Goal: Contribute content: Contribute content

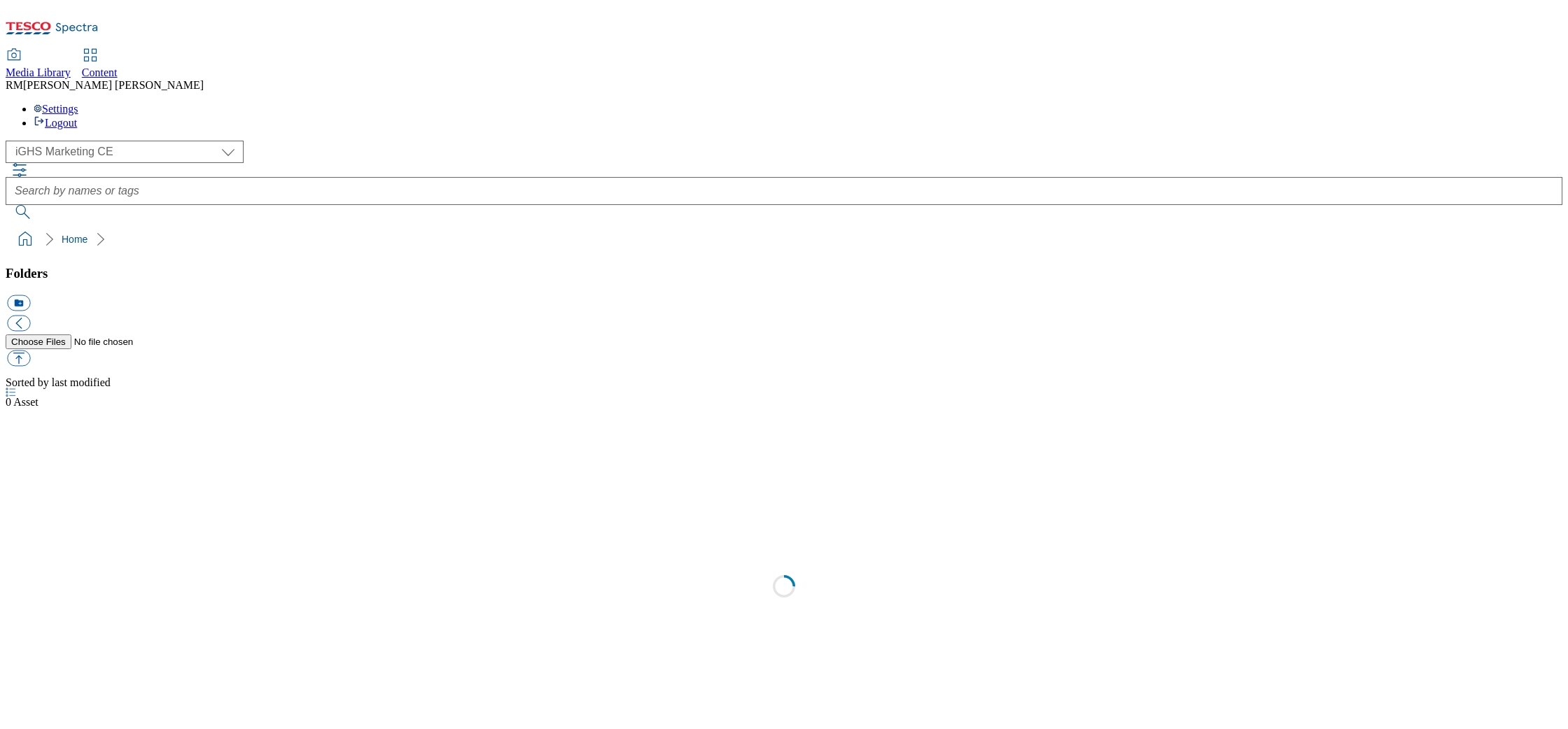
select select "flare-ighs-ce-mktg"
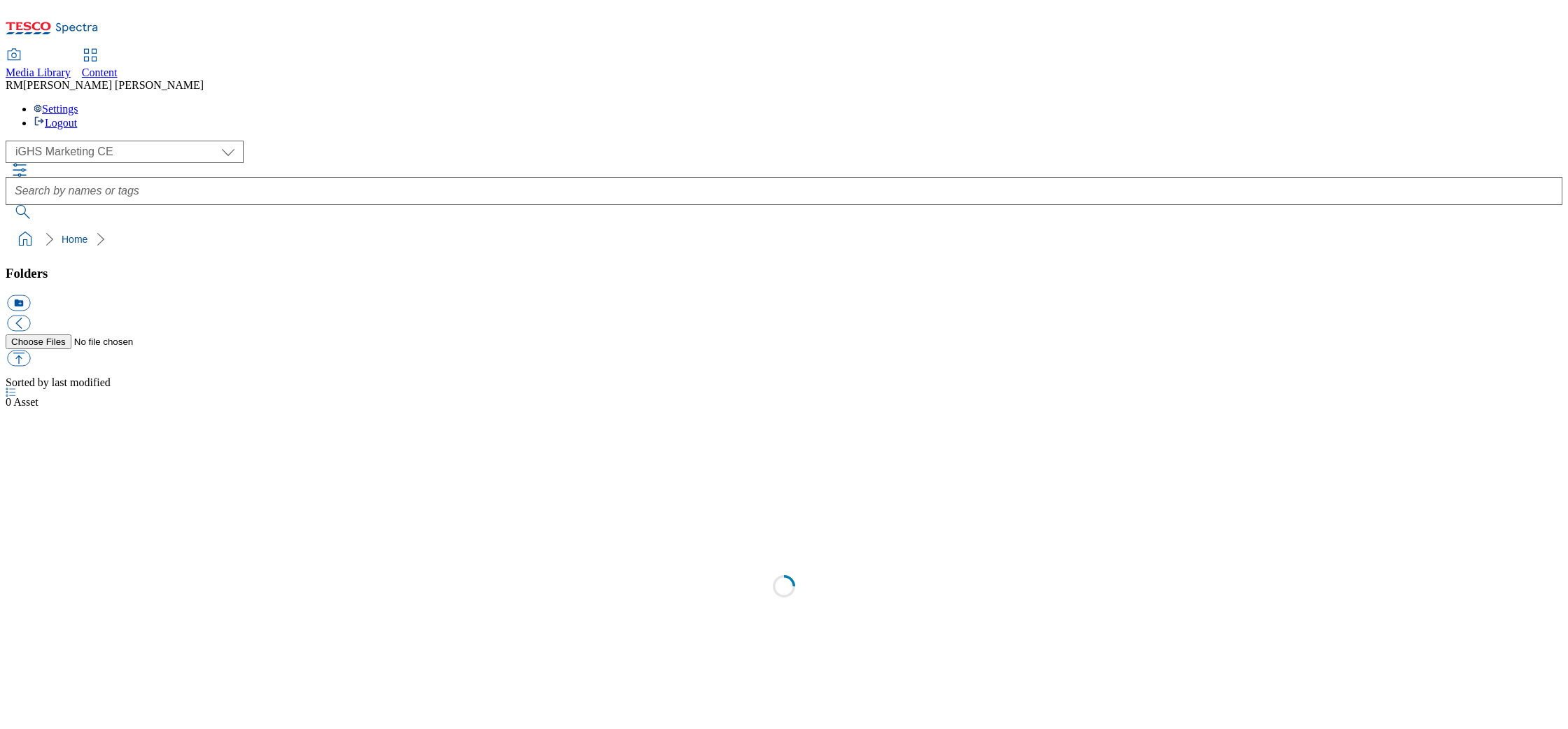
select select "flare-ighs-ce-mktg"
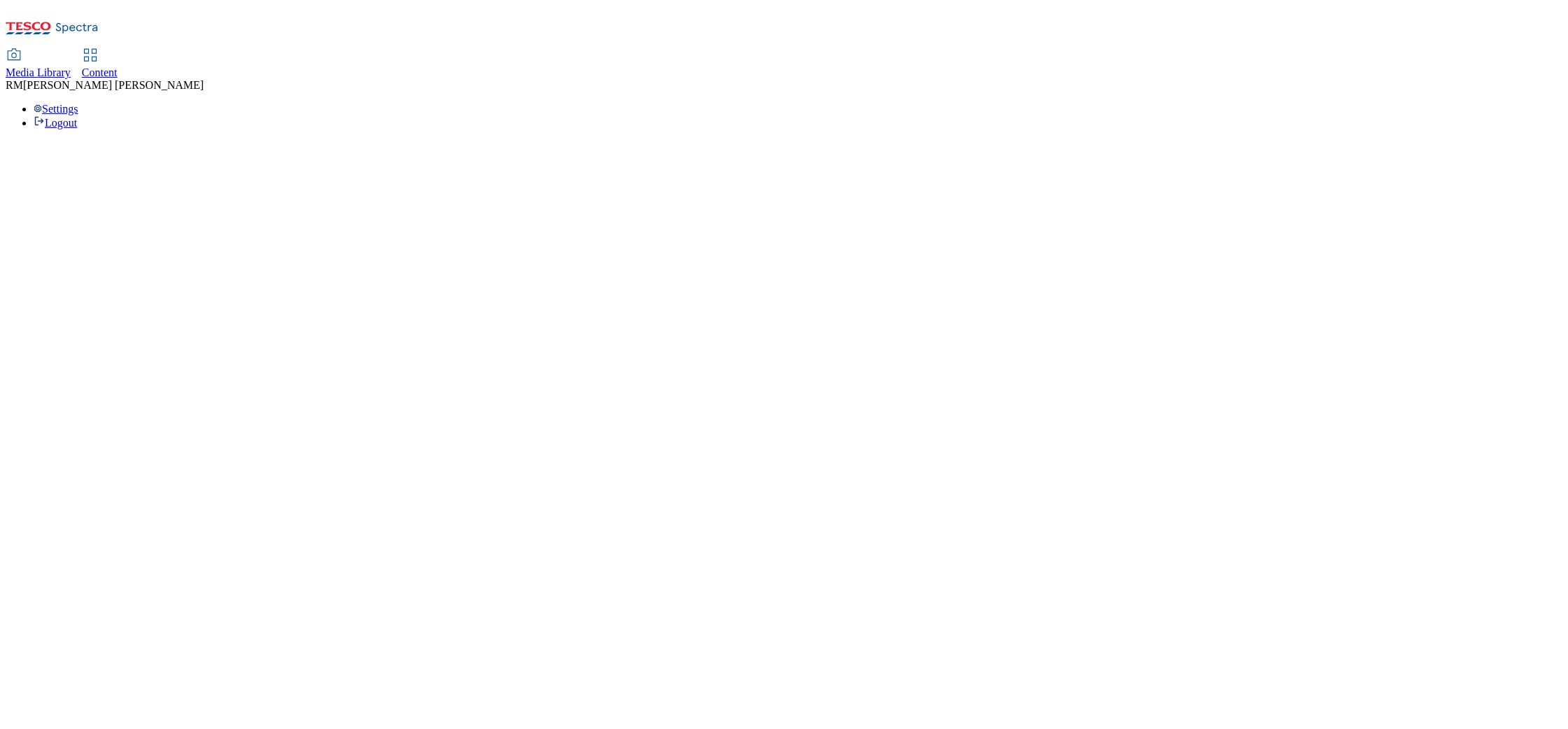
select select "flare-ighs-ce-mktg"
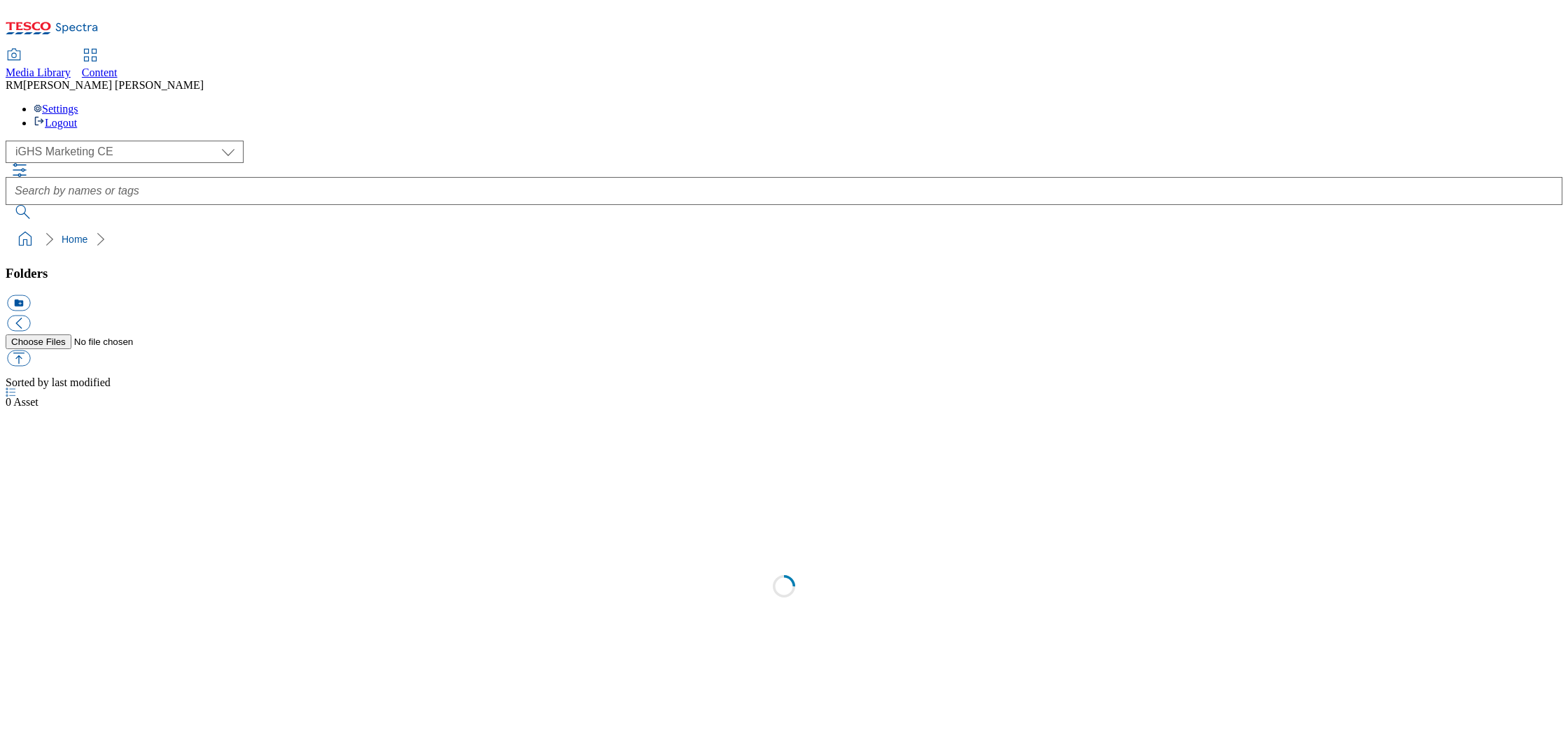
select select "flare-ighs-ce-mktg"
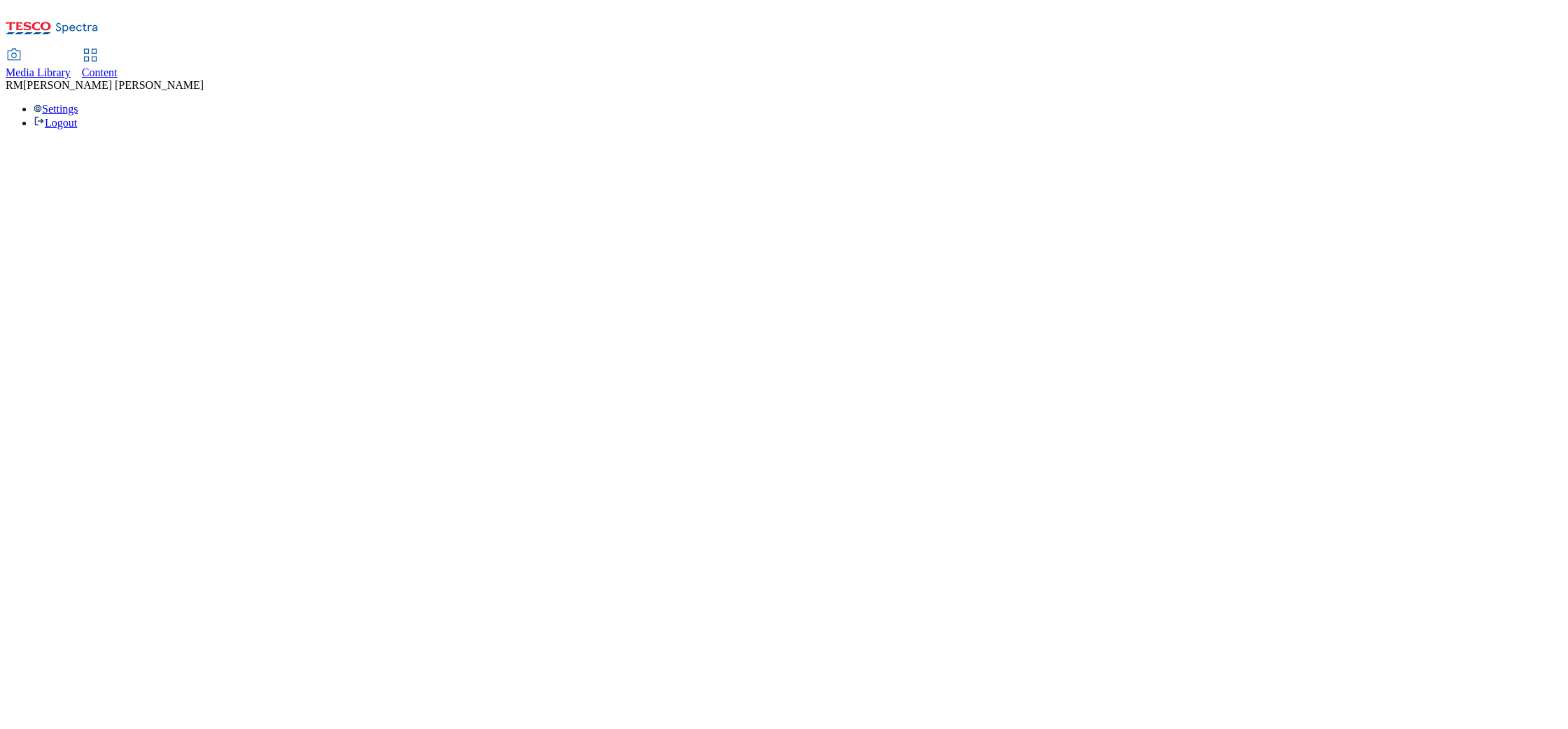
select select "flare-ighs-ce-mktg"
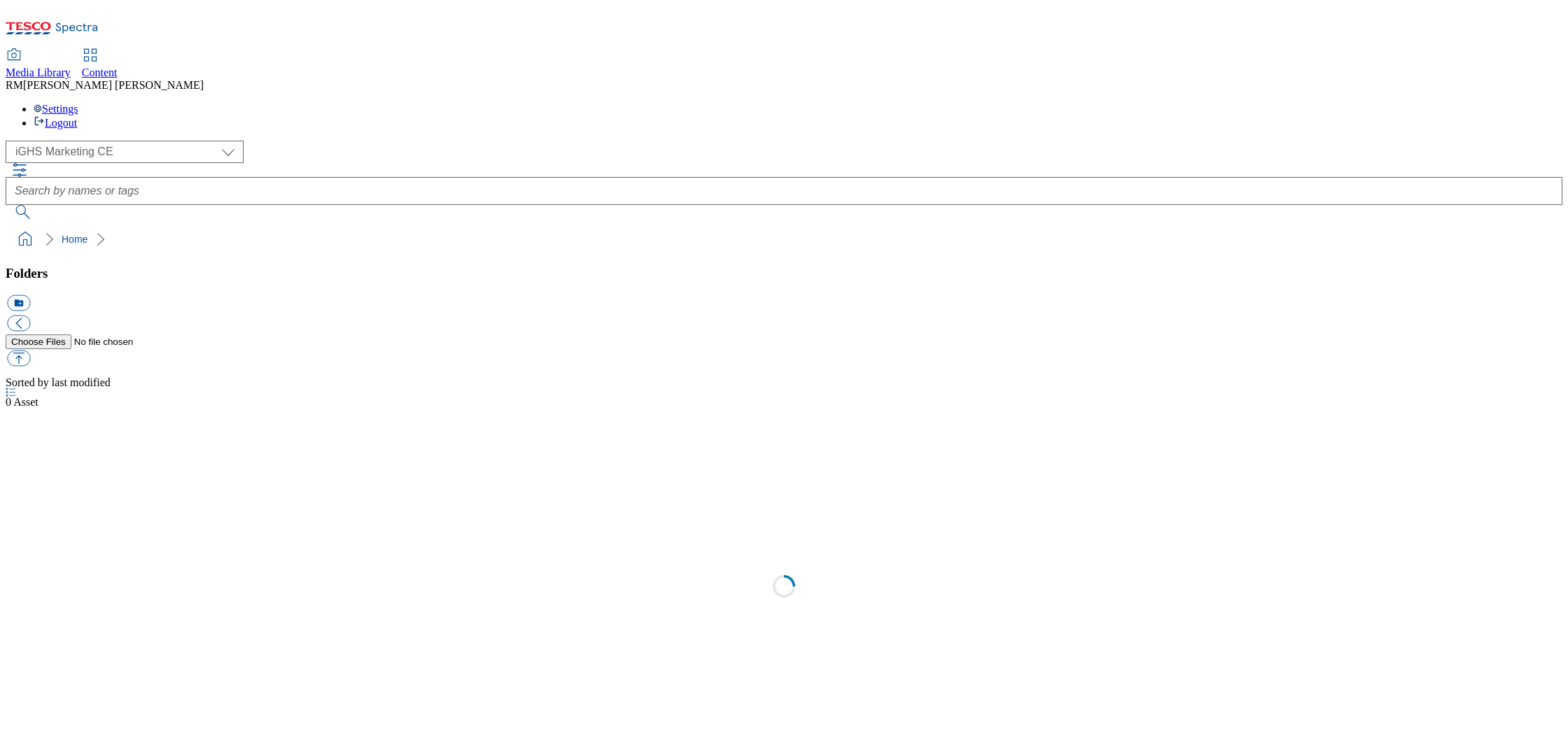
select select "flare-ighs-ce-mktg"
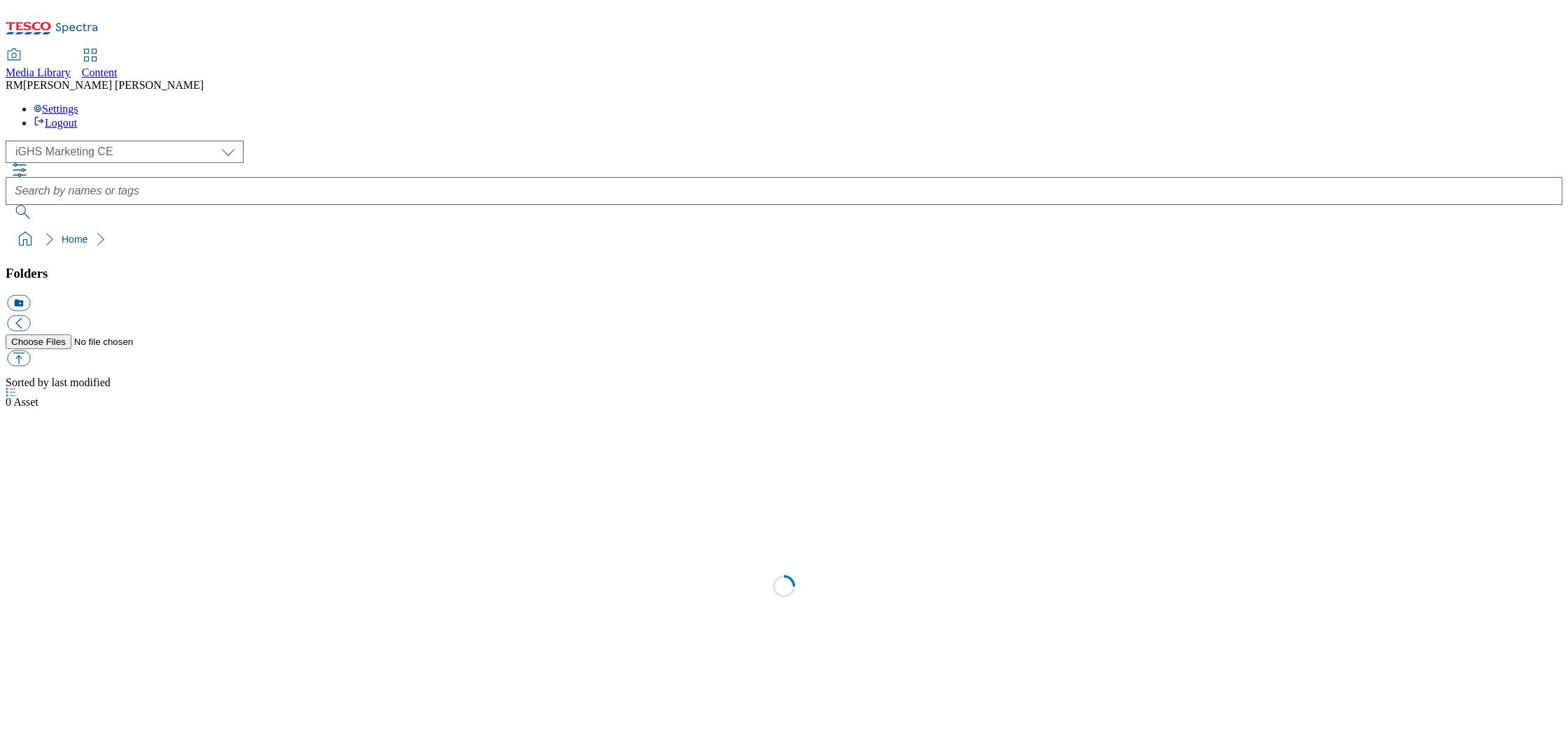
select select "flare-ighs-ce-mktg"
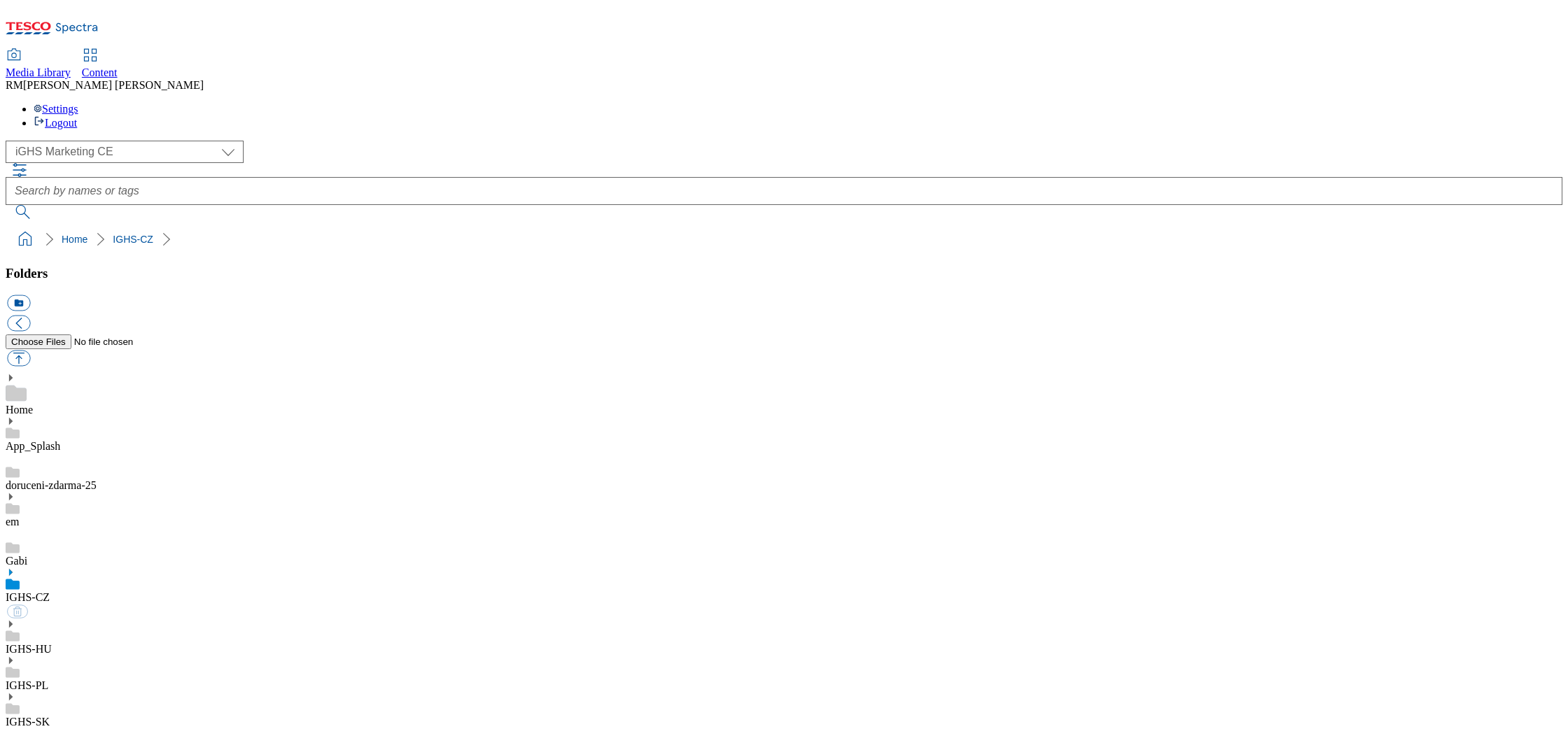
select select "flare-ighs-ce-mktg"
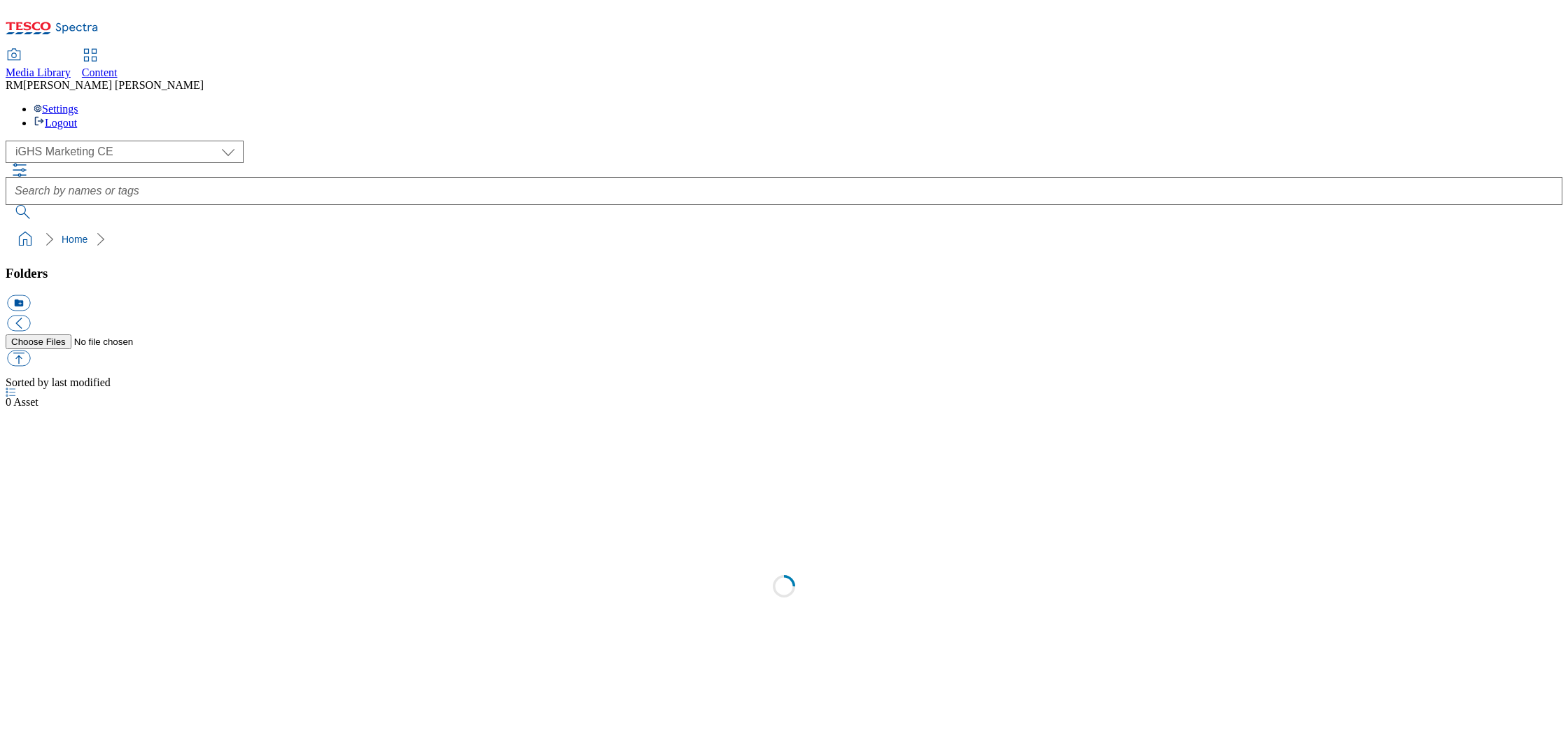
select select "flare-ighs-ce-mktg"
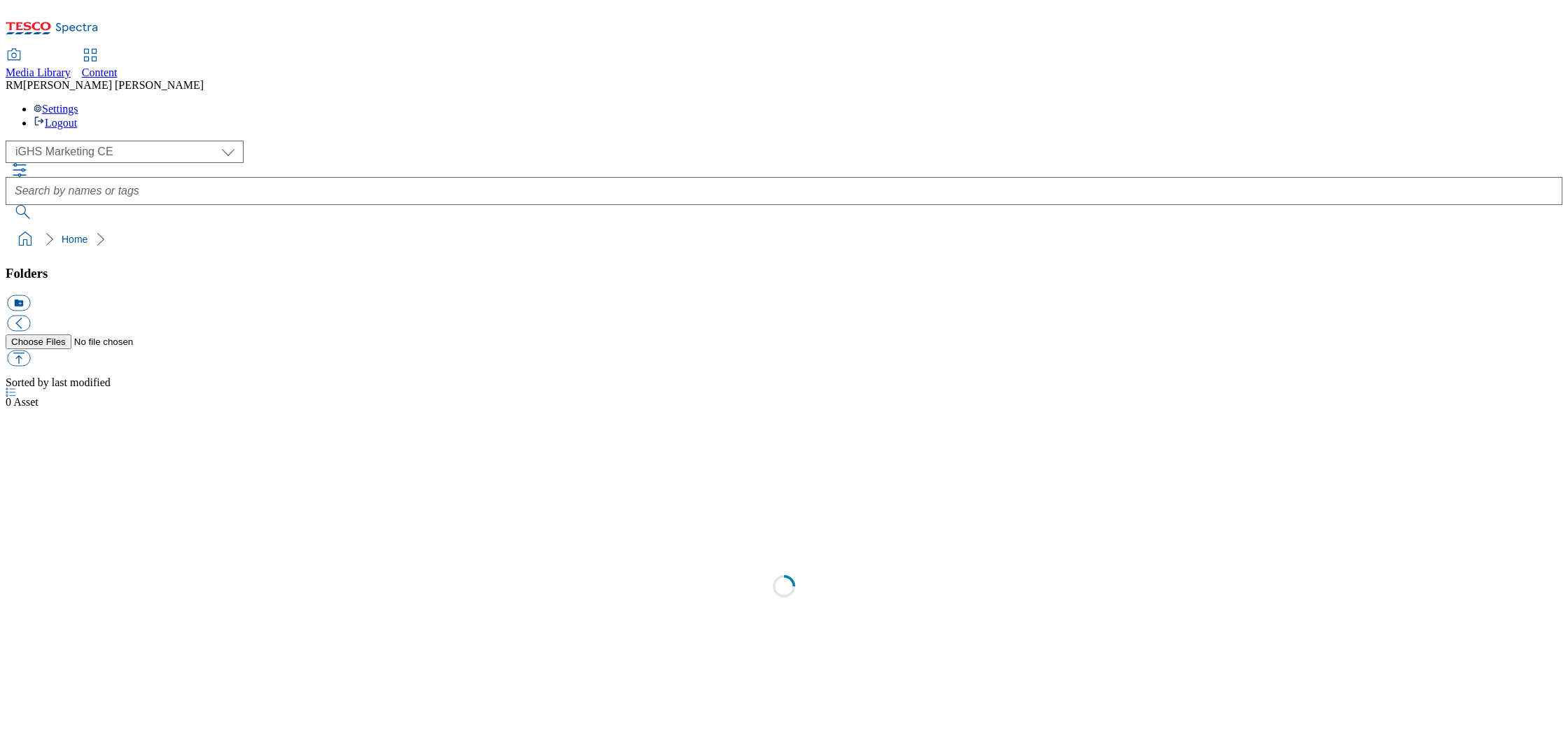
select select "flare-ighs-ce-mktg"
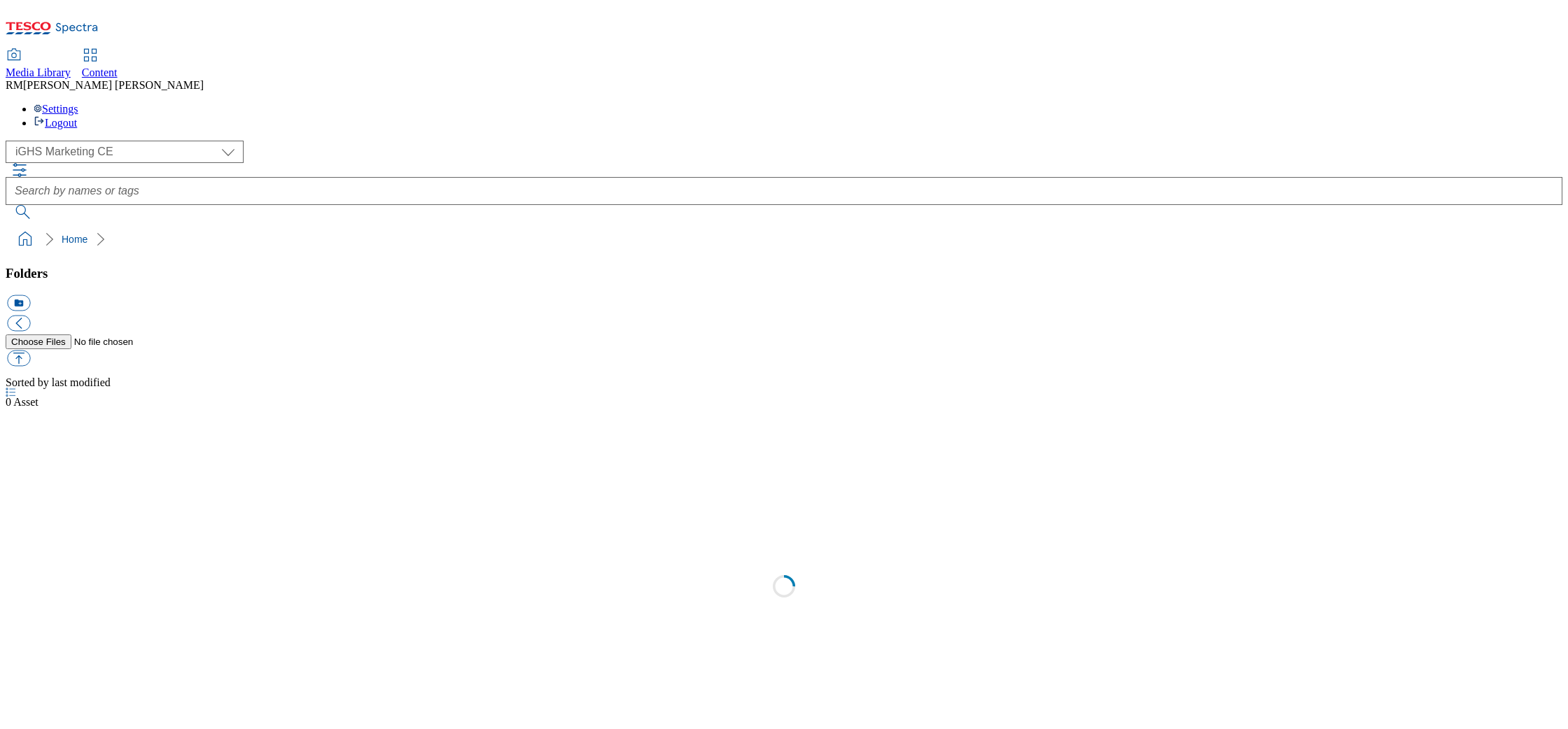
select select "flare-ighs-ce-mktg"
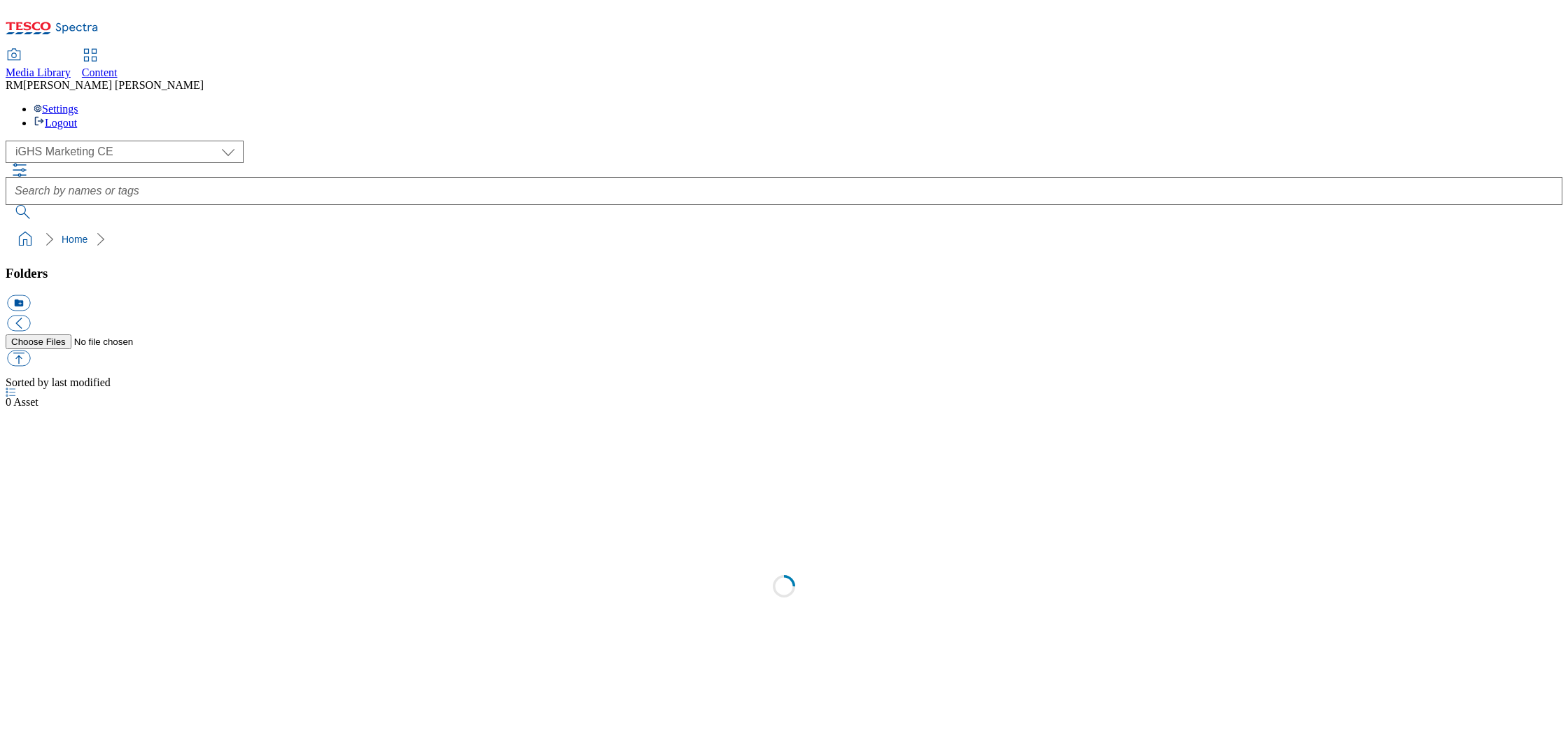
select select "flare-ighs-ce-mktg"
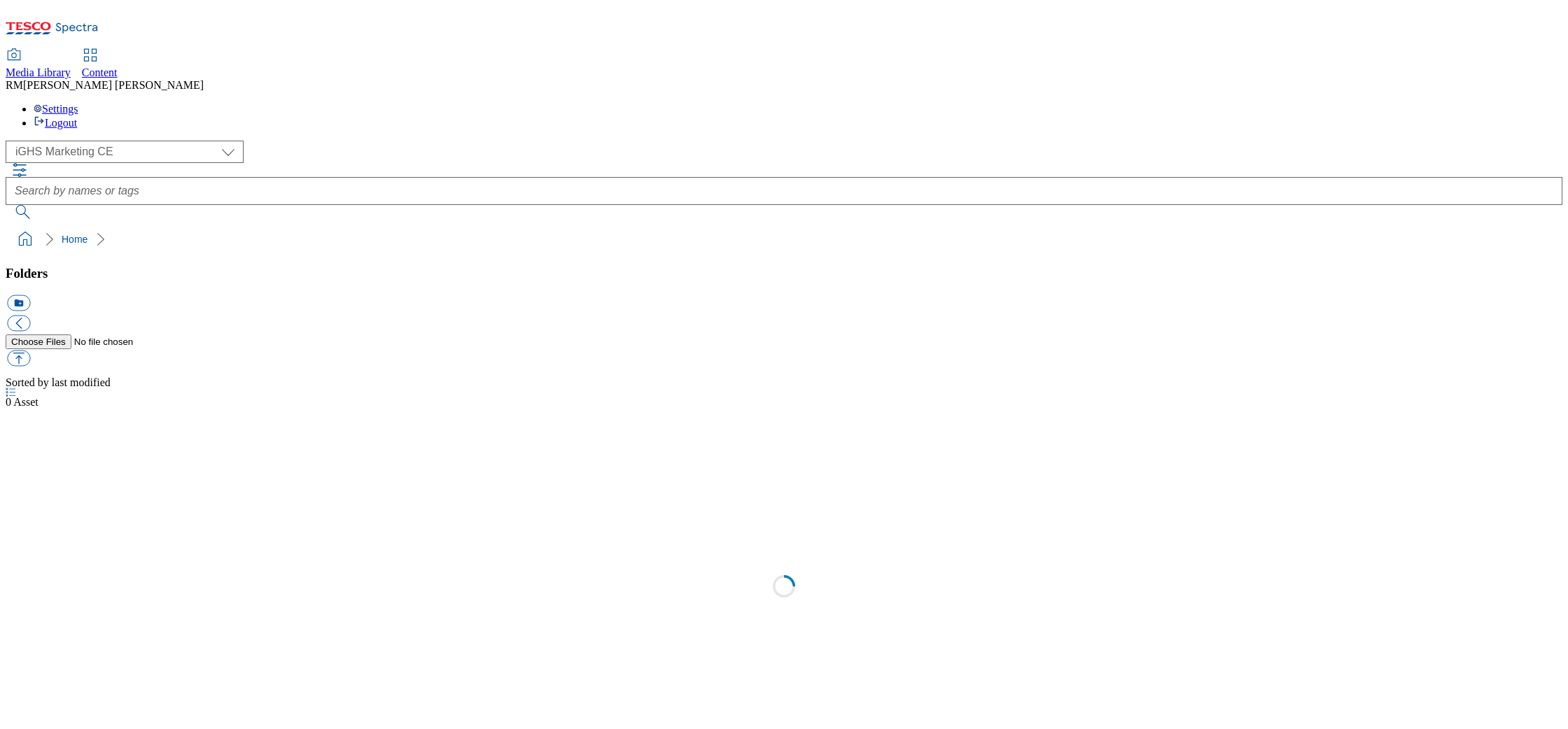
select select "flare-ighs-ce-mktg"
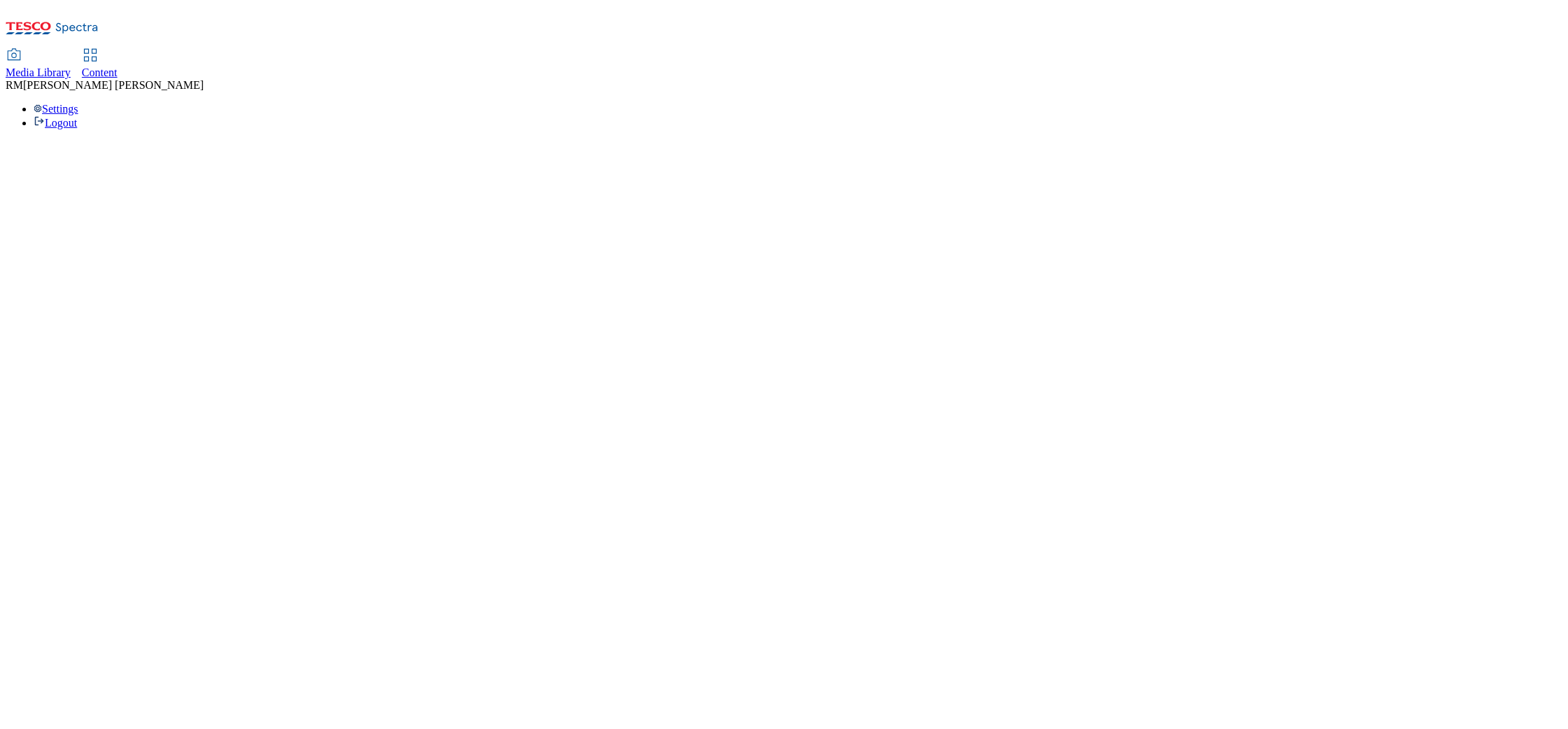
select select "flare-ighs-ce-mktg"
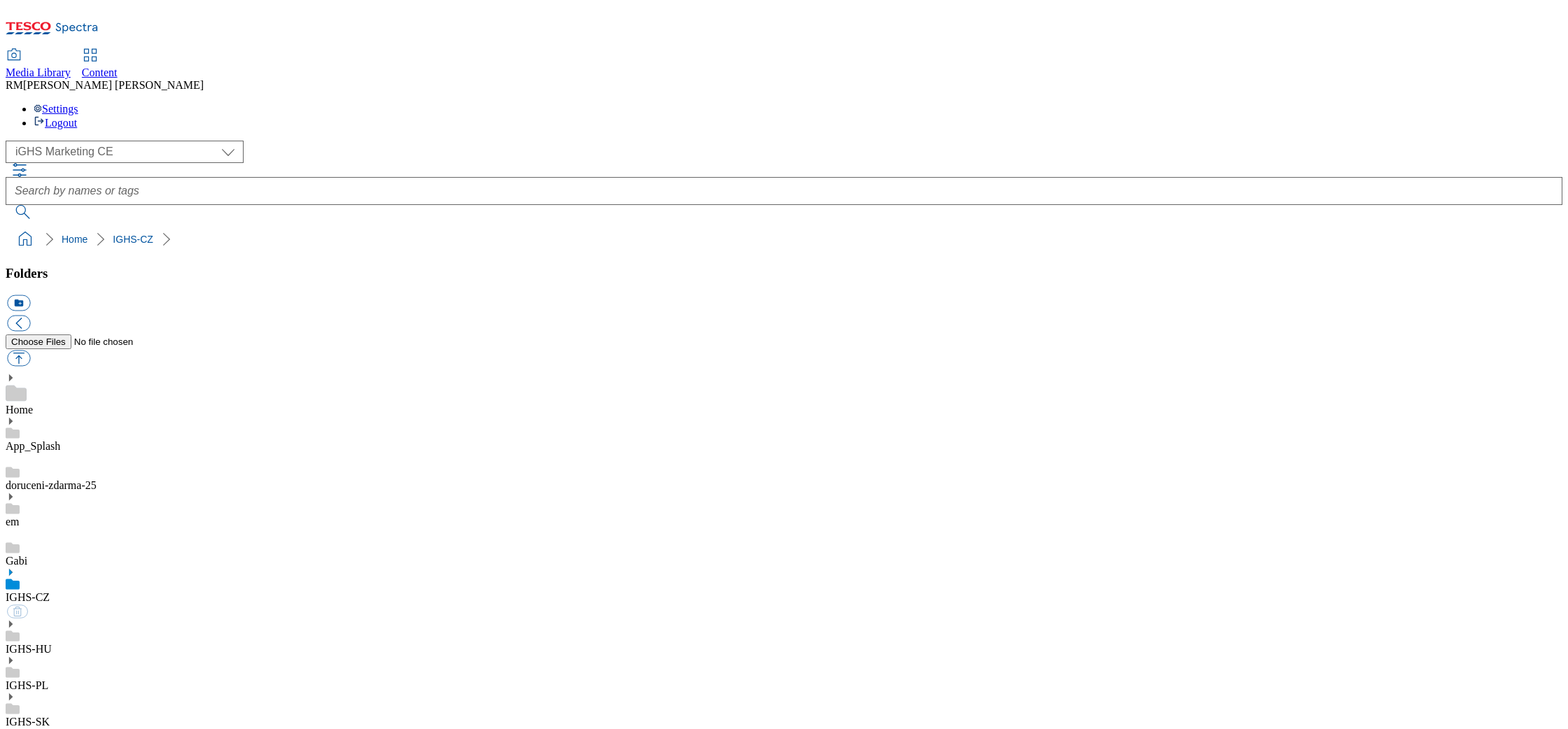
select select "flare-ighs-ce-mktg"
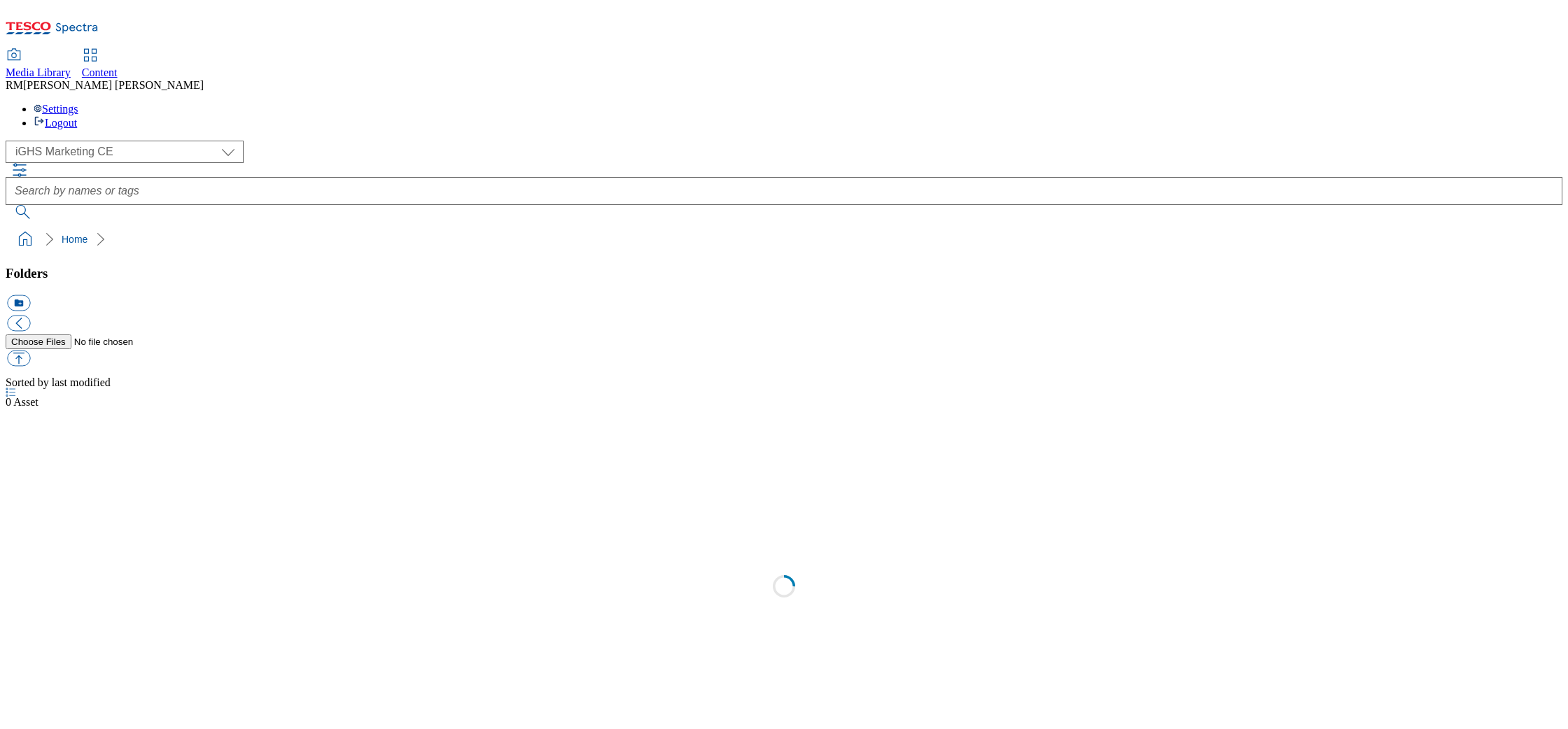
select select "flare-ighs-ce-mktg"
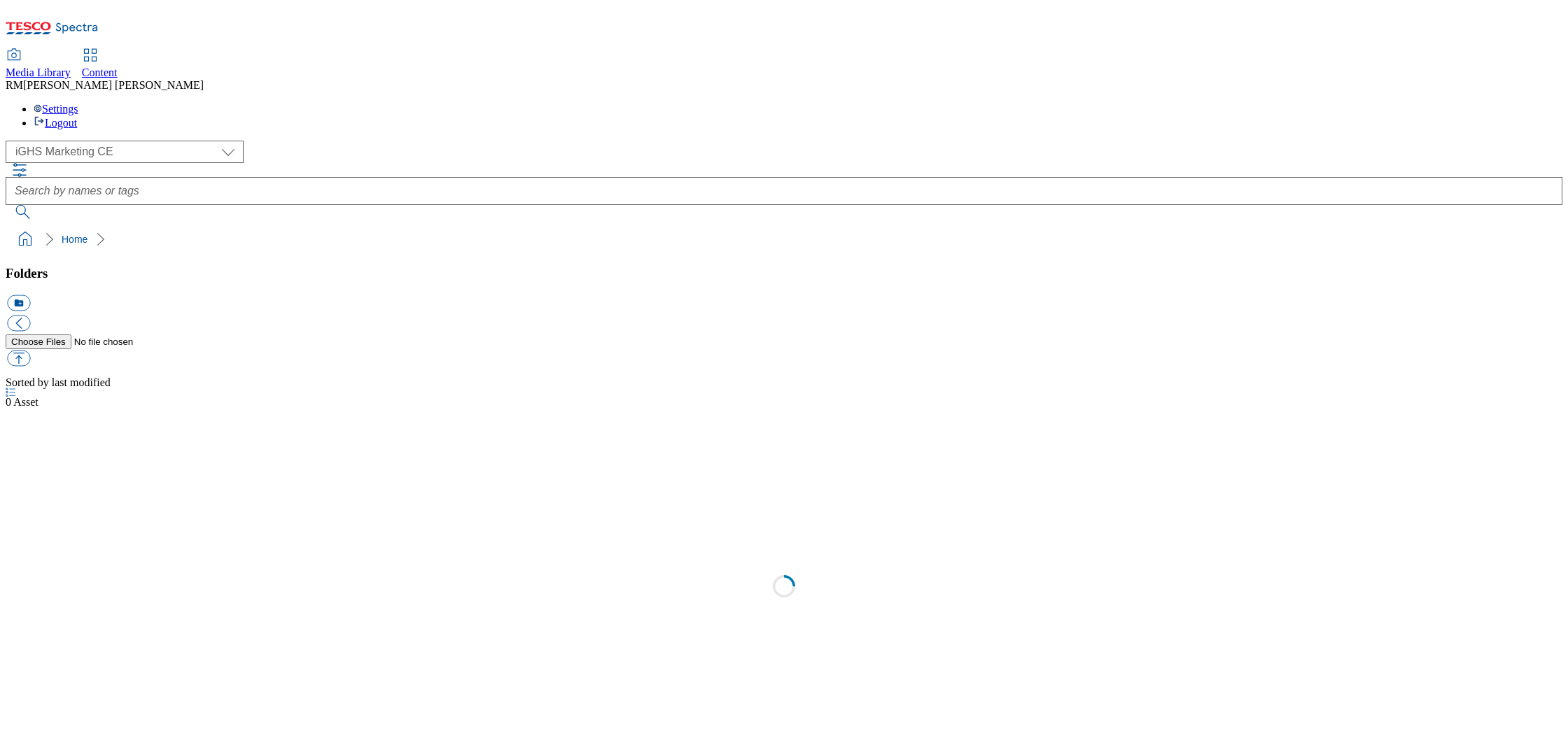
select select "flare-ighs-ce-mktg"
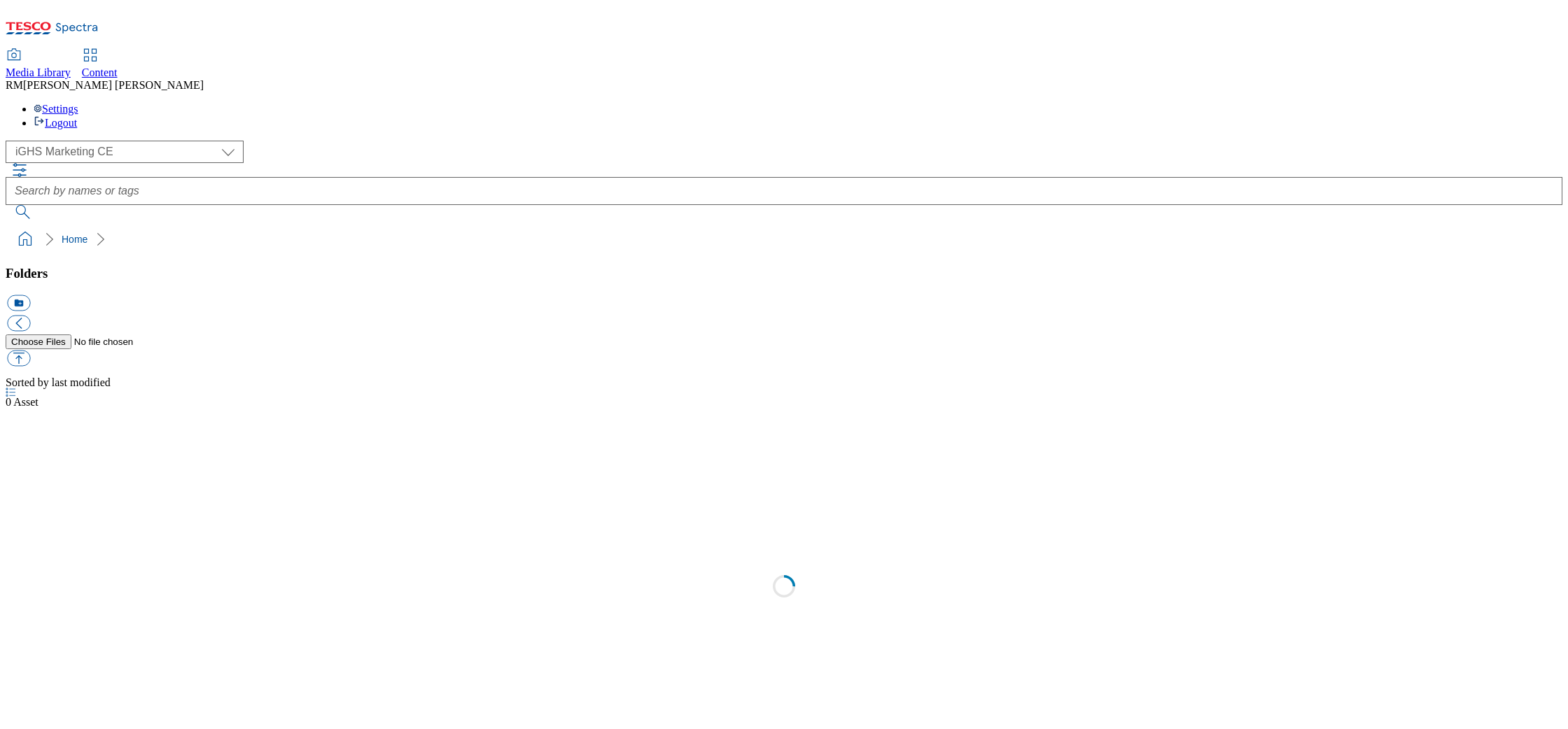
select select "flare-ighs-ce-mktg"
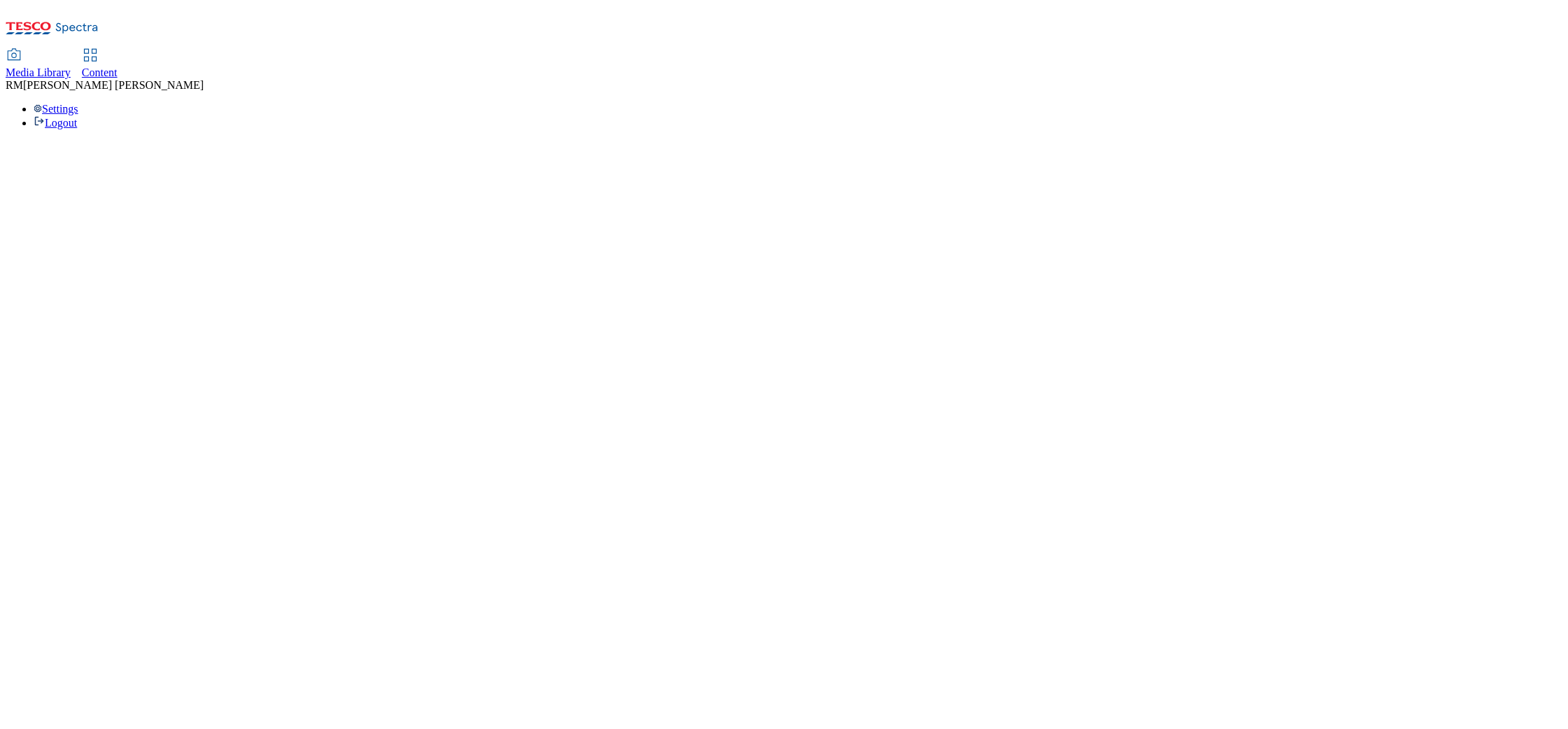
select select "flare-ighs-ce-mktg"
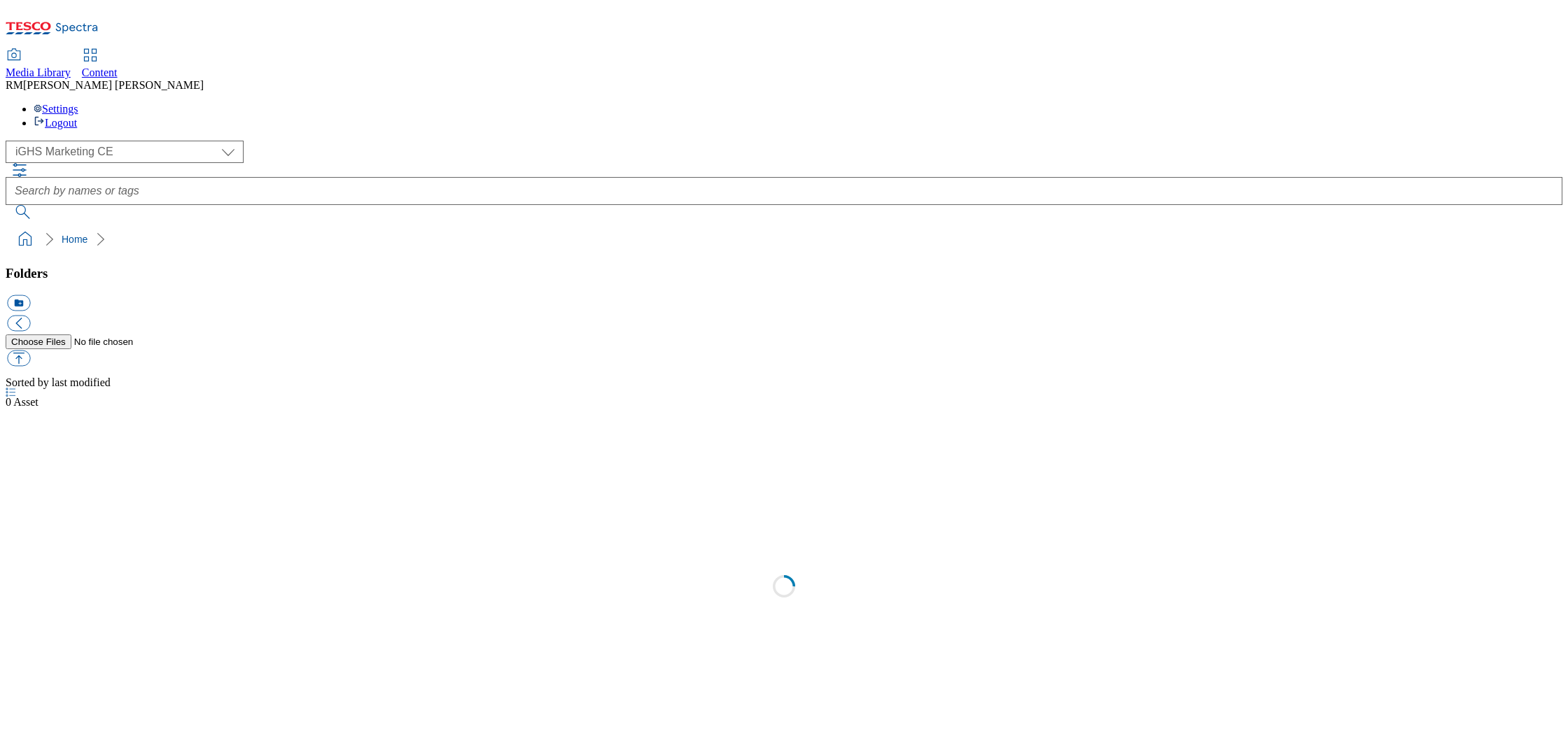
select select "flare-ighs-ce-mktg"
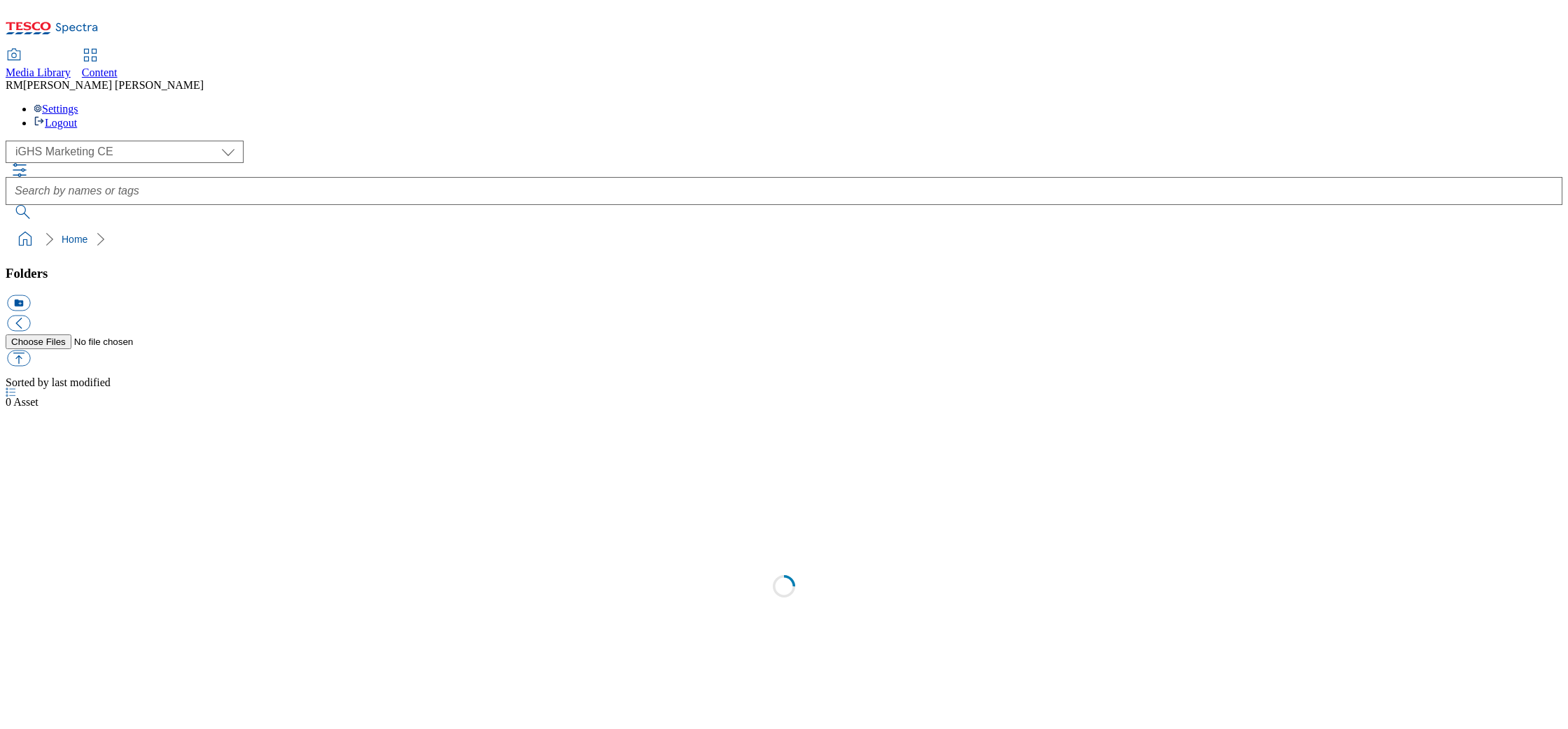
select select "flare-ighs-ce-mktg"
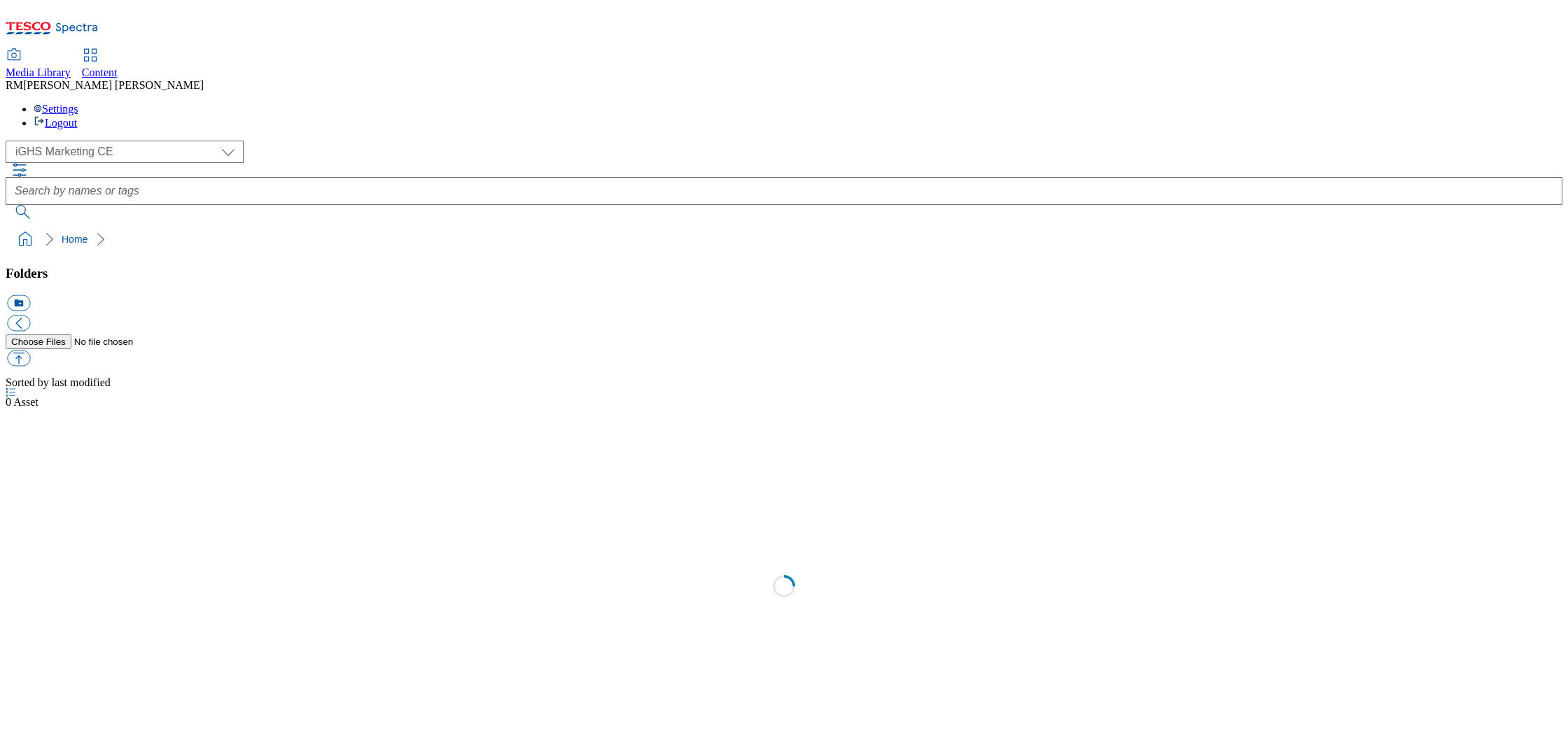
select select "flare-ighs-ce-mktg"
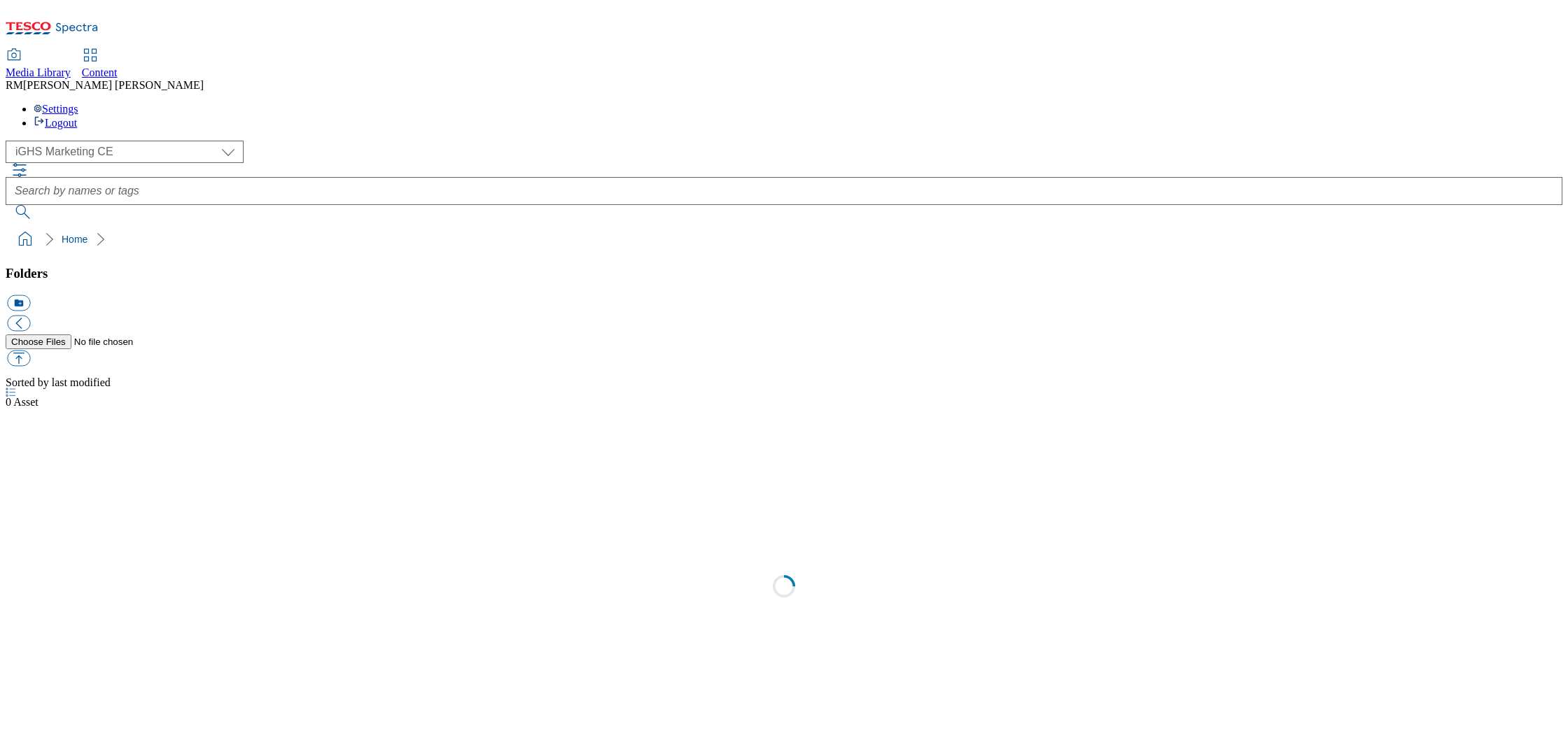
select select "flare-ighs-ce-mktg"
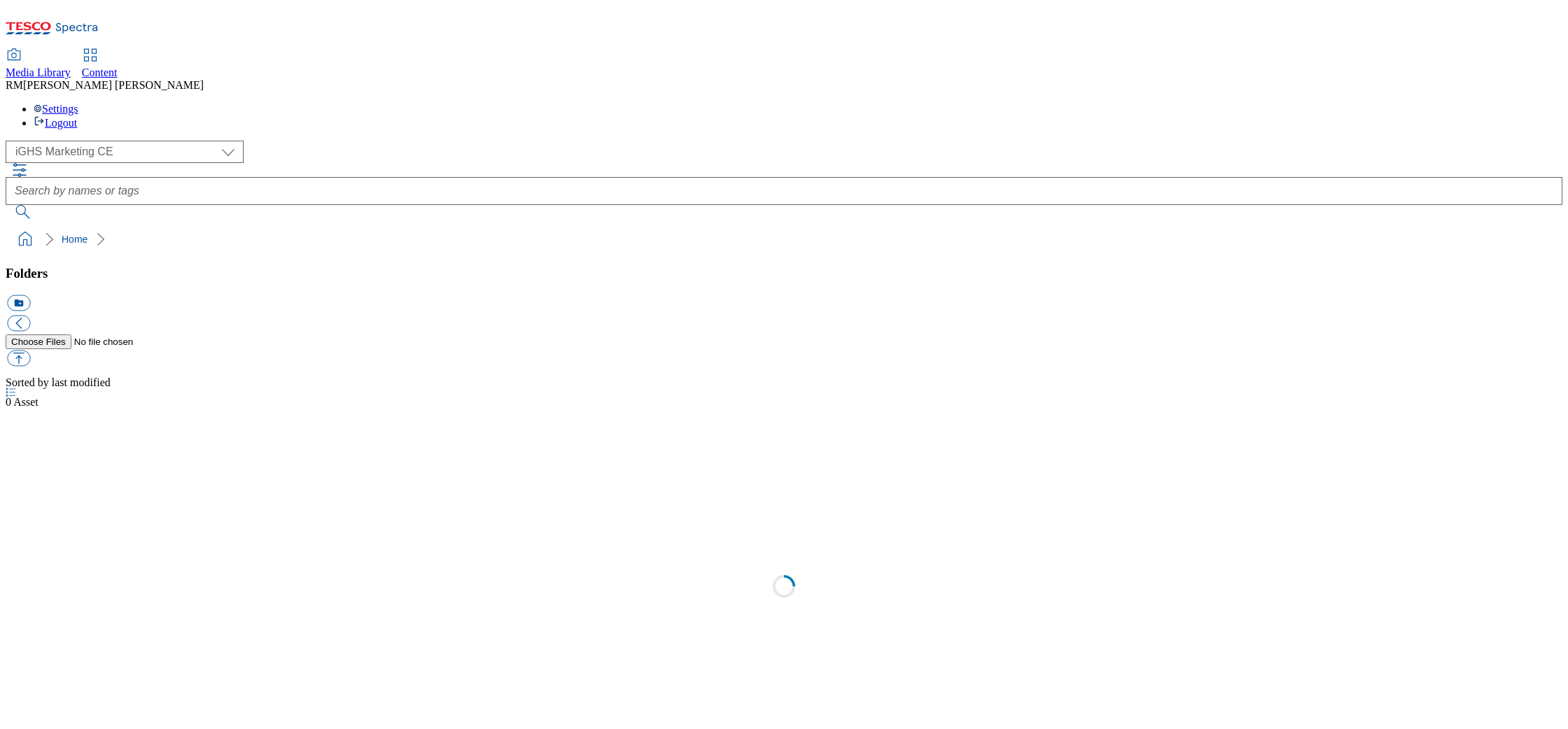
select select "flare-ighs-ce-mktg"
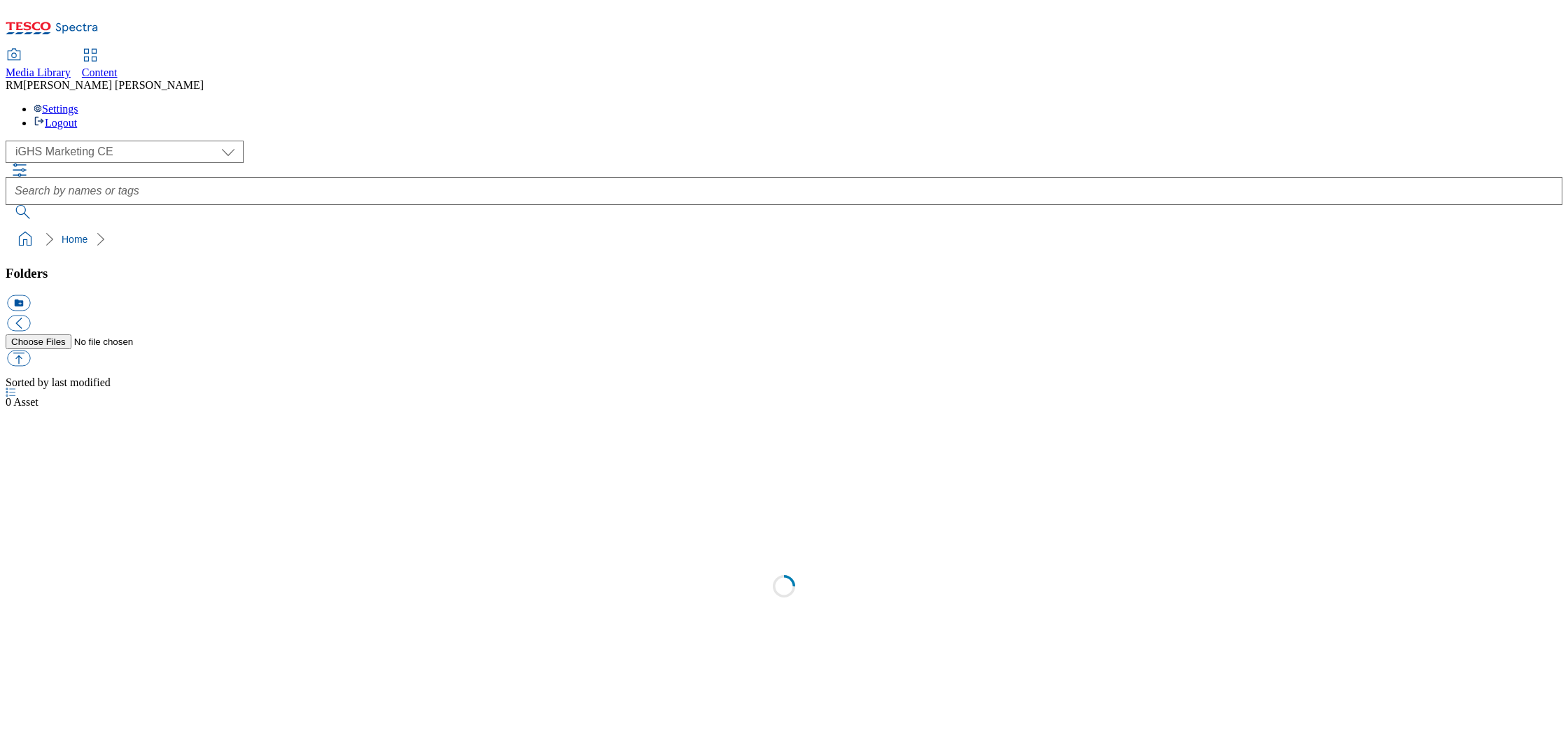
select select "flare-ighs-ce-mktg"
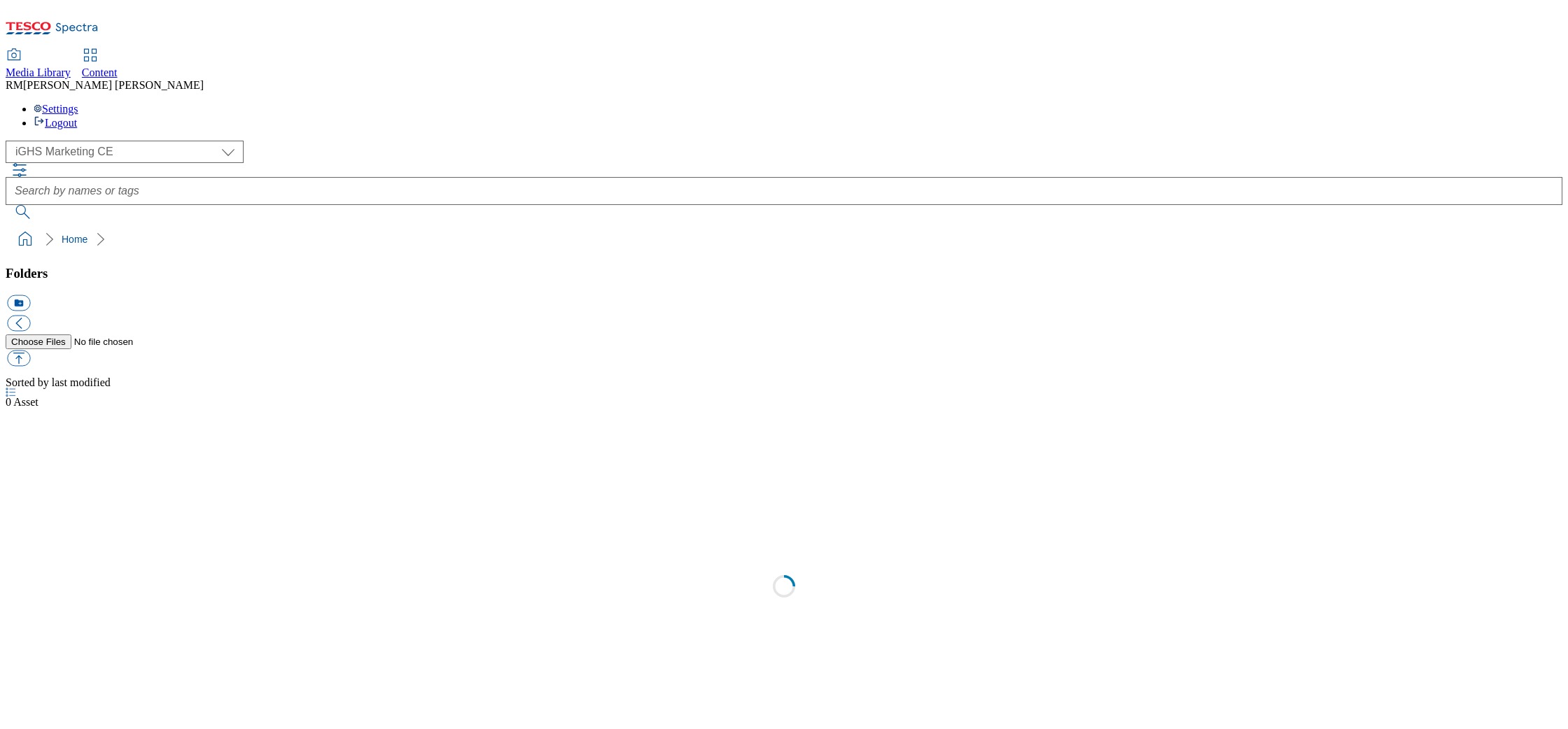
select select "flare-ighs-ce-mktg"
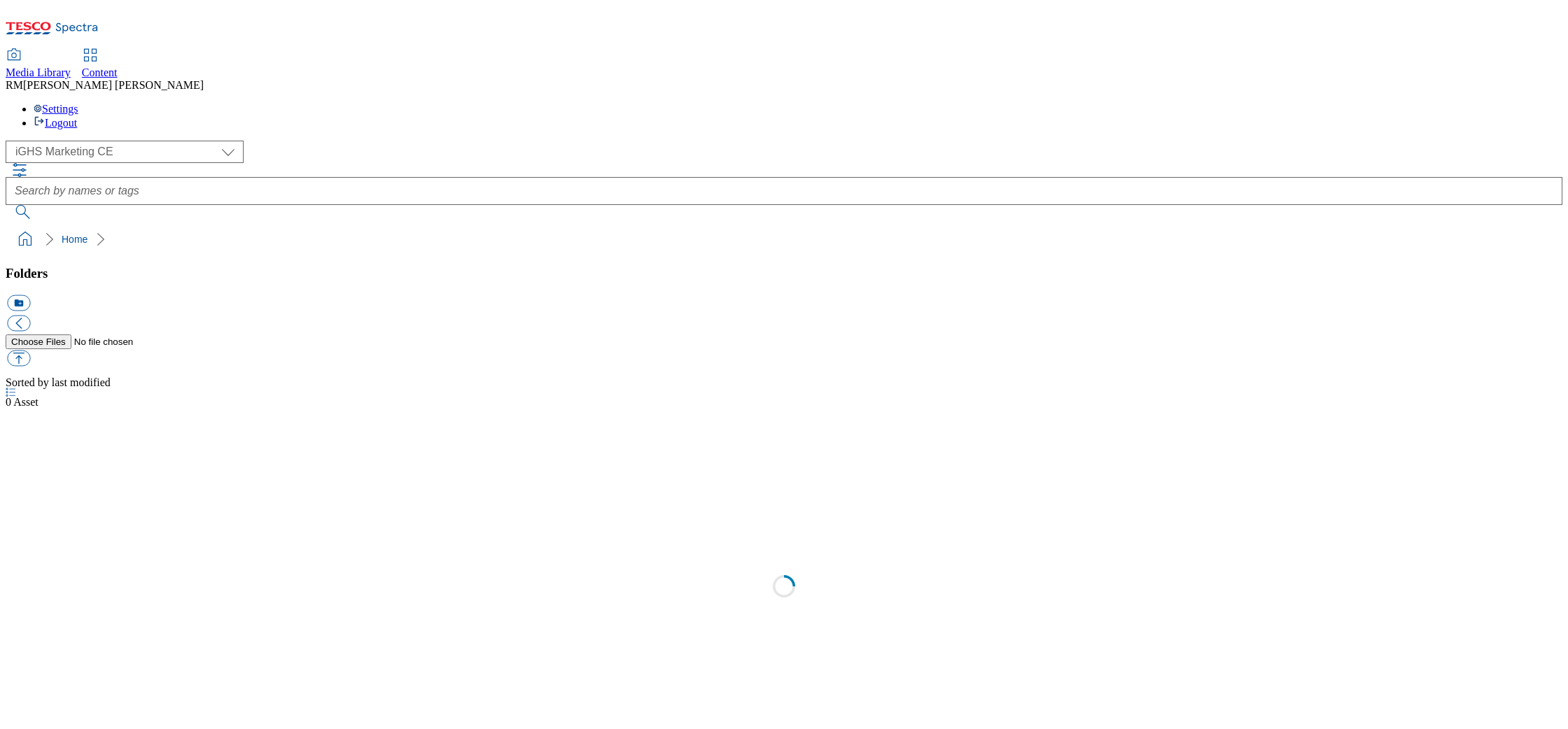
select select "flare-ighs-ce-mktg"
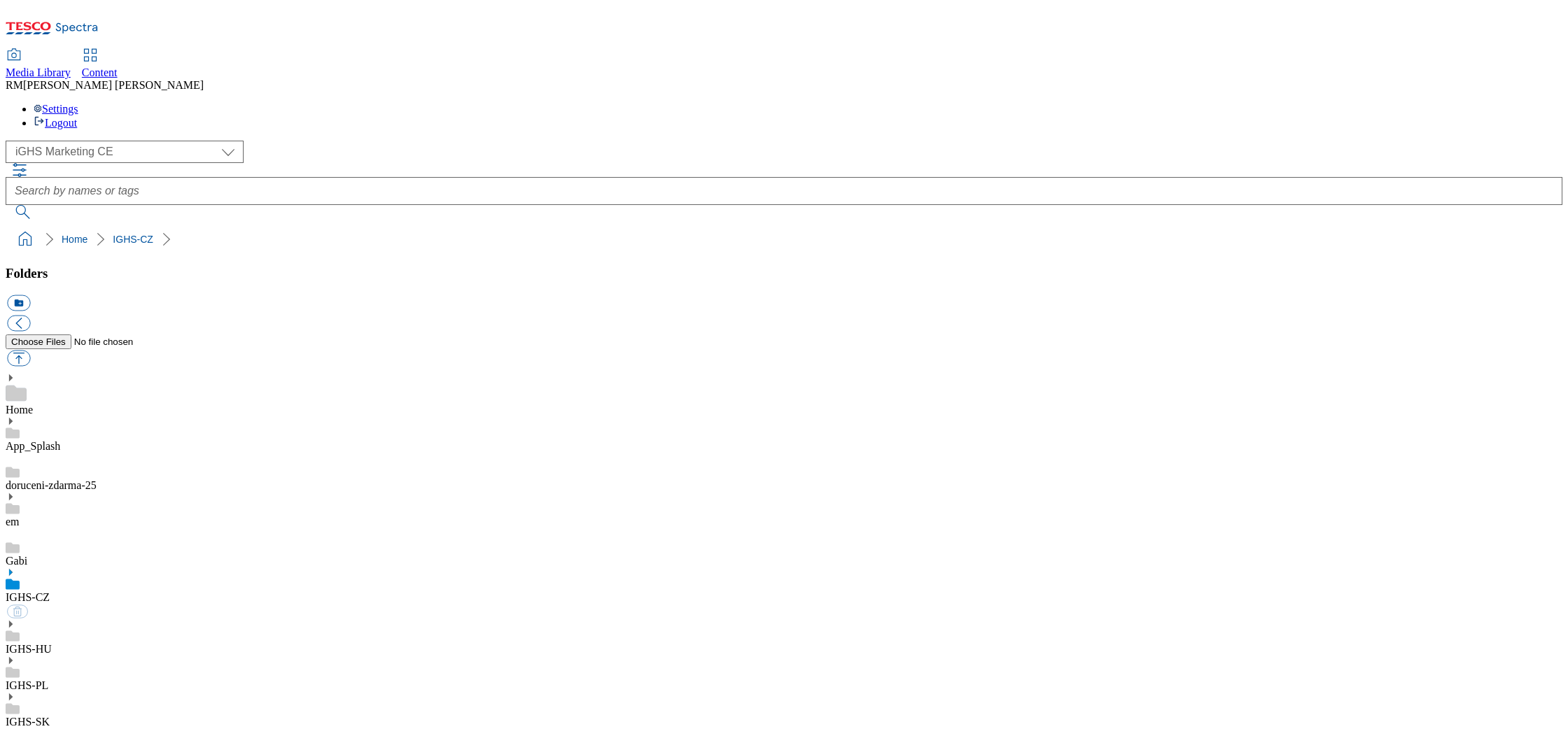
select select "flare-ighs-ce-mktg"
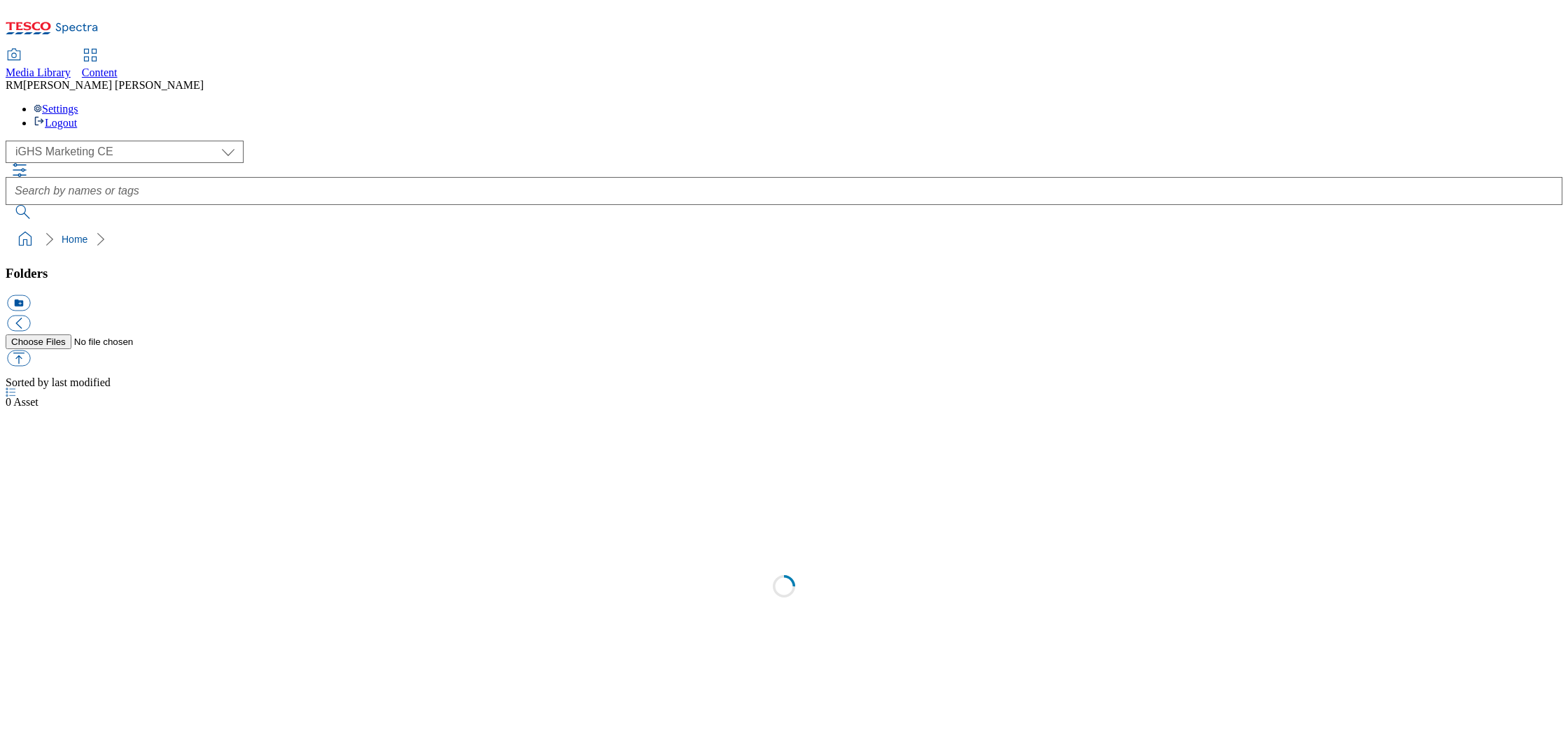
select select "flare-ighs-ce-mktg"
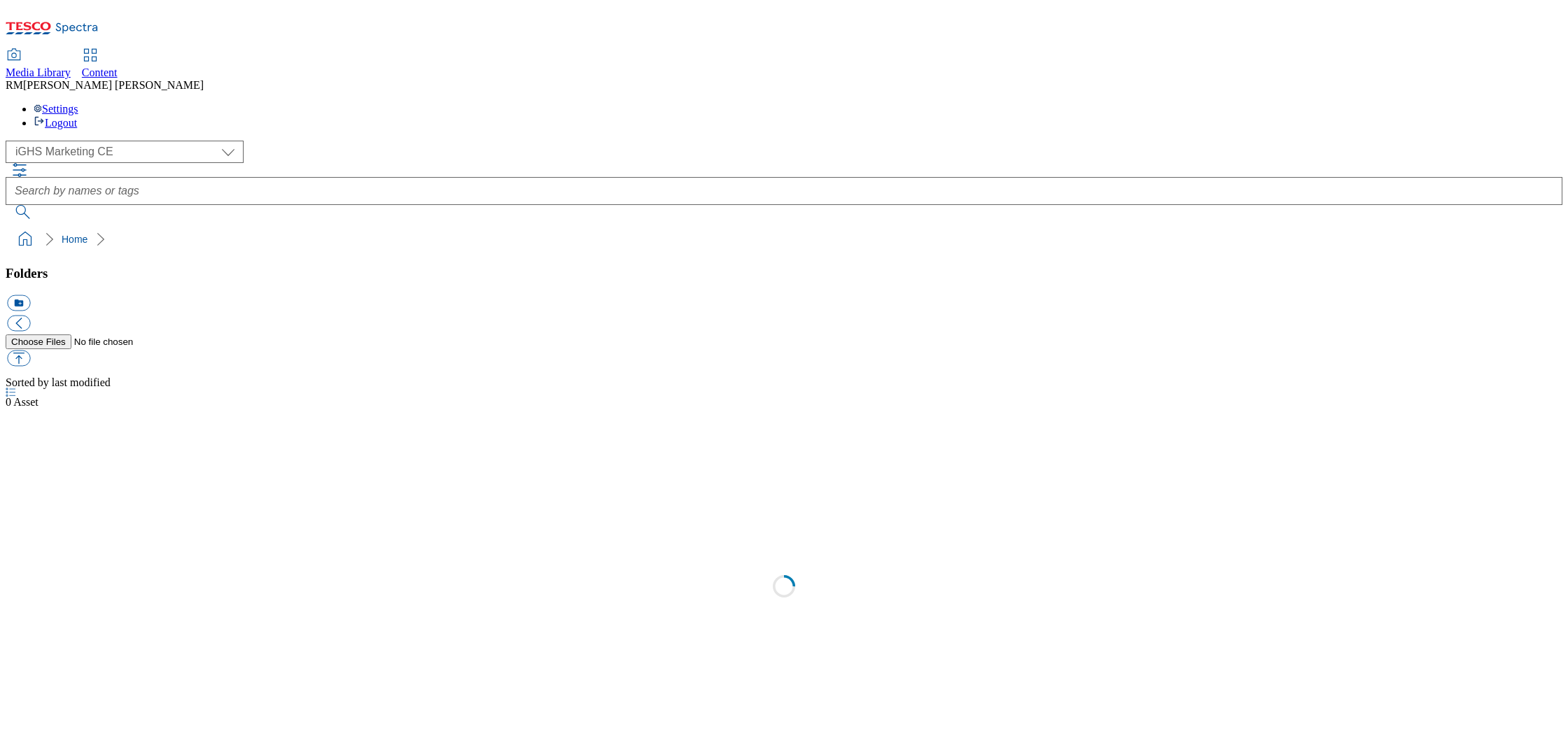
select select "flare-ighs-ce-mktg"
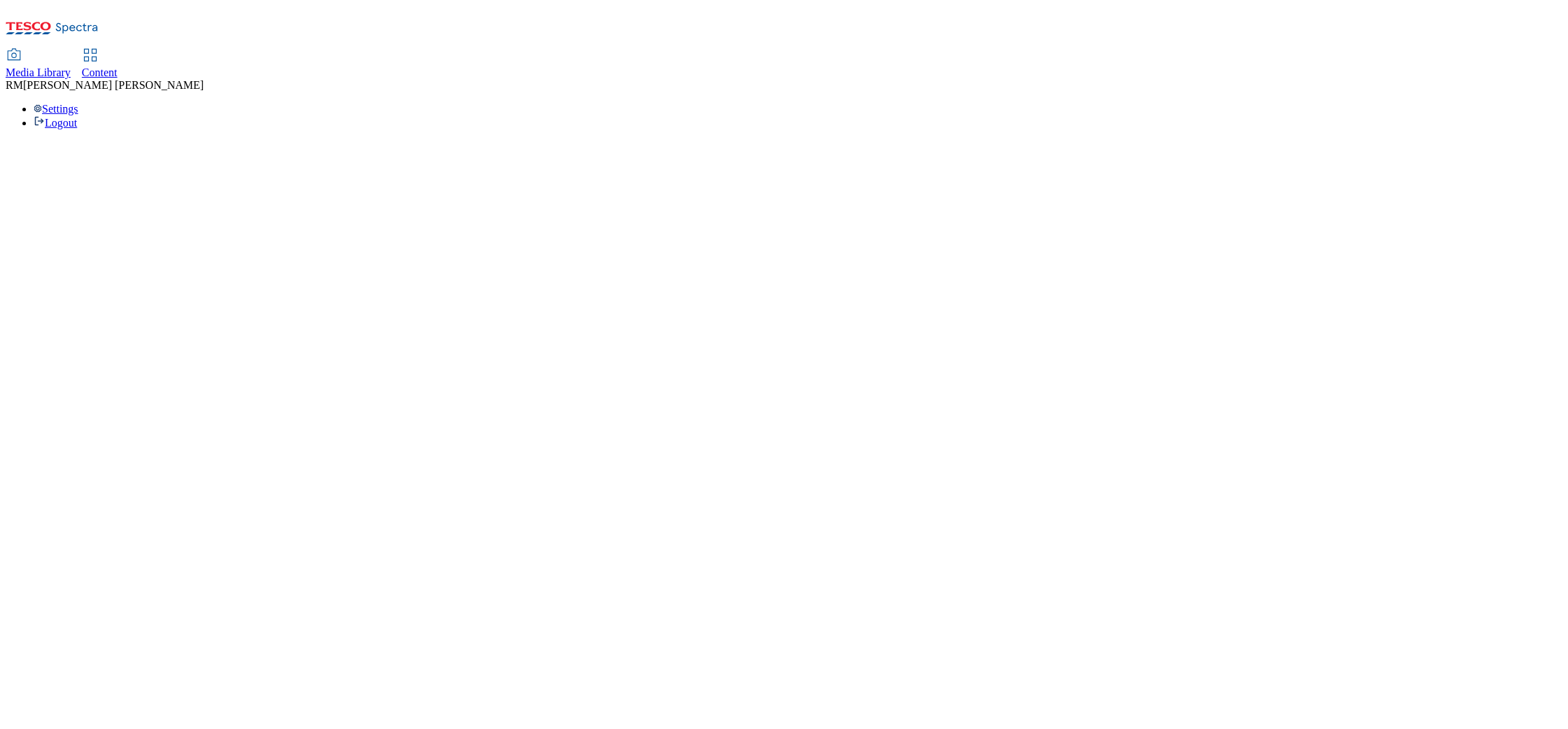
select select "flare-ighs-ce-mktg"
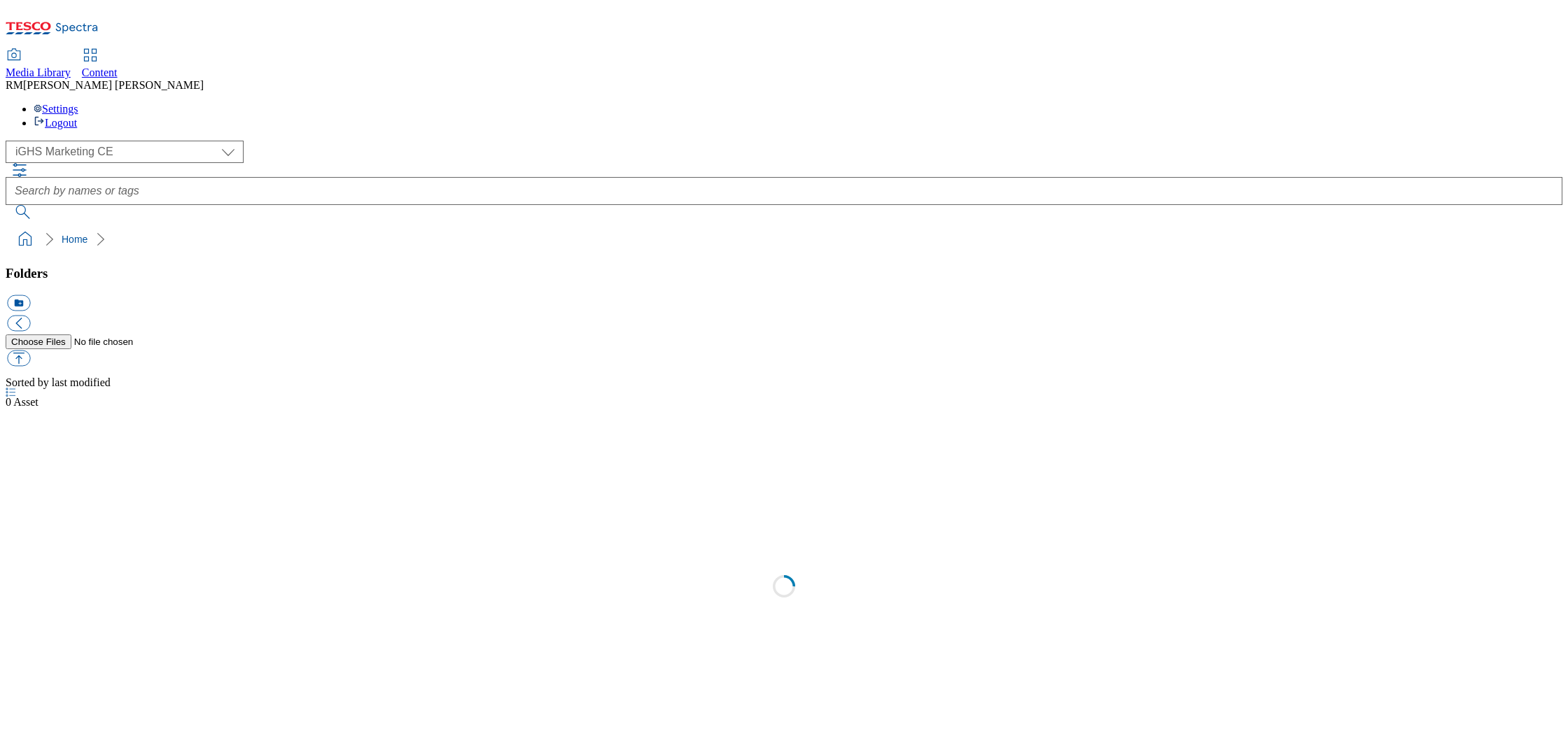
select select "flare-ighs-ce-mktg"
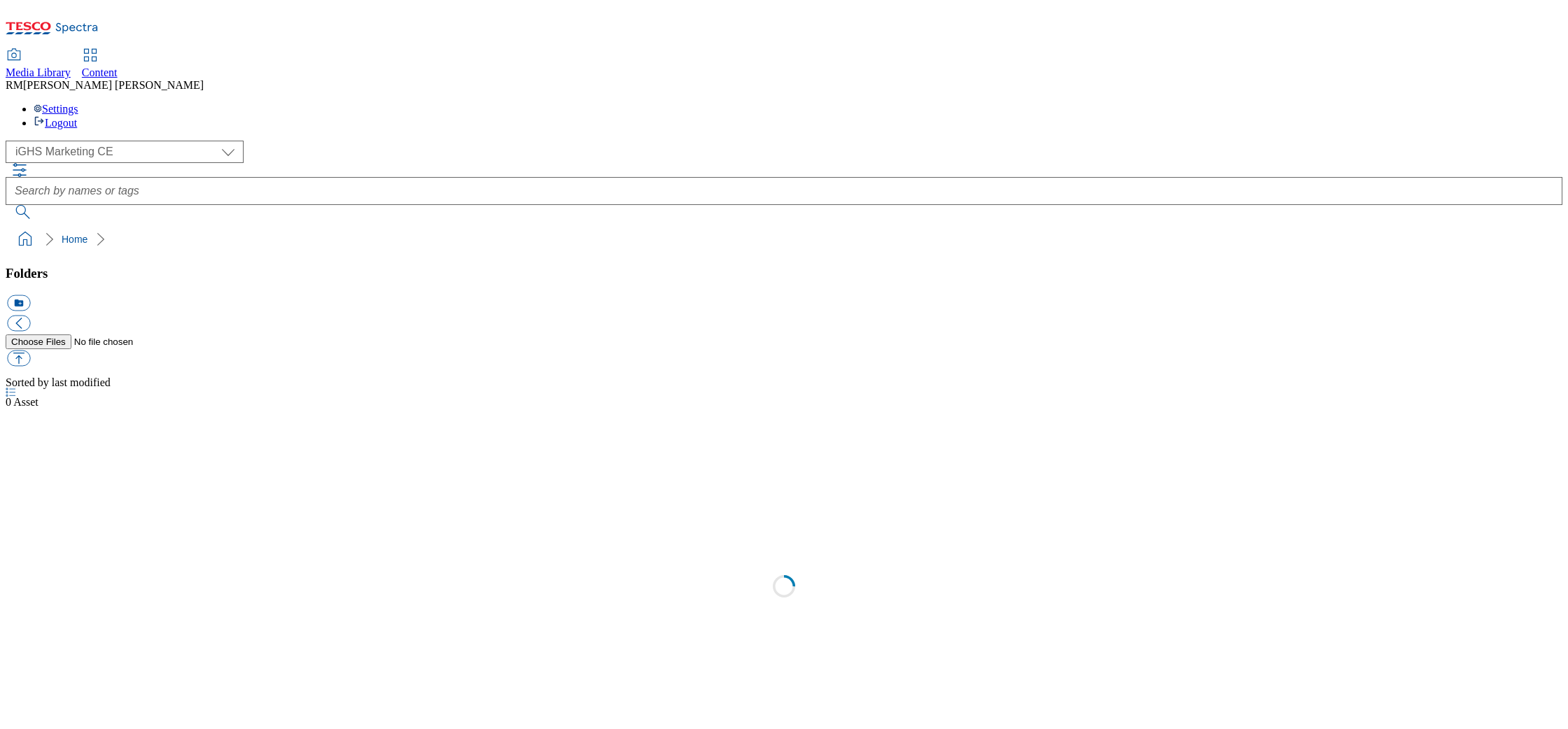
select select "flare-ighs-ce-mktg"
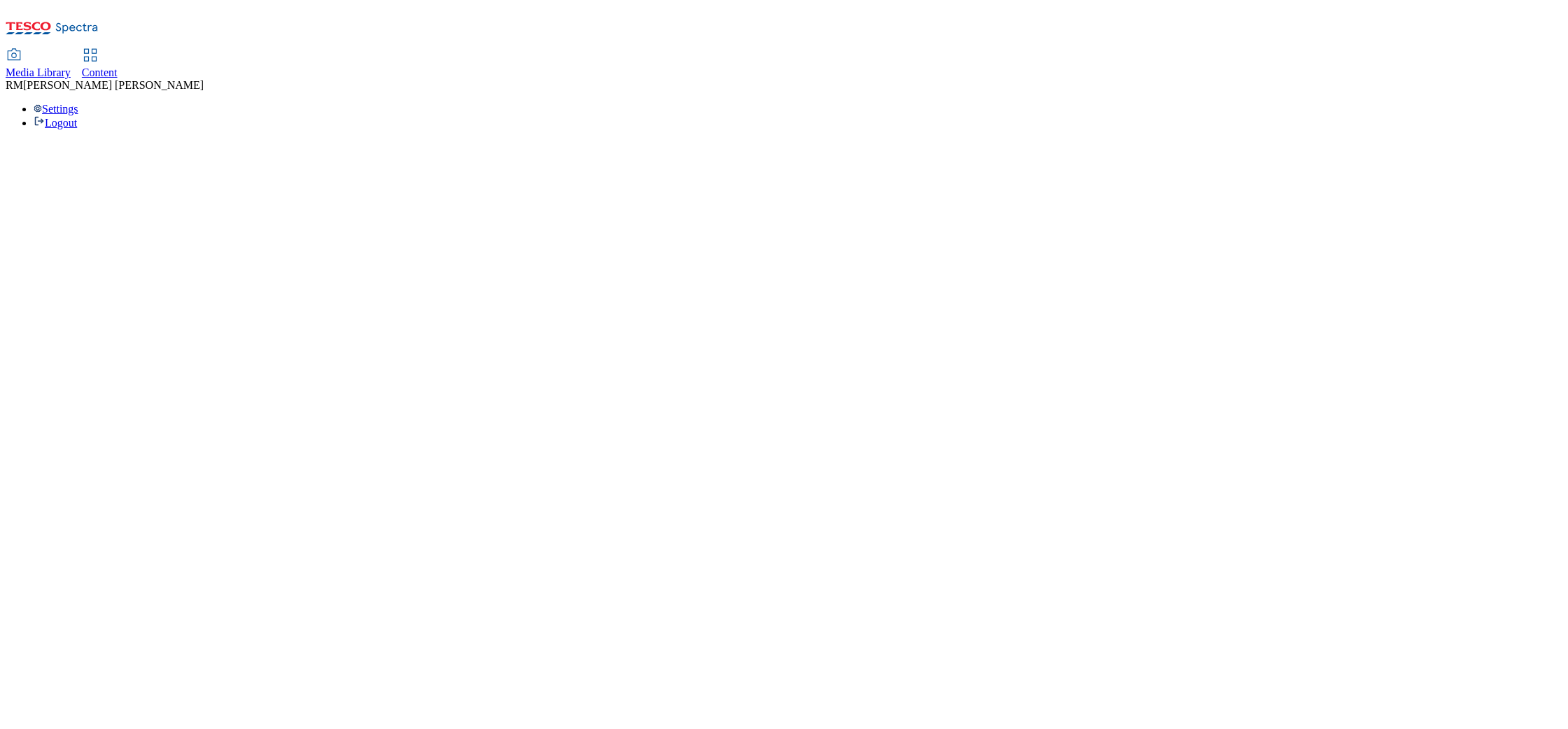
select select "flare-ighs-ce-mktg"
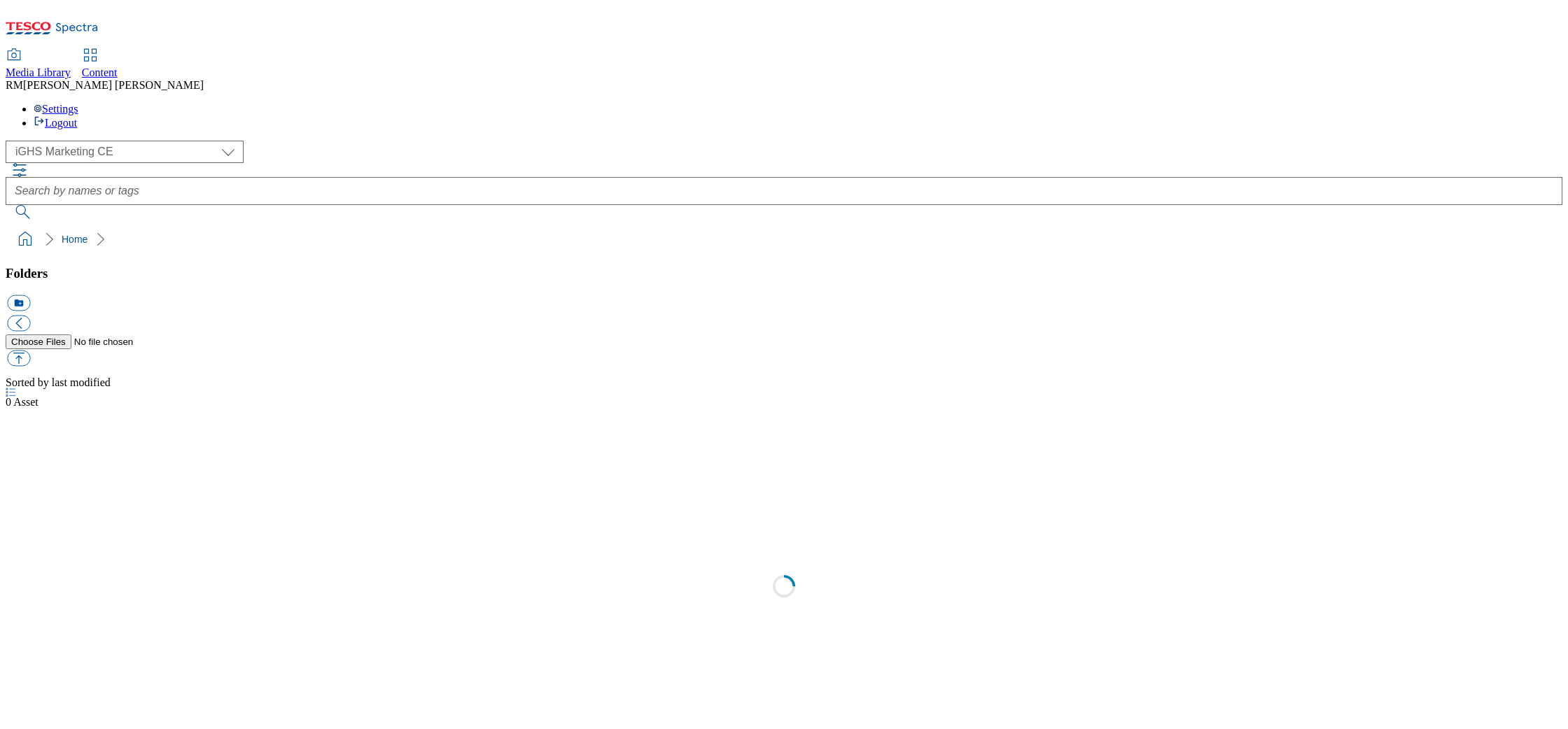
select select "flare-ighs-ce-mktg"
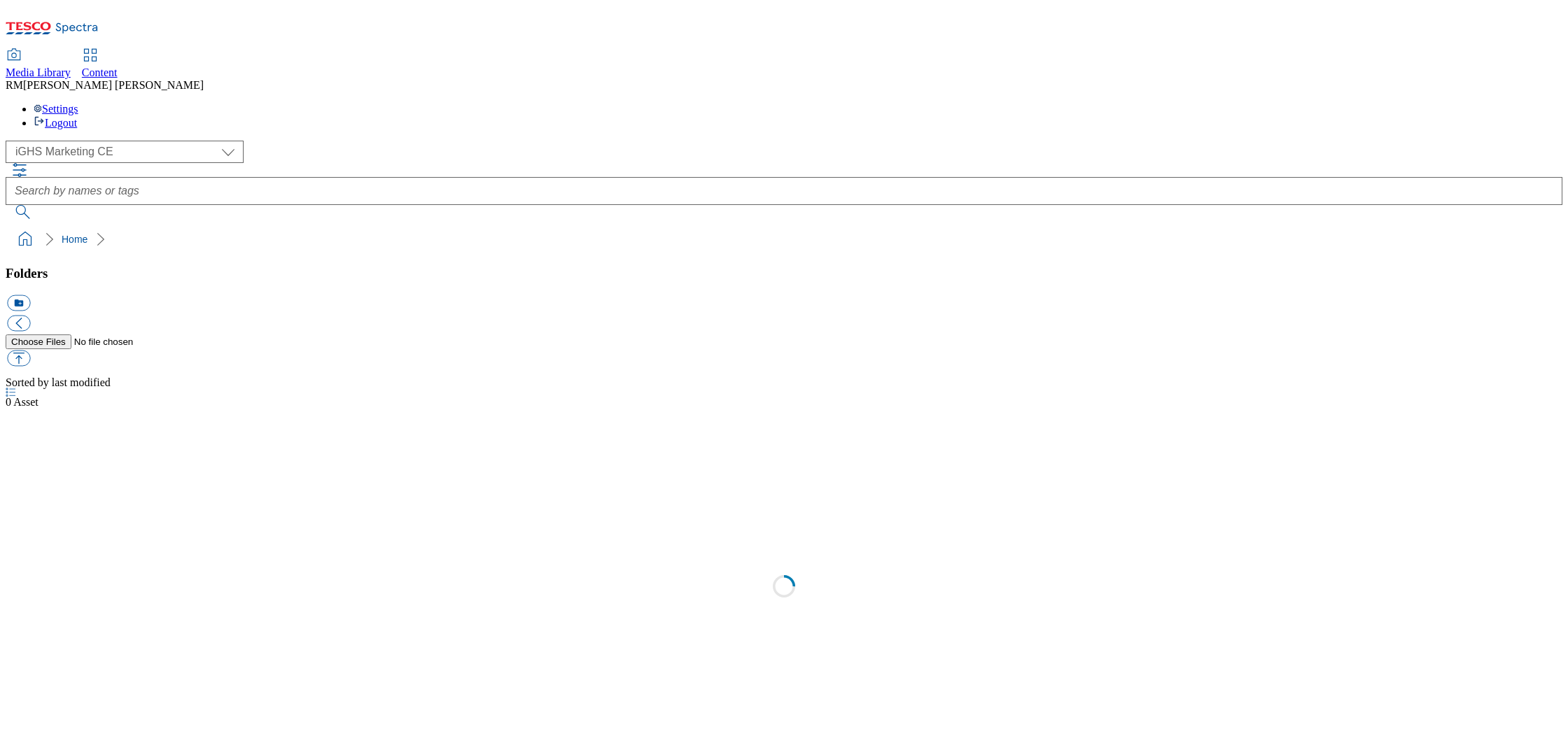
select select "flare-ighs-ce-mktg"
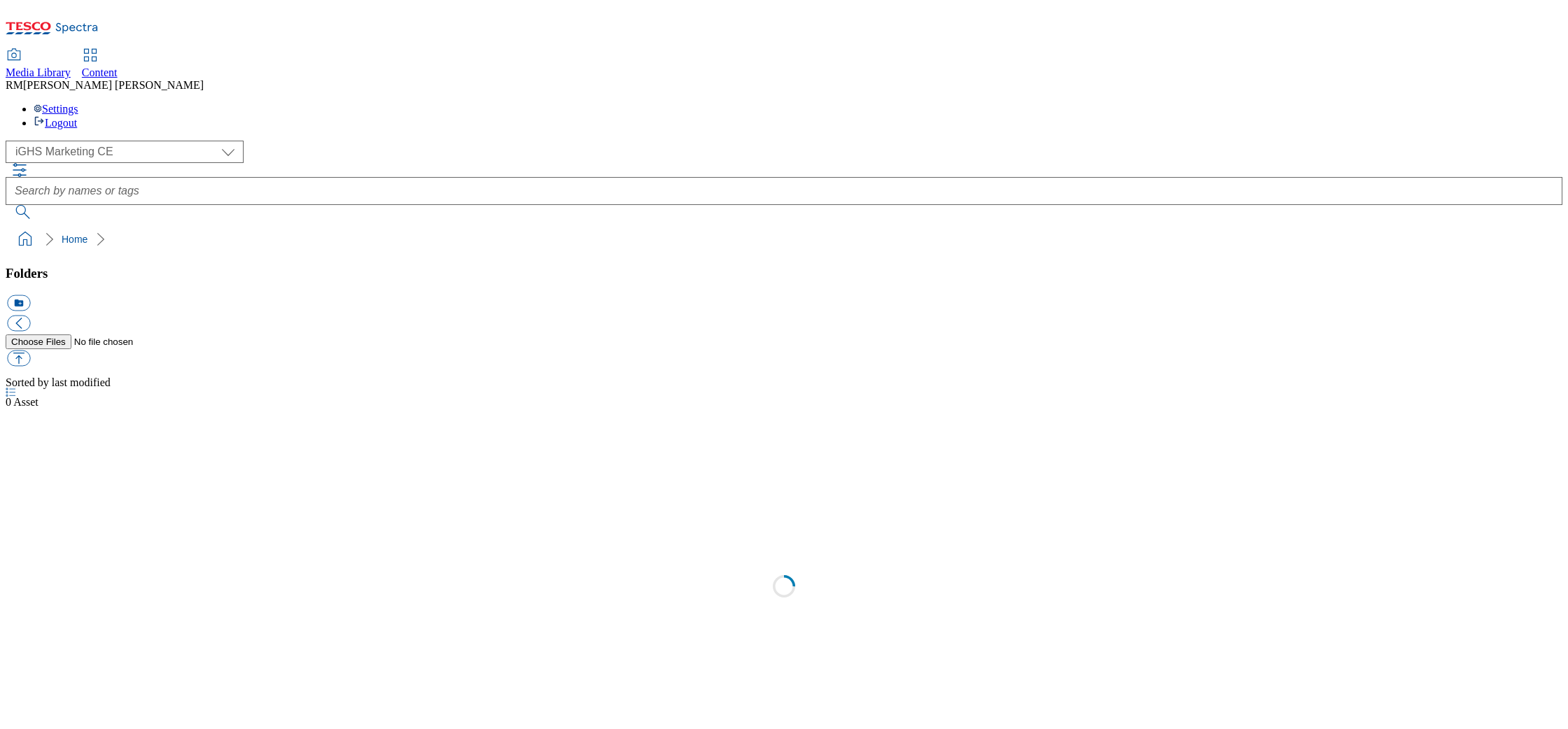
select select "flare-ighs-ce-mktg"
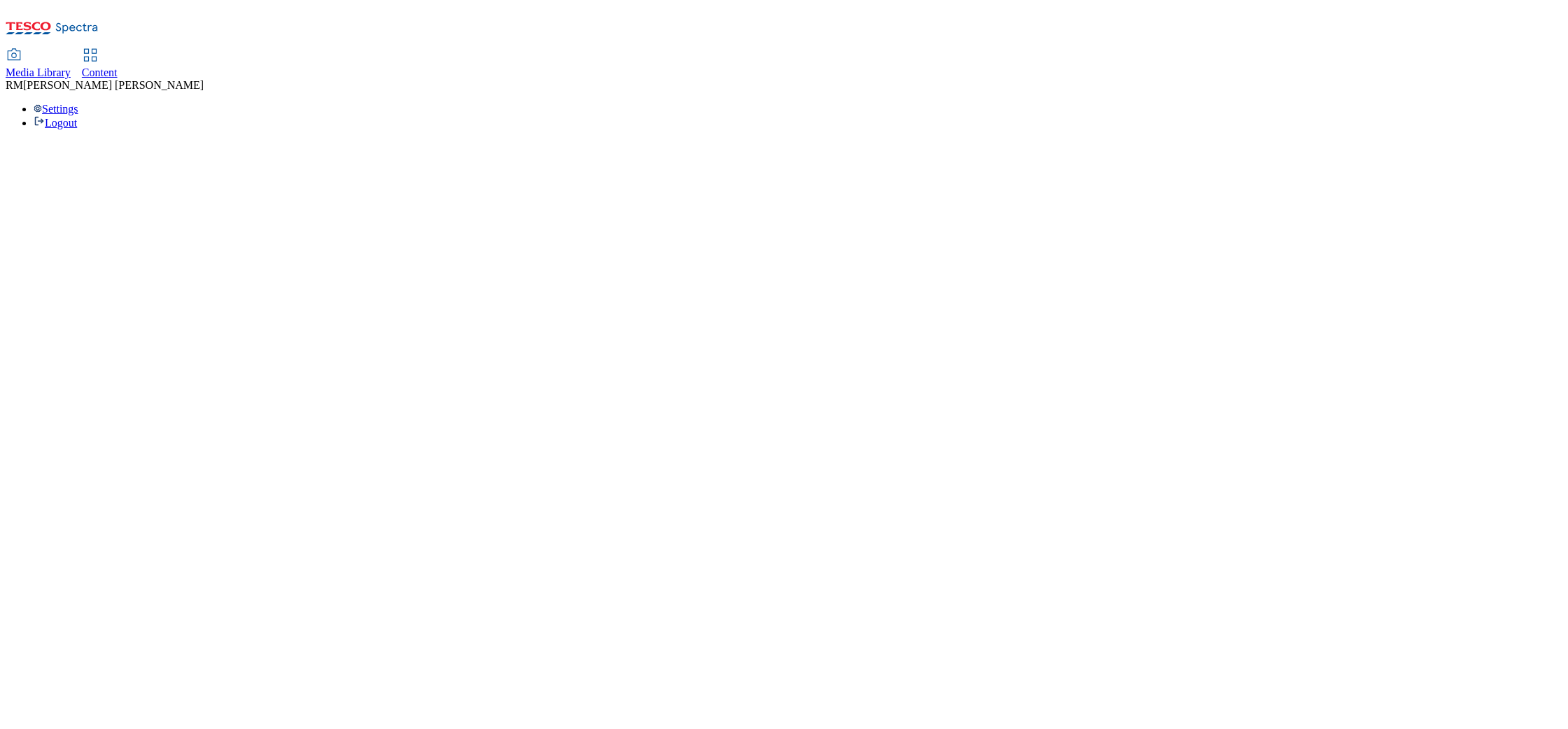
select select "flare-ighs-ce-mktg"
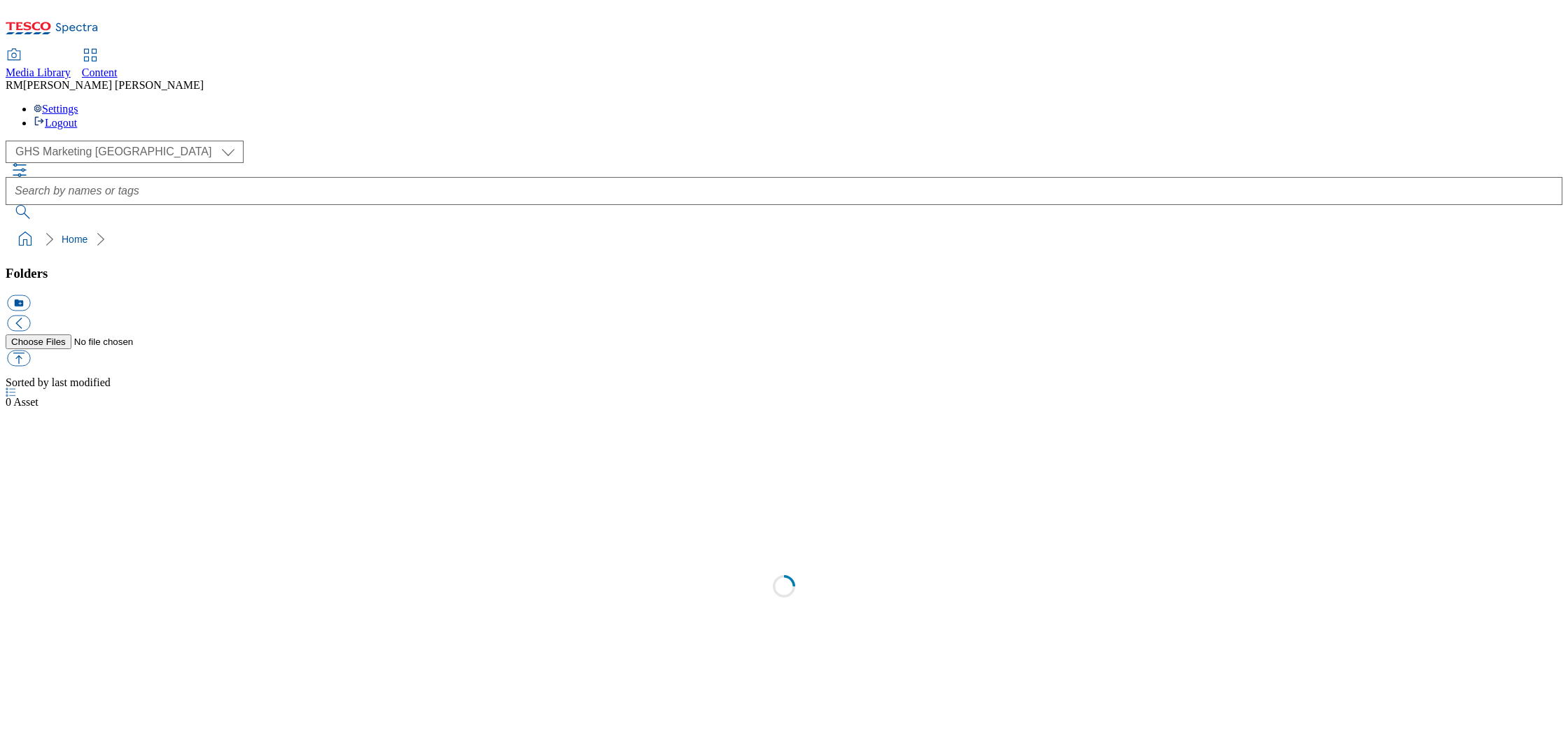
select select "flare-ighs-ce-mktg"
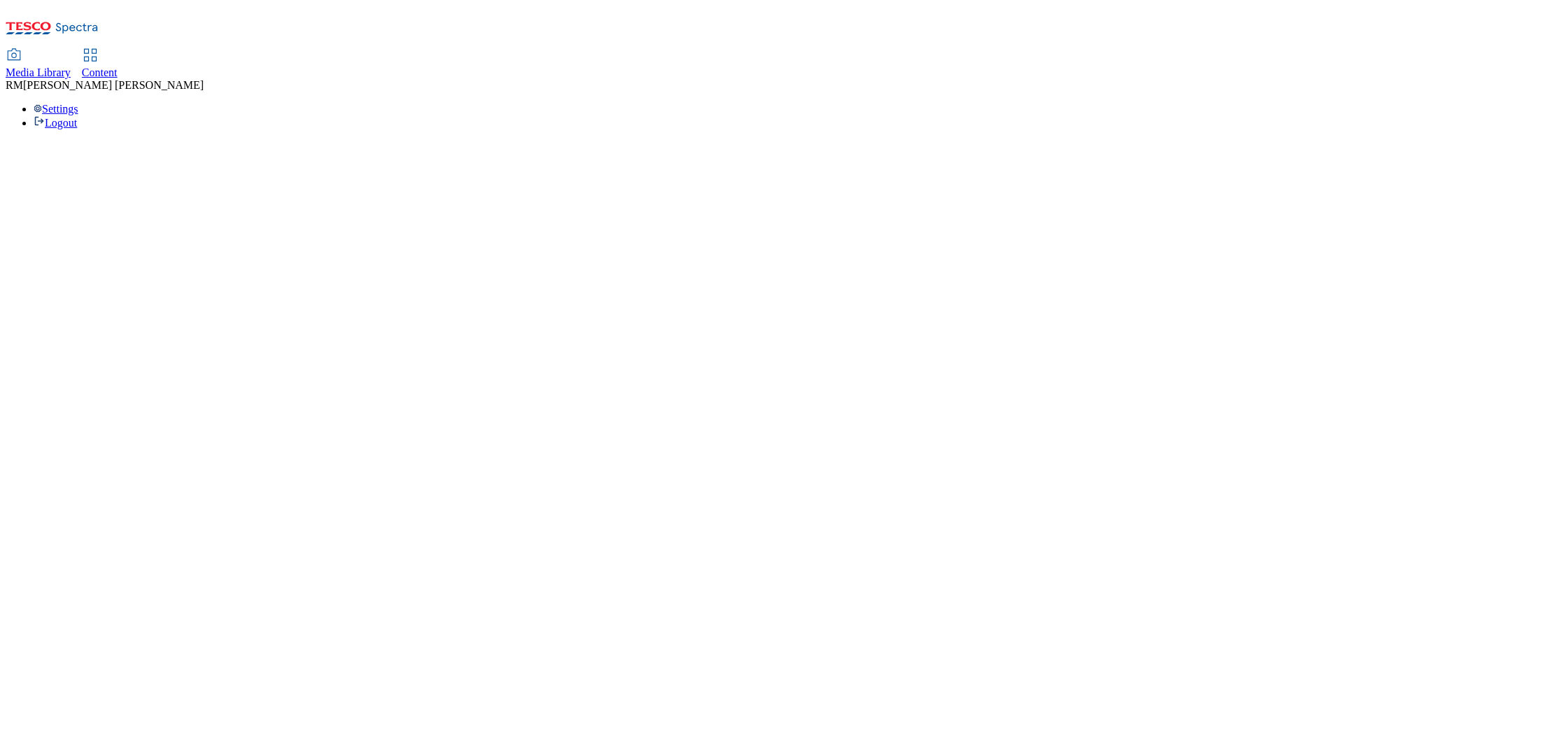
select select "flare-ighs-ce-mktg"
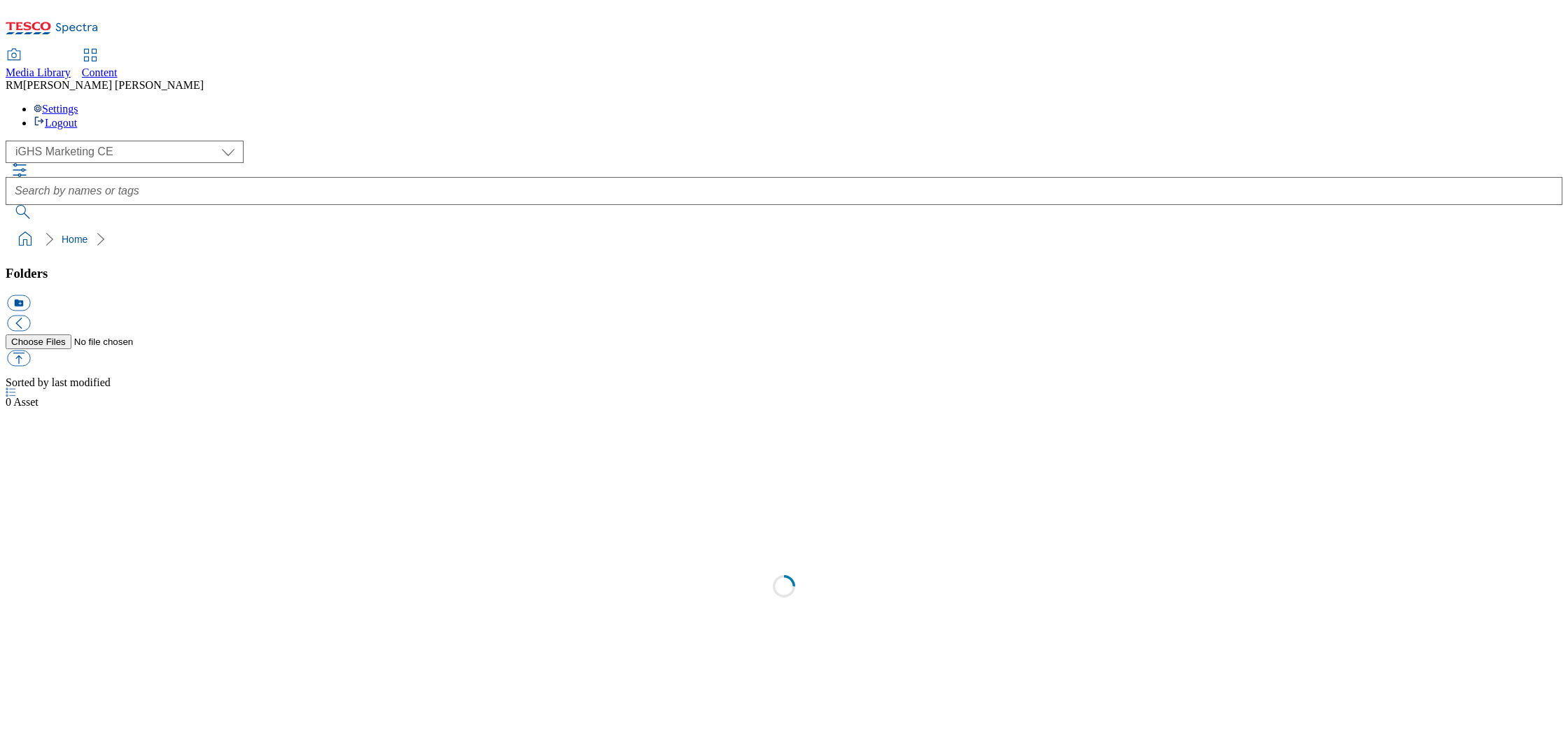
select select "flare-ighs-ce-mktg"
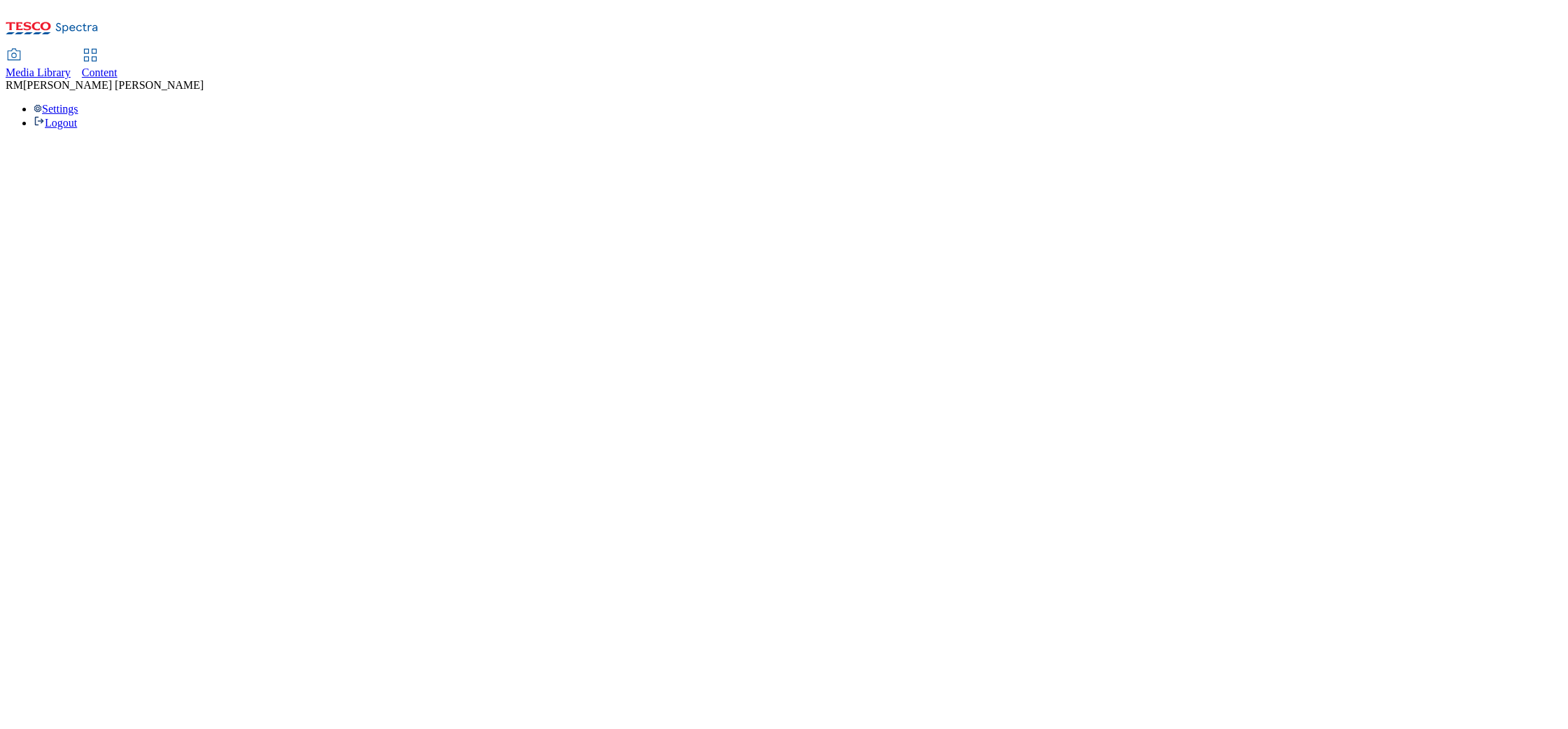
select select "flare-ighs-ce-mktg"
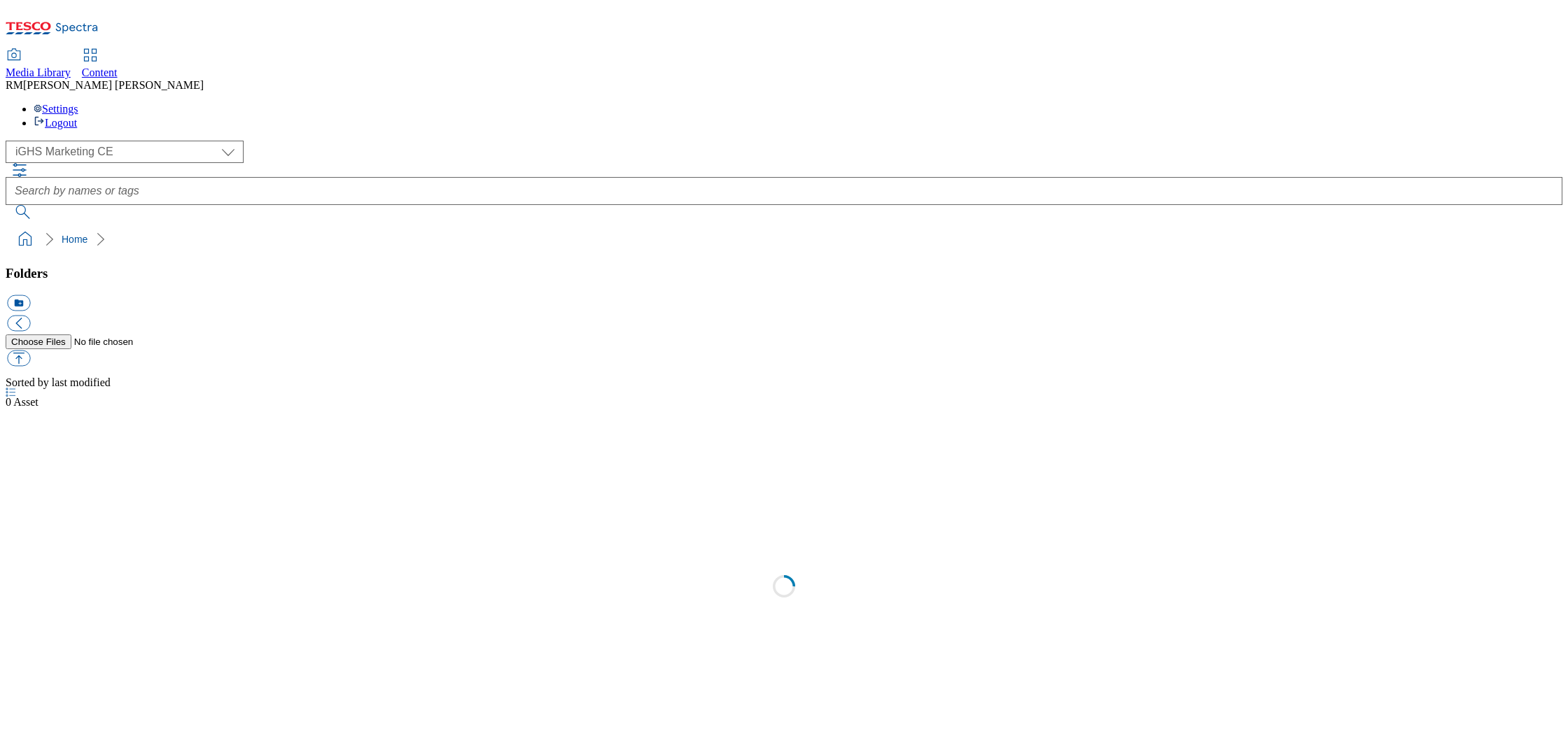
select select "flare-ighs-ce-mktg"
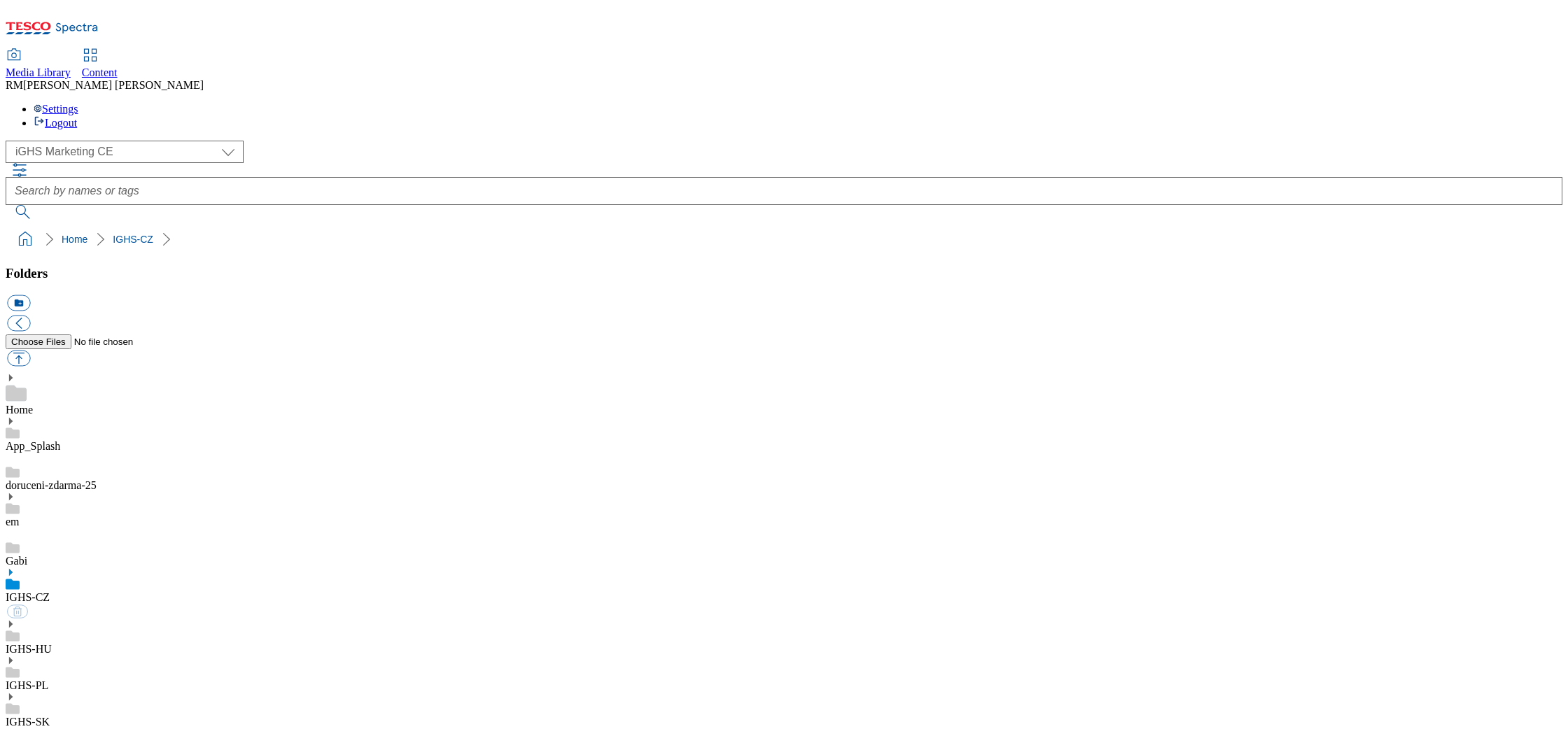
select select "flare-ighs-ce-mktg"
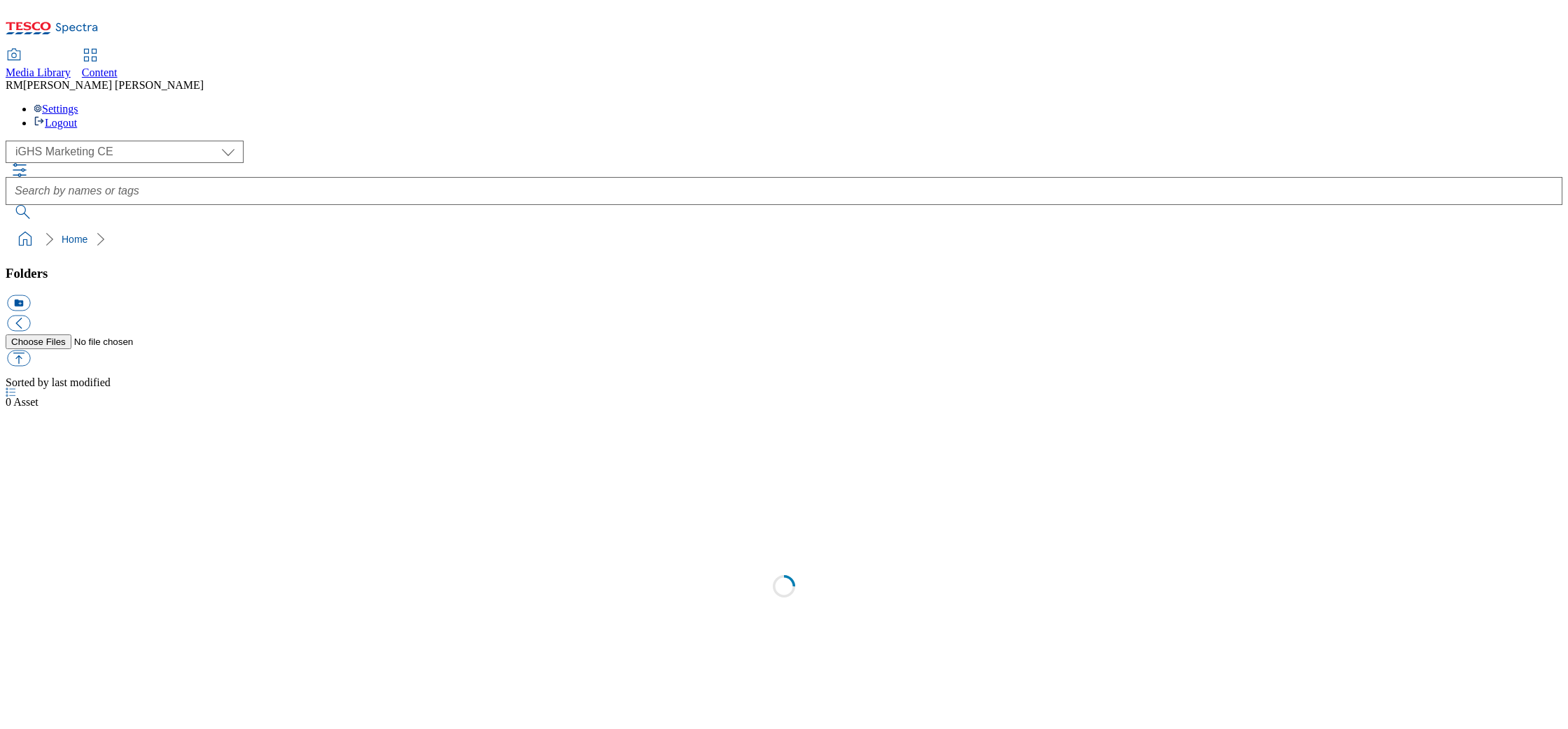
select select "flare-ighs-ce-mktg"
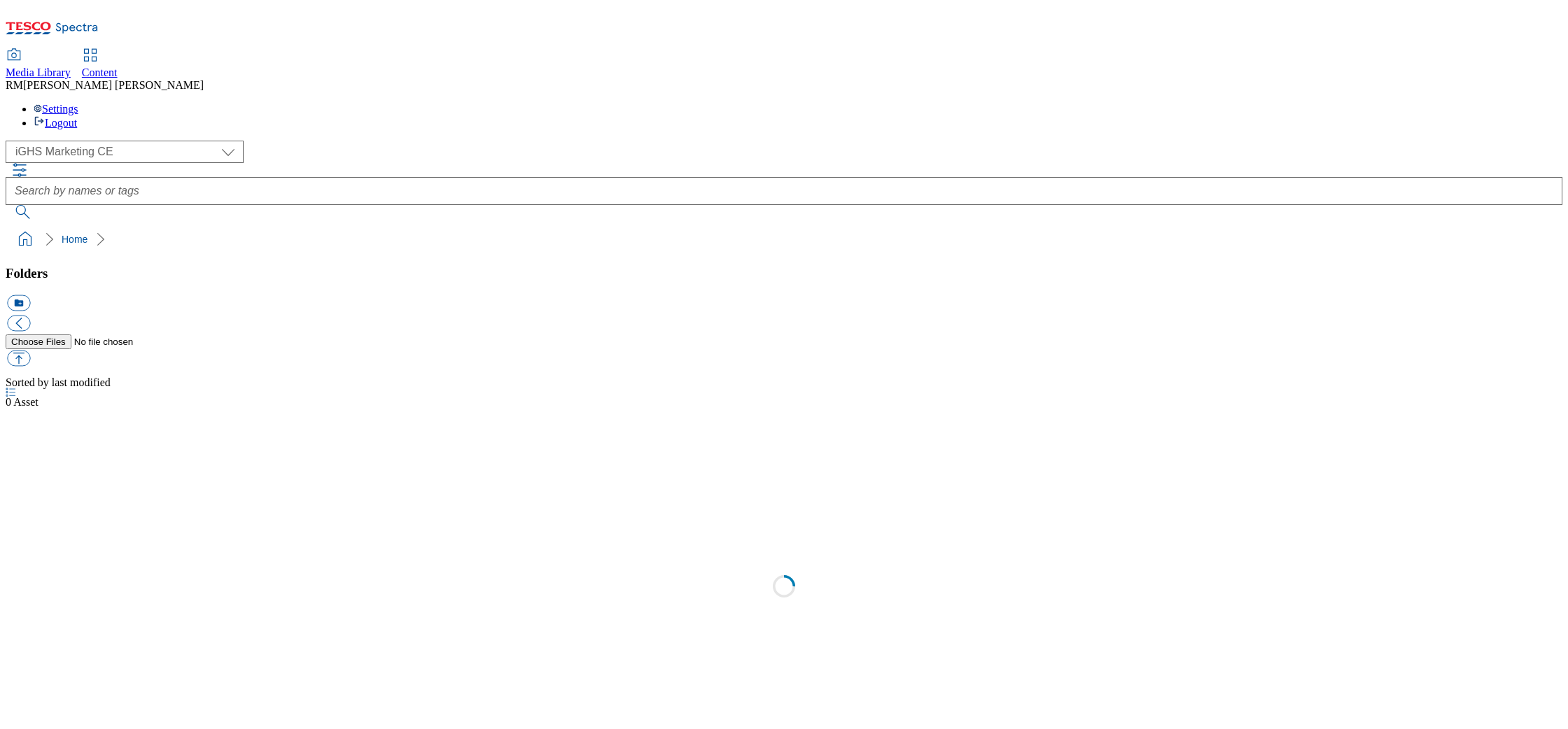
select select "flare-ighs-ce-mktg"
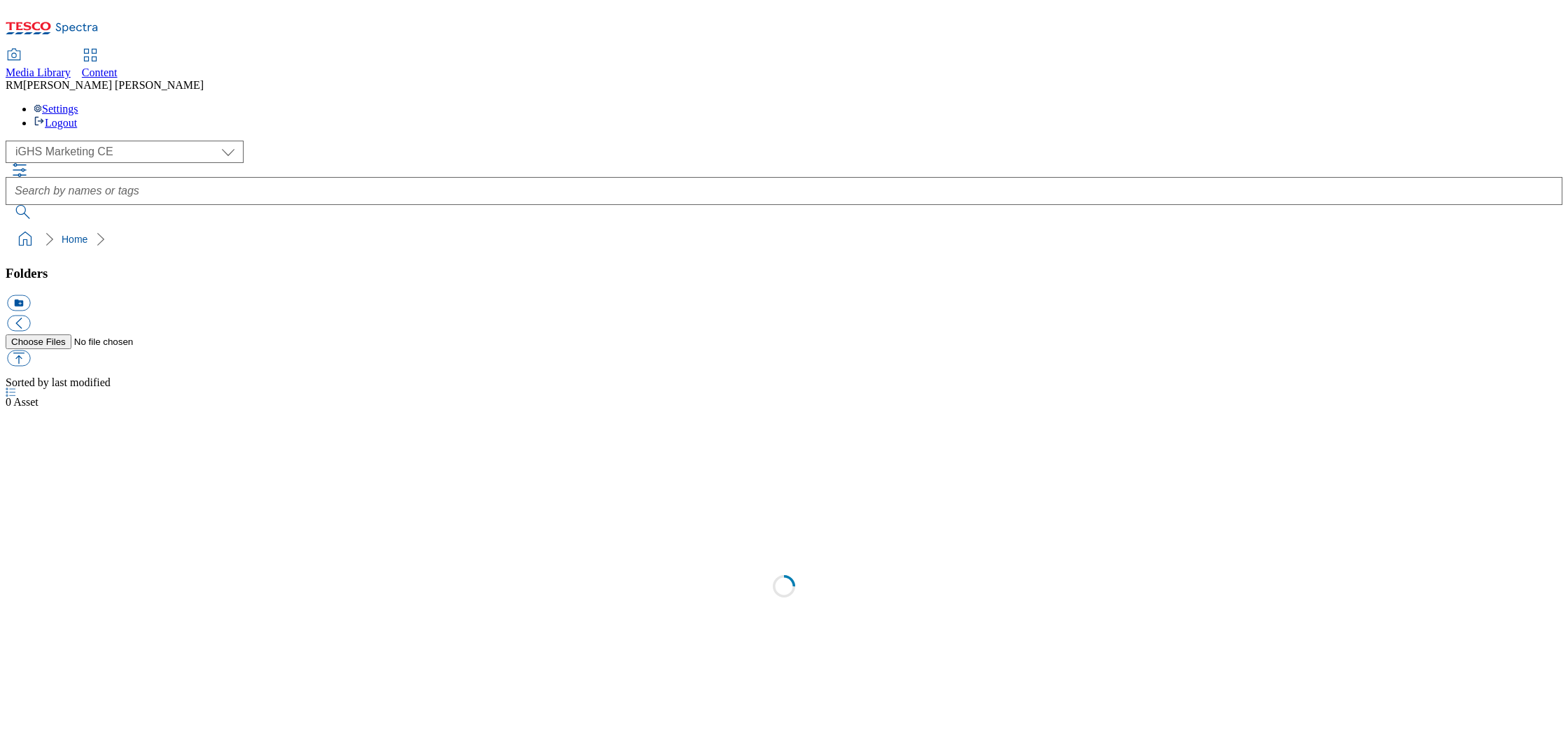
select select "flare-ighs-ce-mktg"
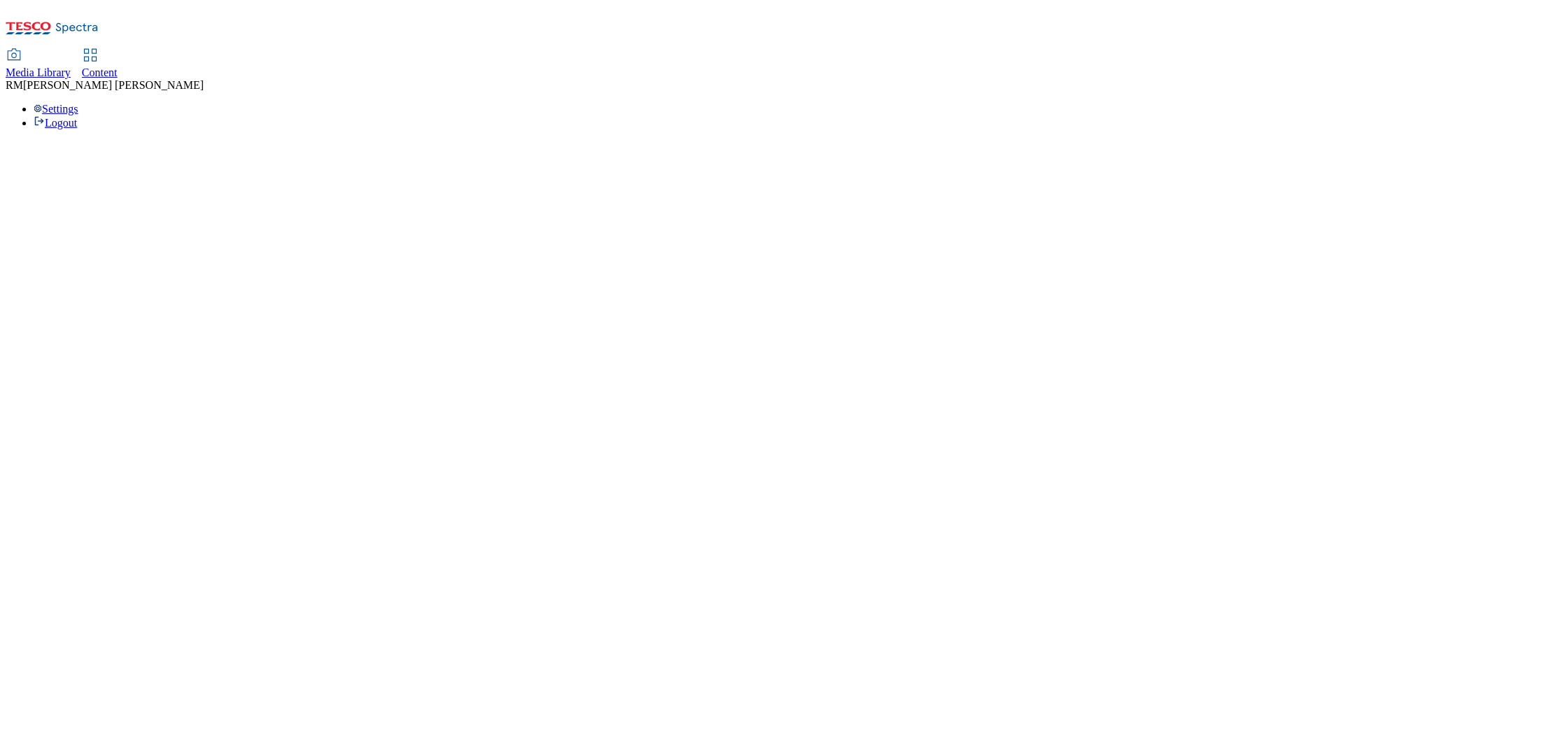
select select "flare-ighs-ce-mktg"
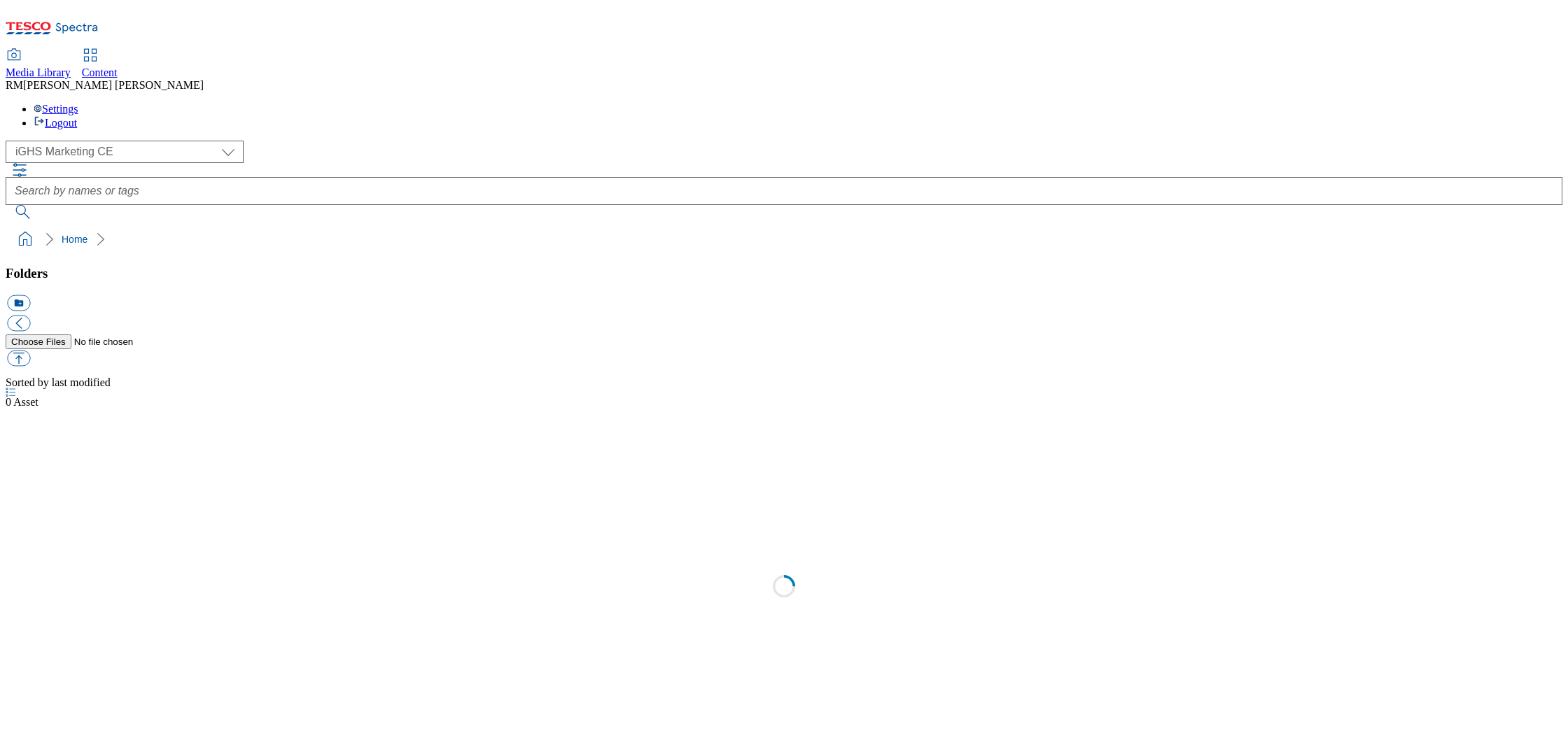
select select "flare-ighs-ce-mktg"
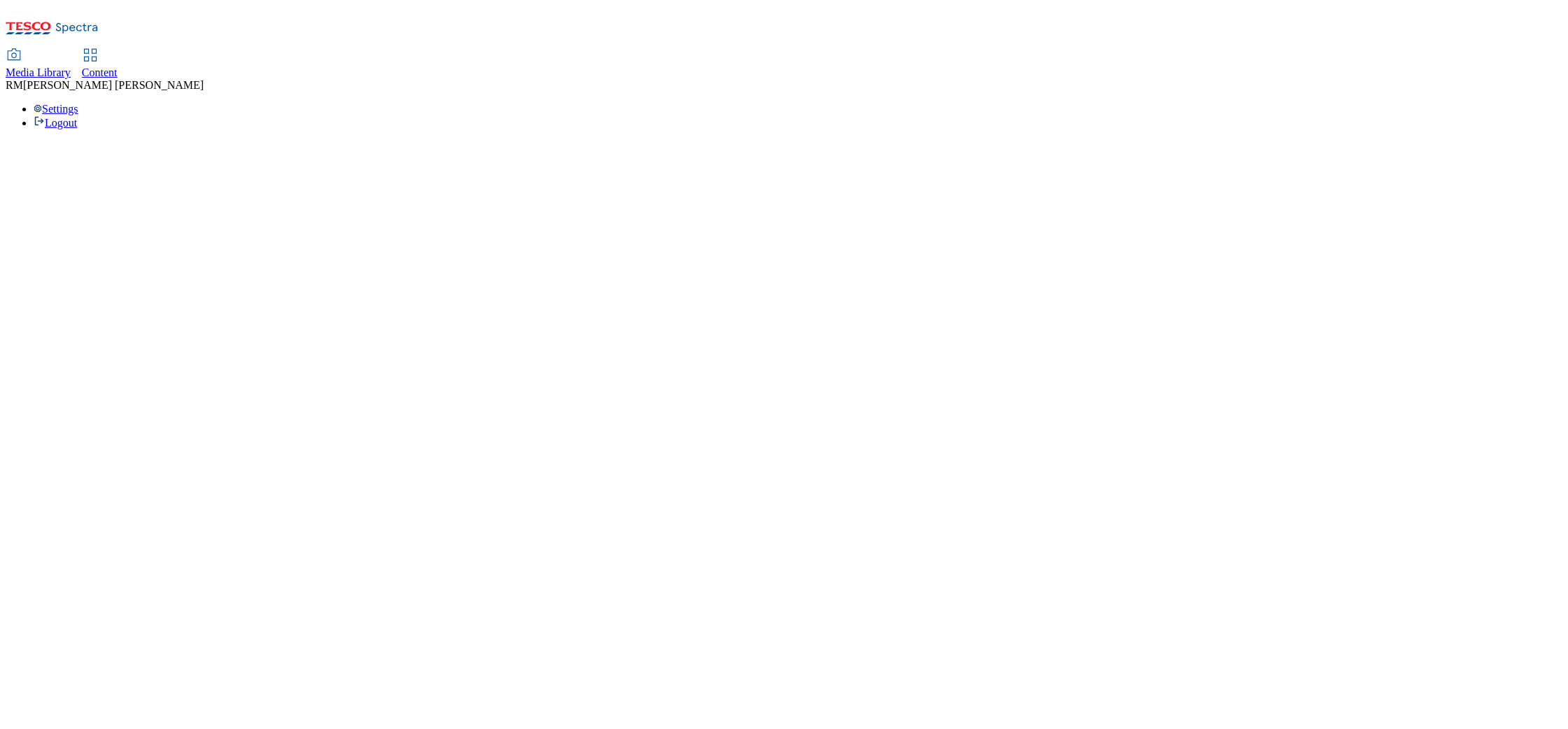
select select "flare-ighs-ce-mktg"
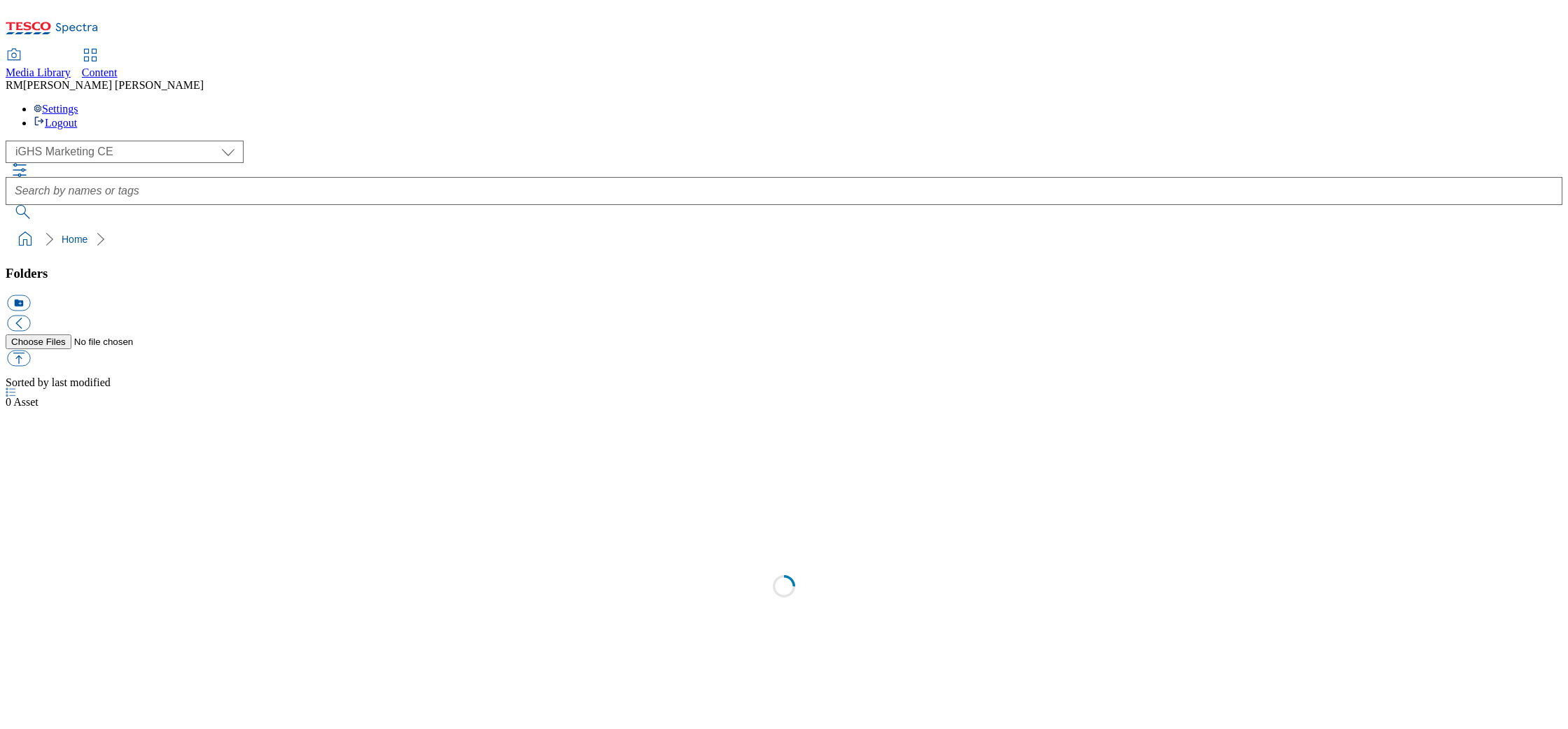
select select "flare-ighs-ce-mktg"
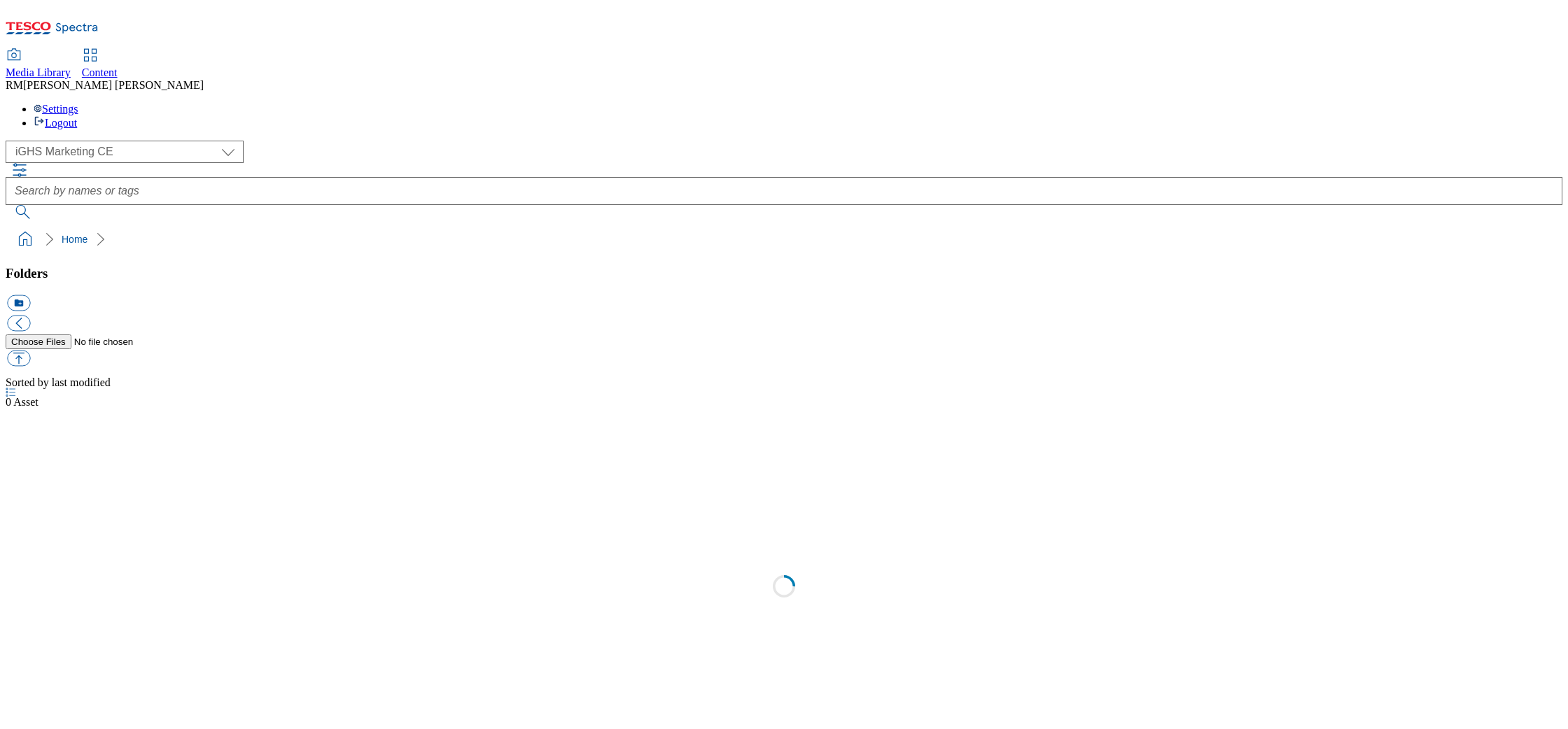
select select "flare-ighs-ce-mktg"
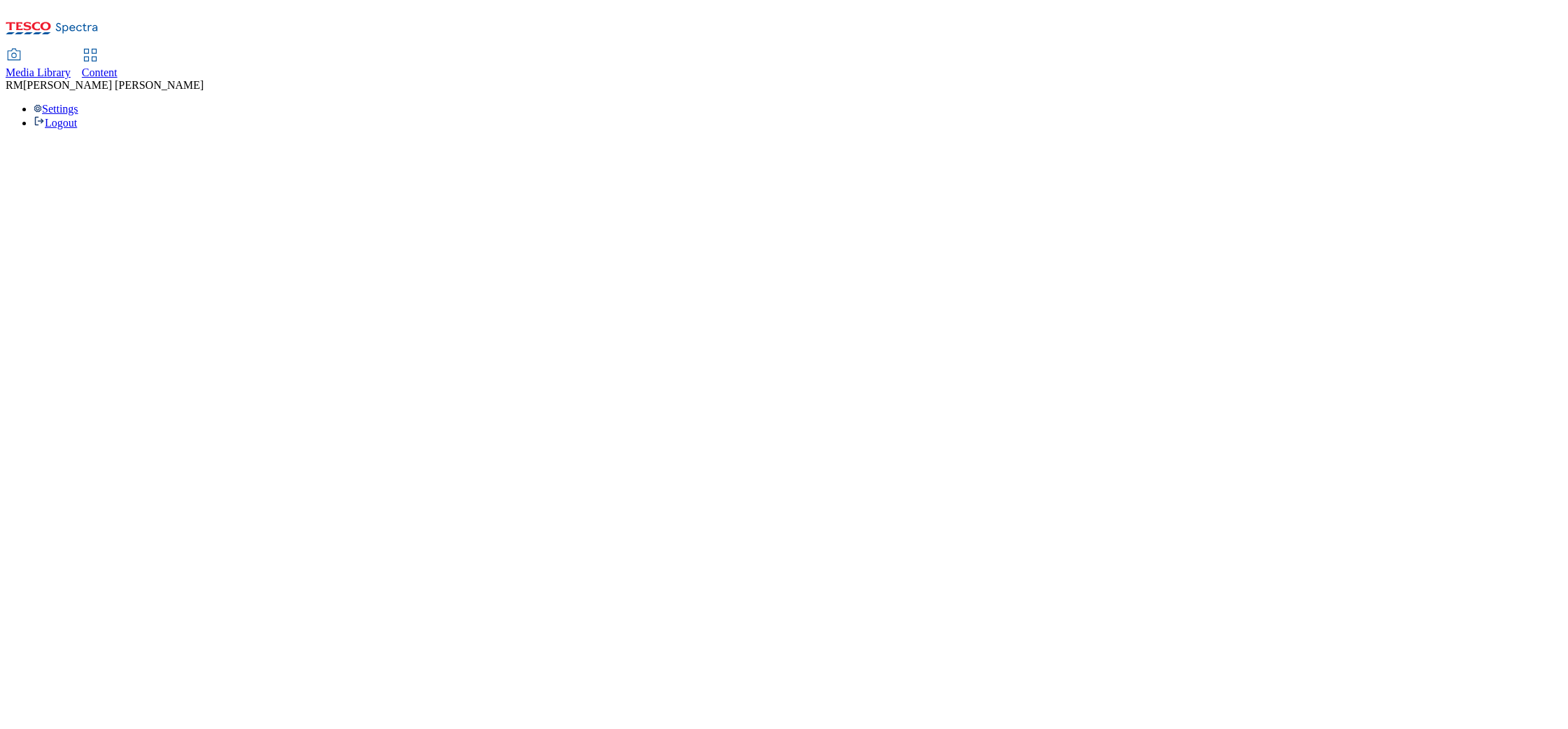
select select "flare-ighs-ce-mktg"
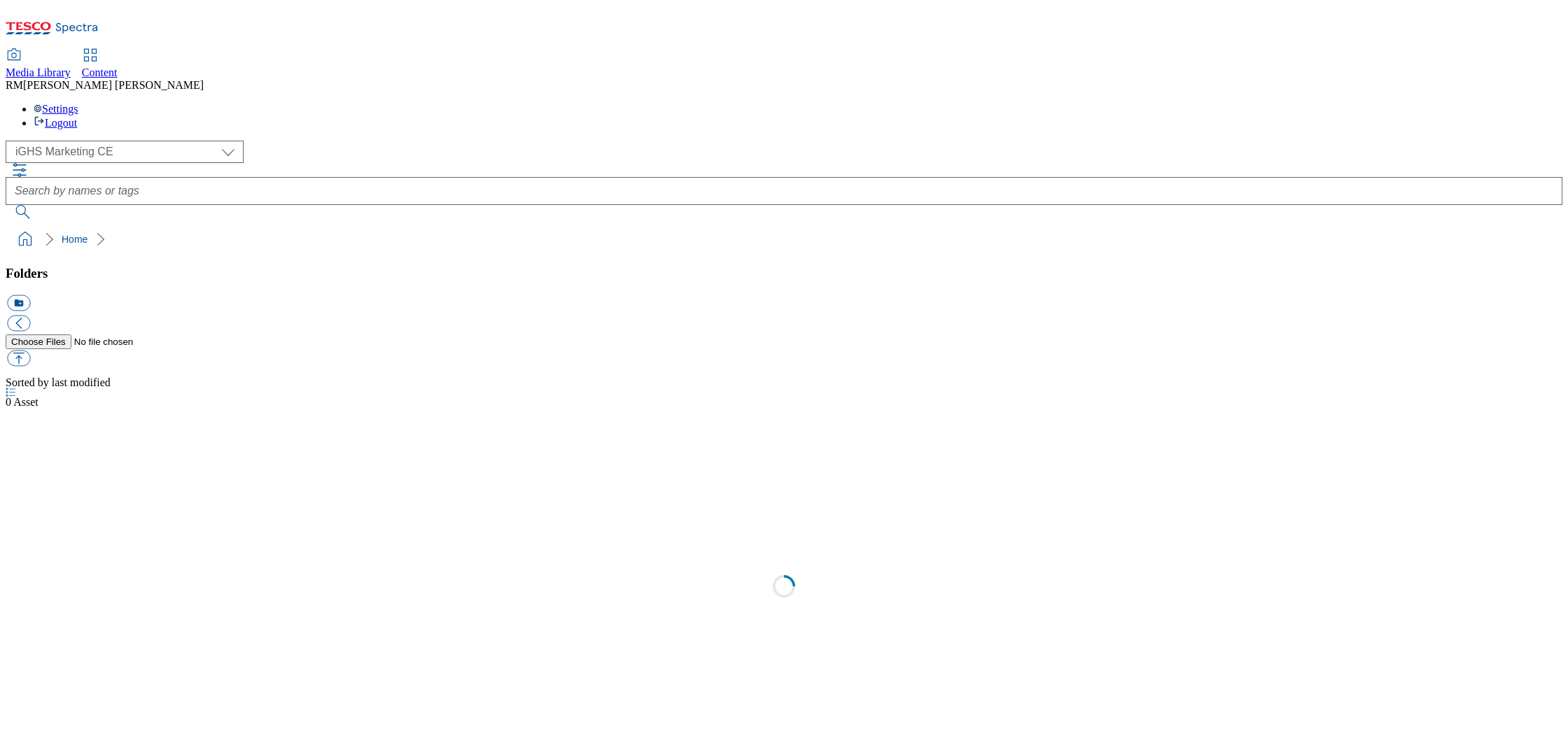
select select "flare-ighs-ce-mktg"
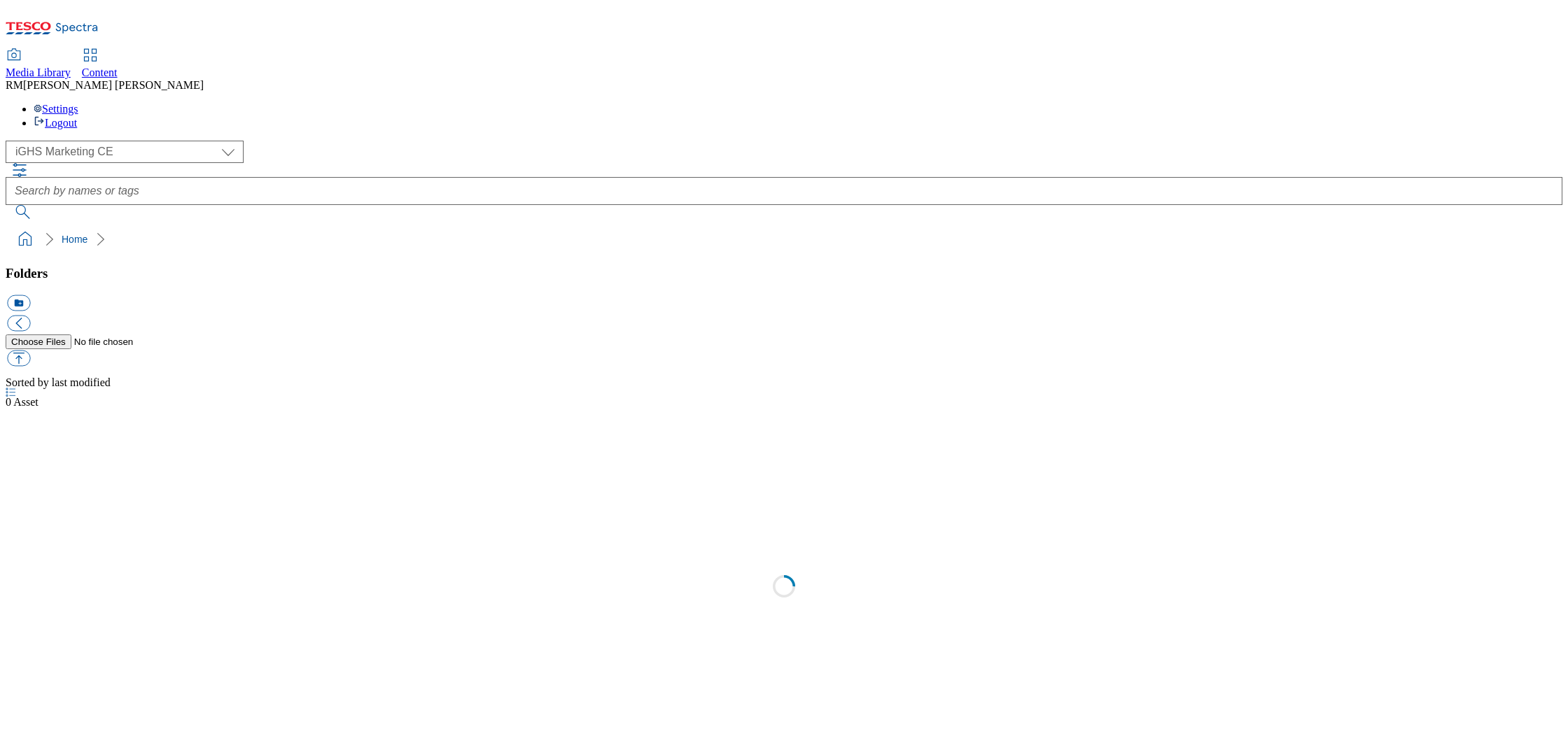
select select "flare-ighs-ce-mktg"
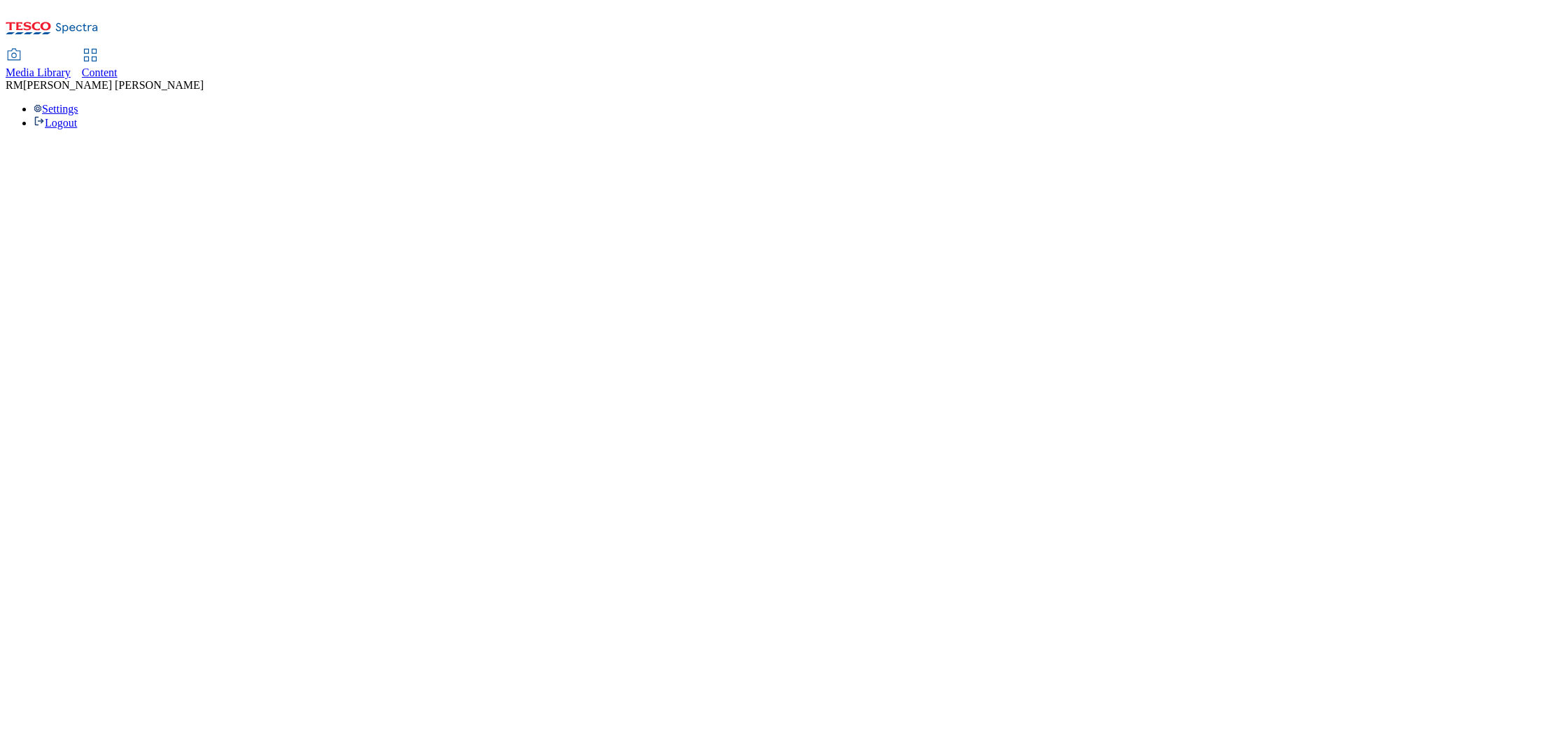
select select "flare-ighs-ce-mktg"
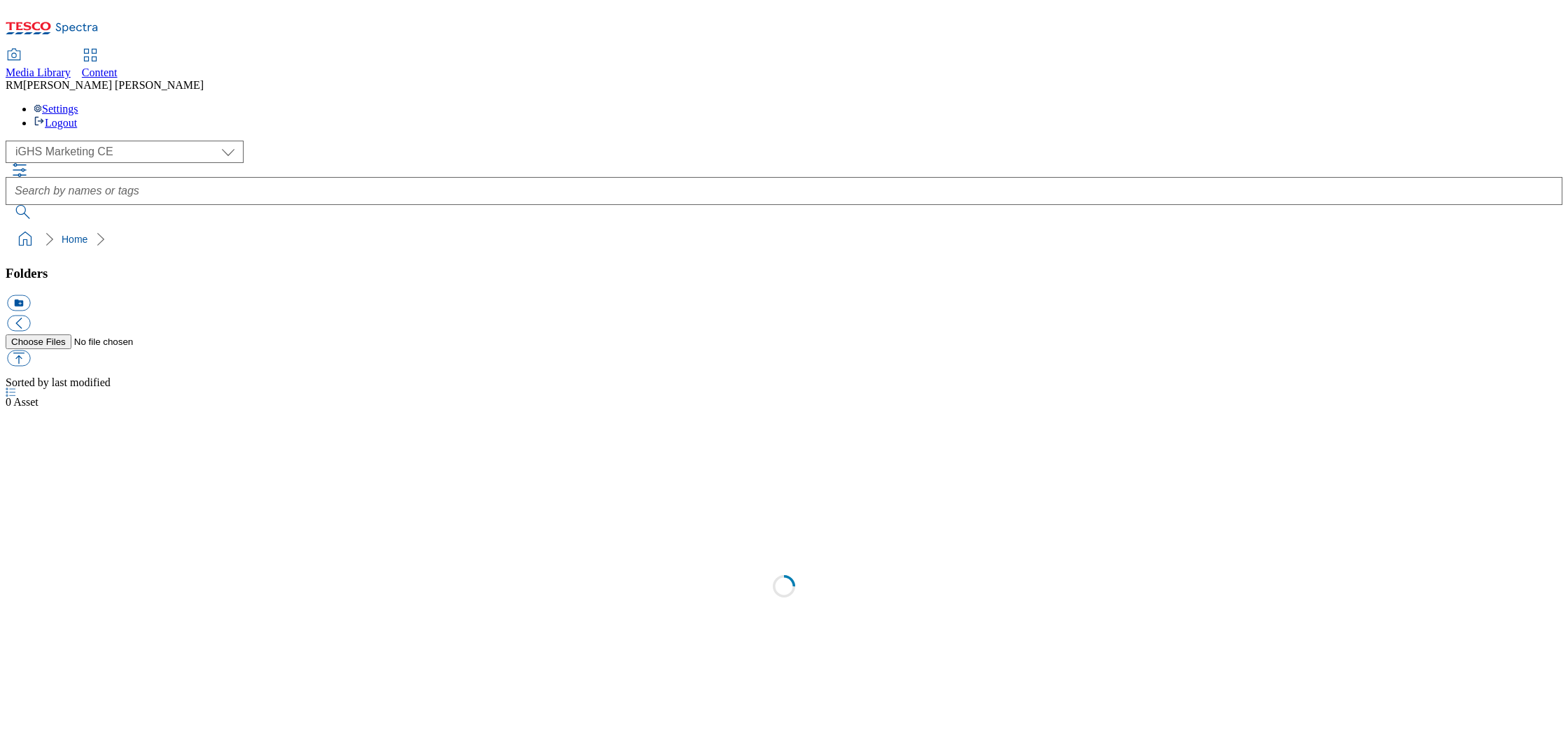
select select "flare-ighs-ce-mktg"
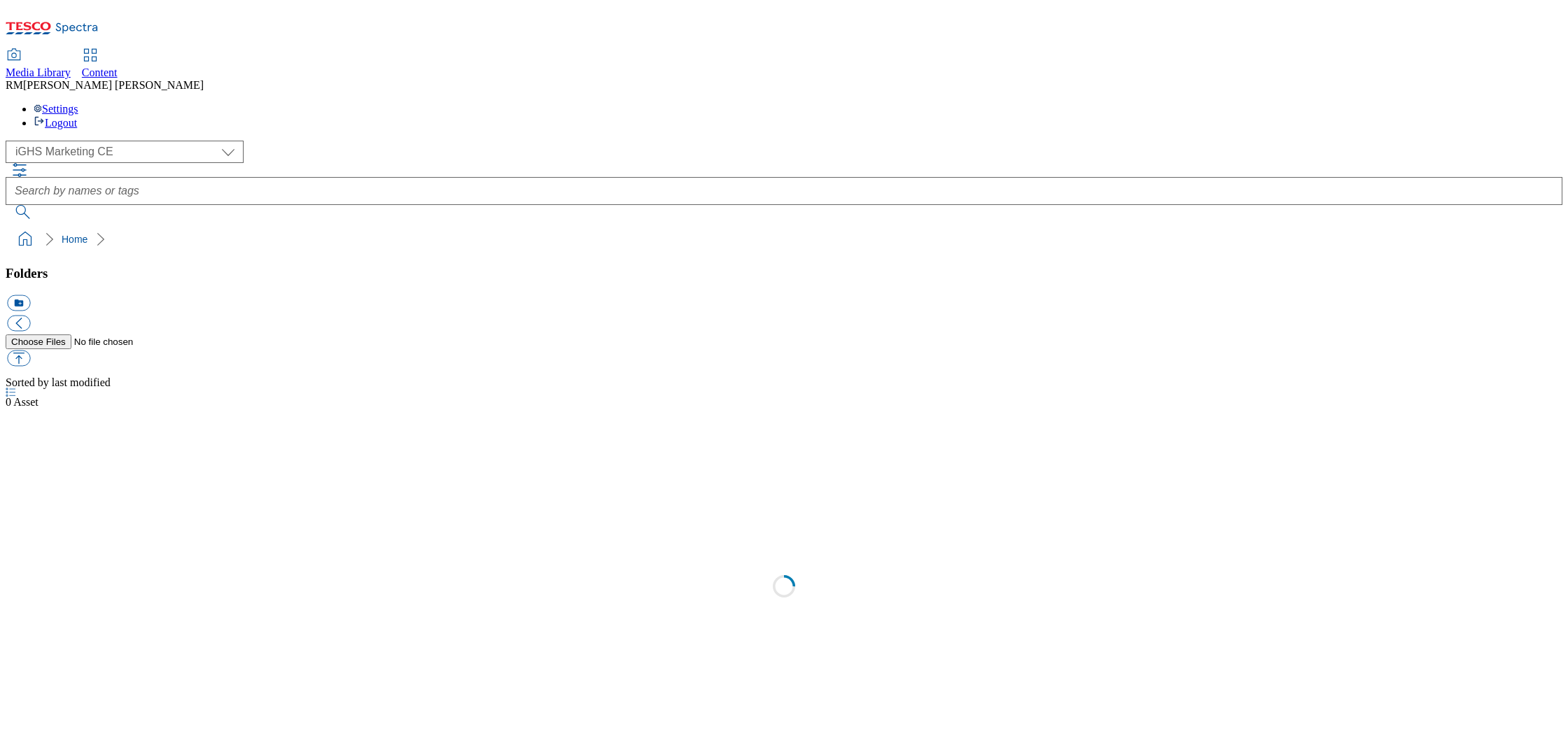
select select "flare-ighs-ce-mktg"
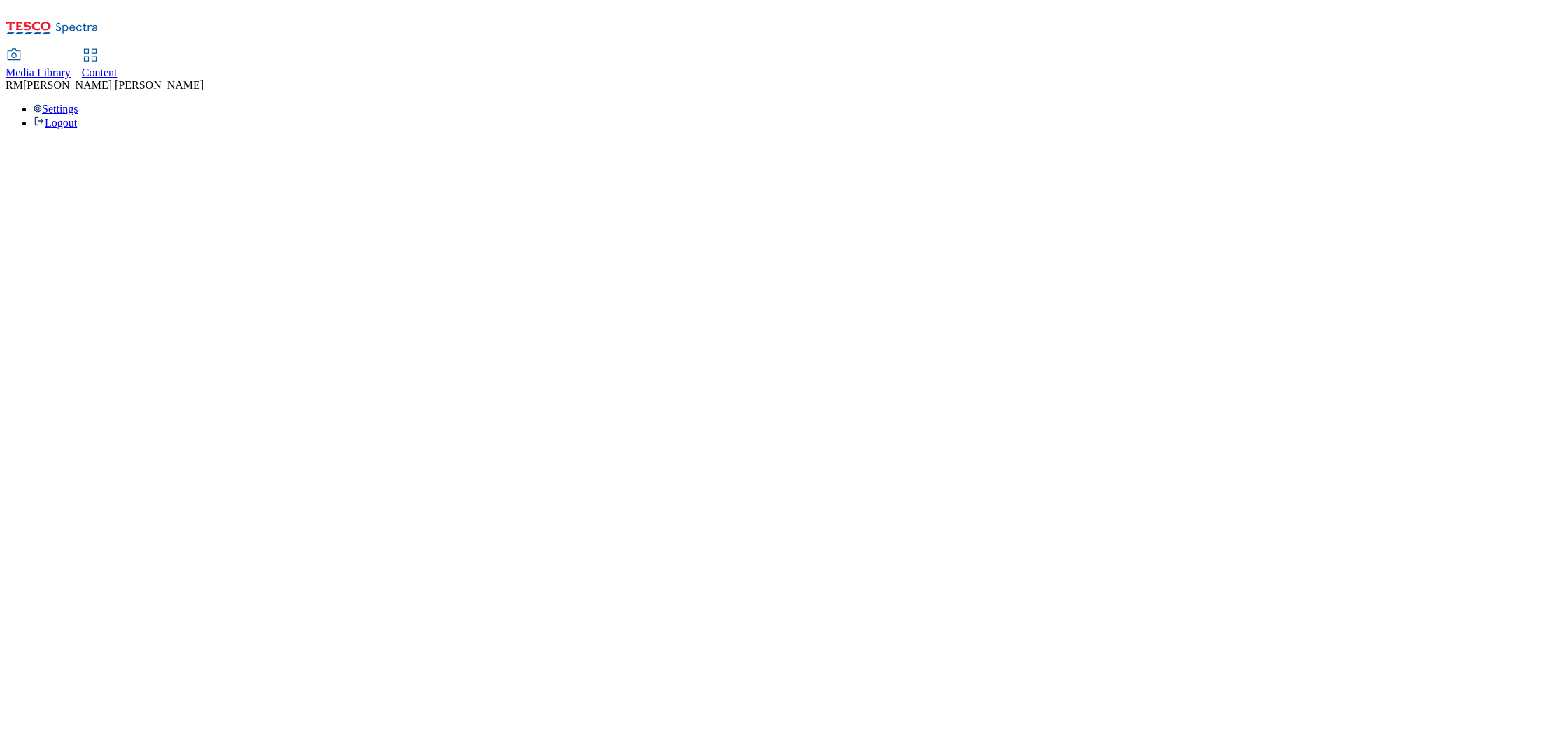
select select "flare-ighs-ce-mktg"
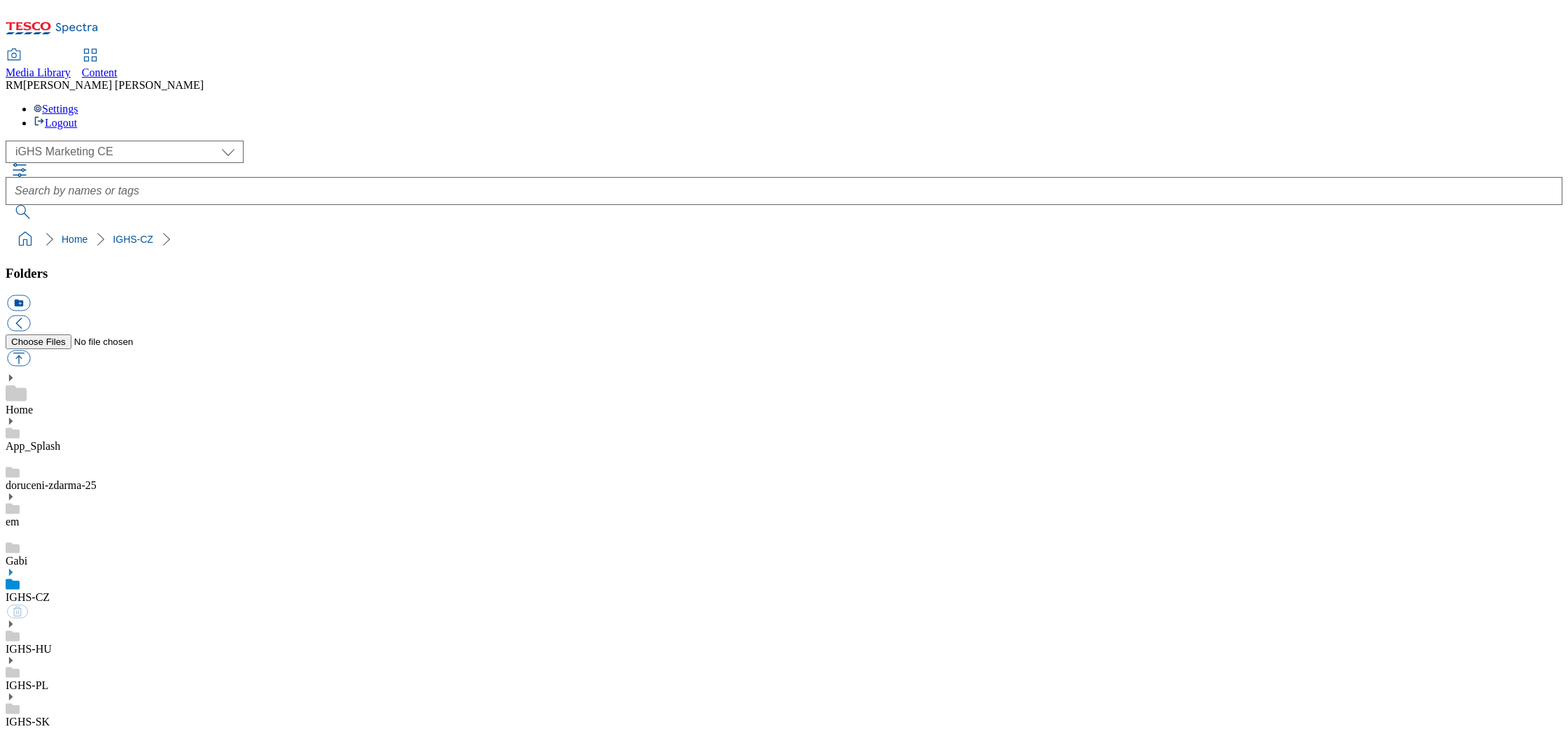
select select "flare-ighs-ce-mktg"
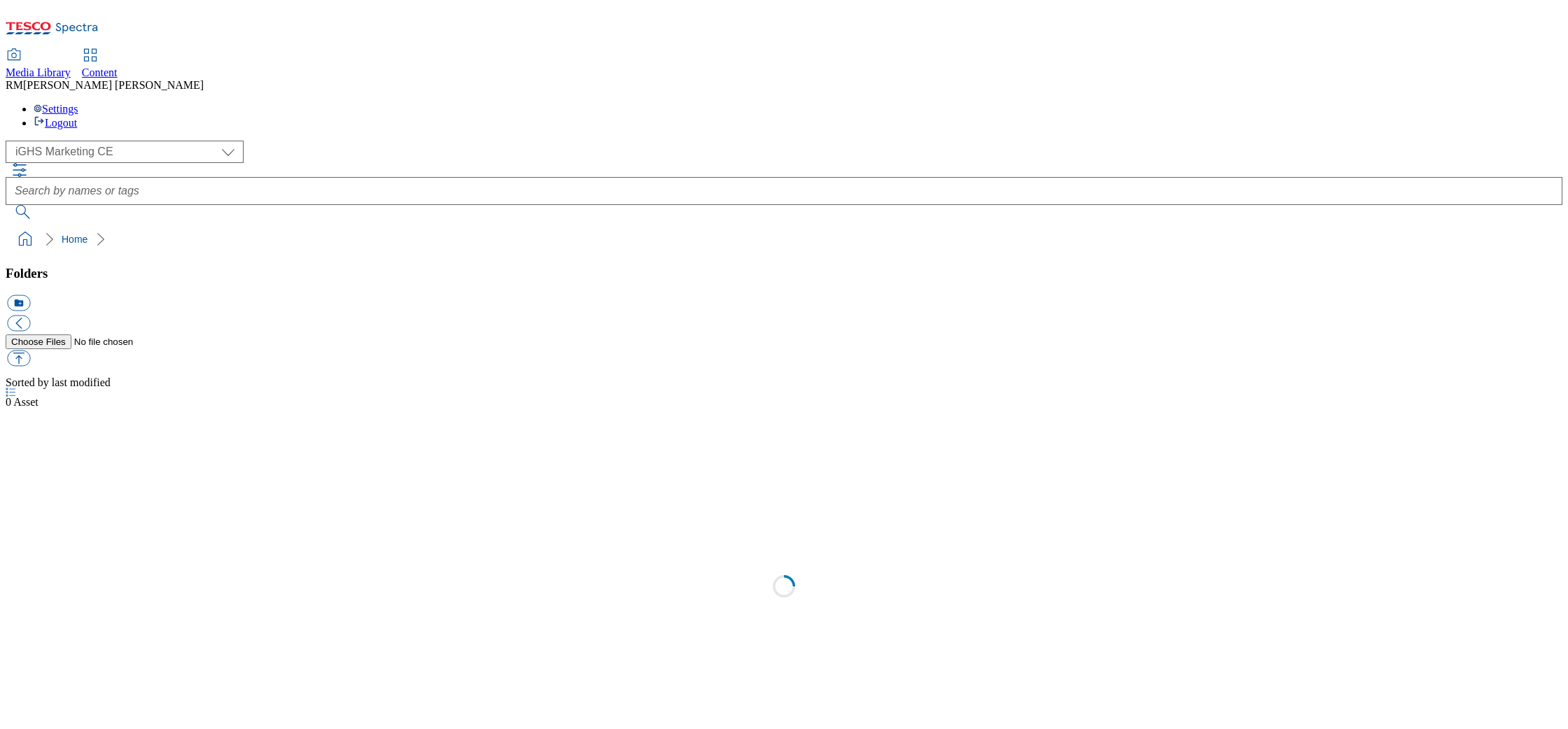
select select "flare-ighs-ce-mktg"
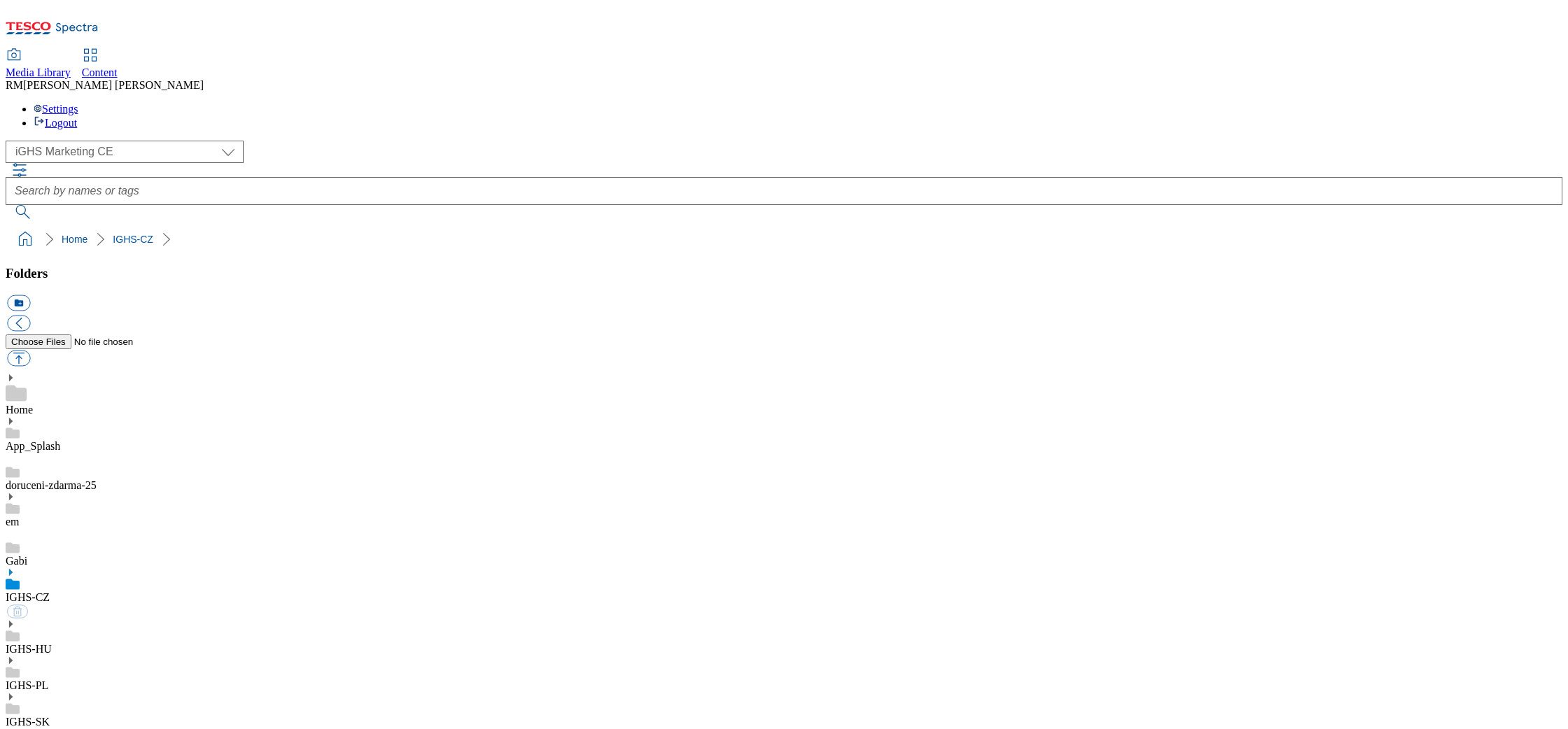
select select "flare-ighs-ce-mktg"
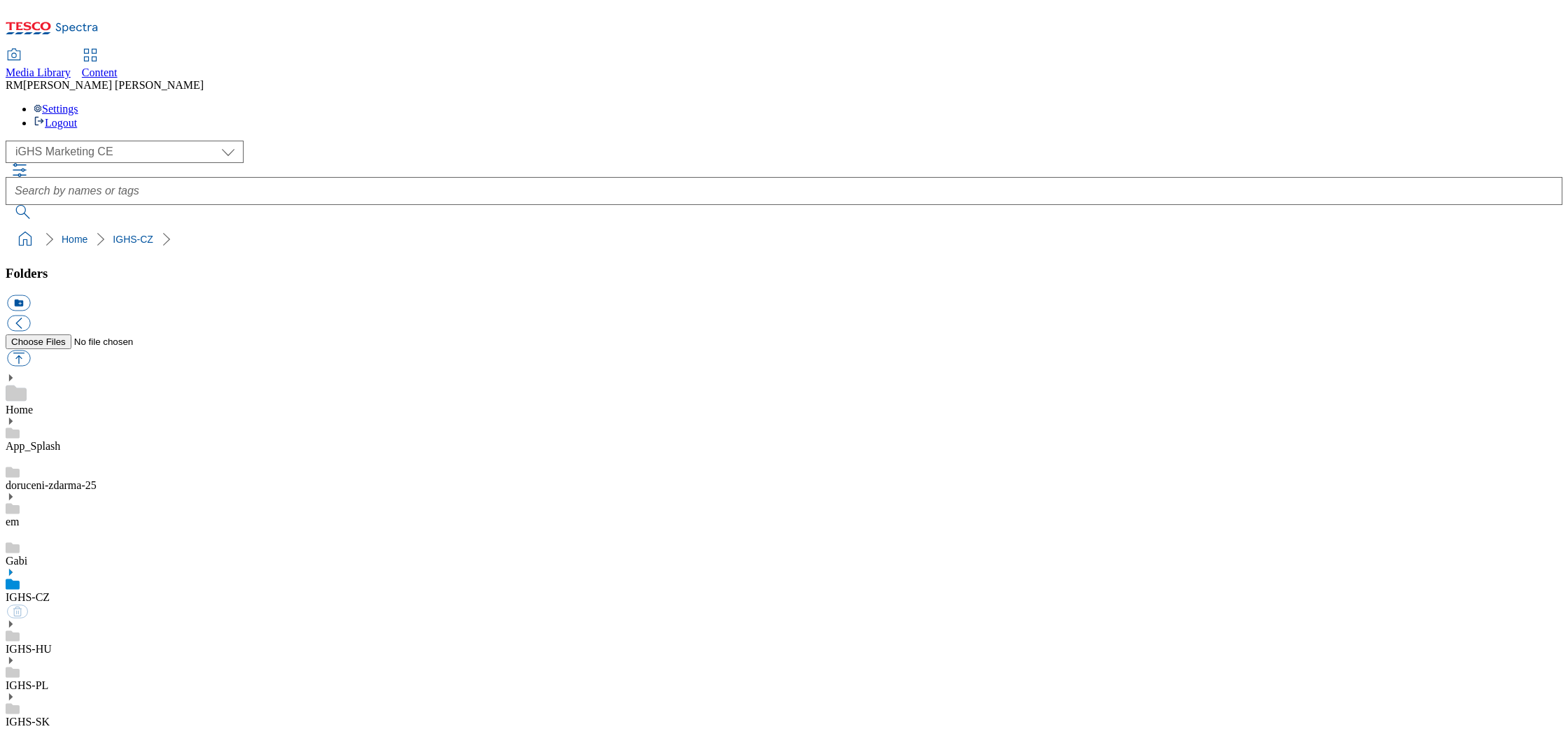
select select "flare-ighs-ce-mktg"
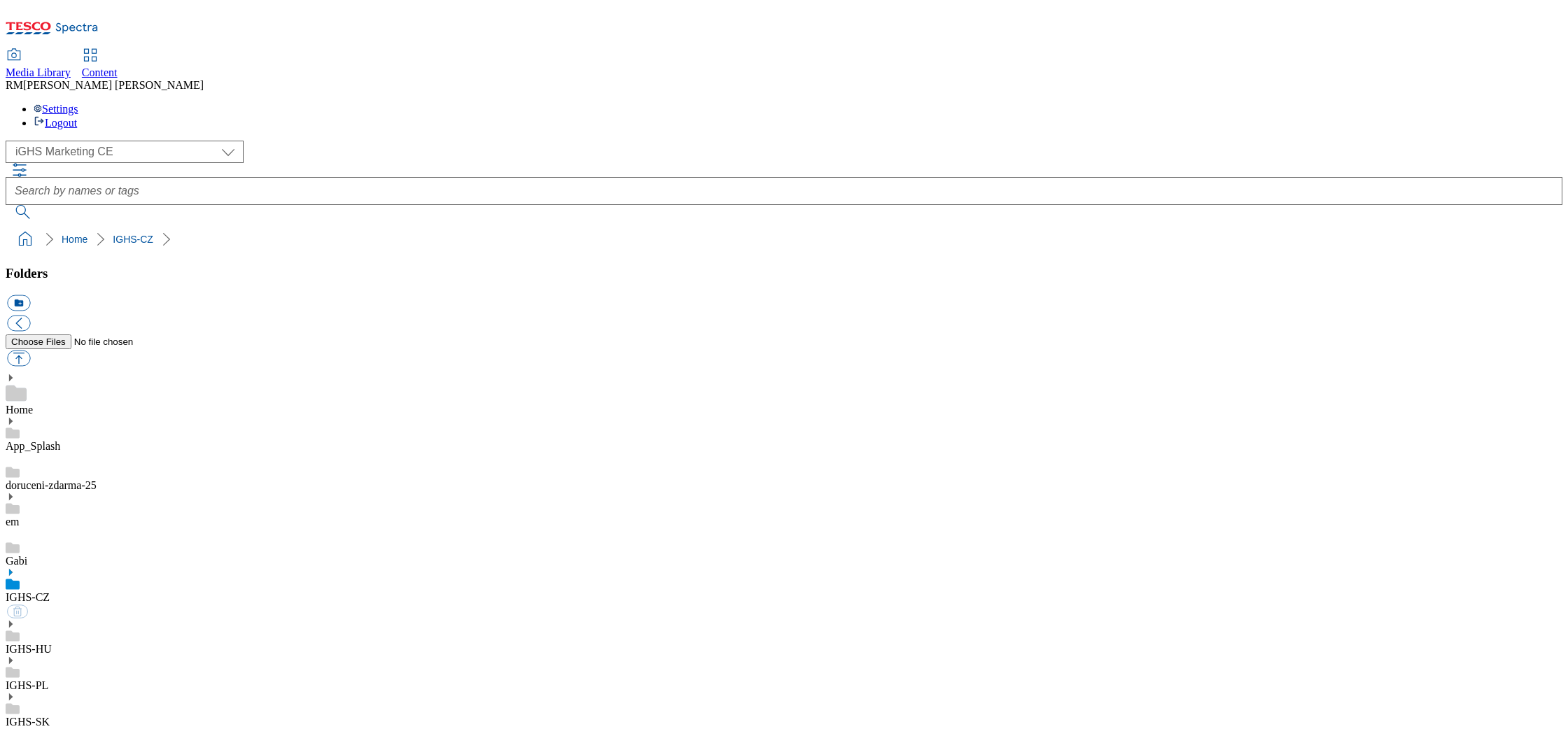
select select "flare-ighs-ce-mktg"
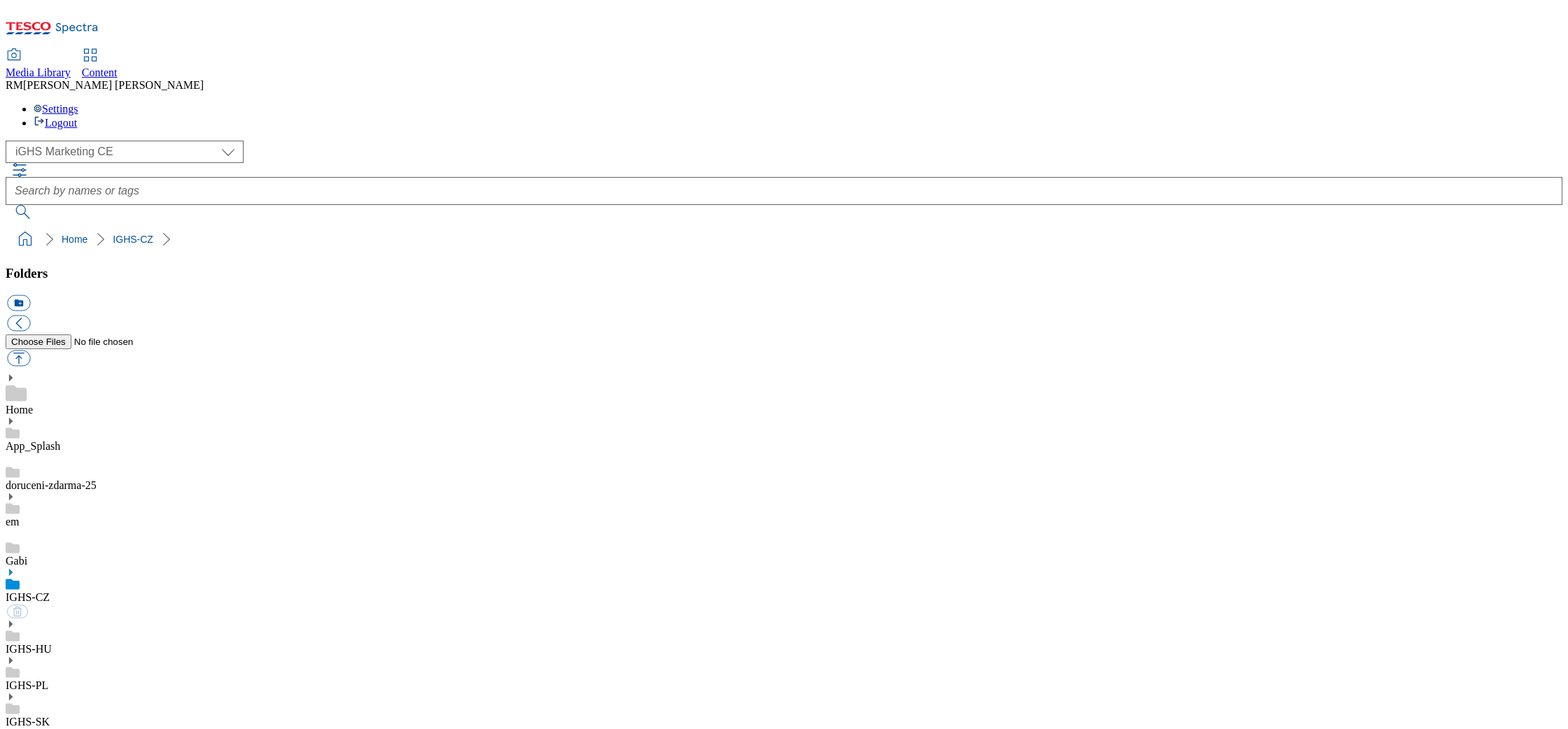
select select "flare-ighs-ce-mktg"
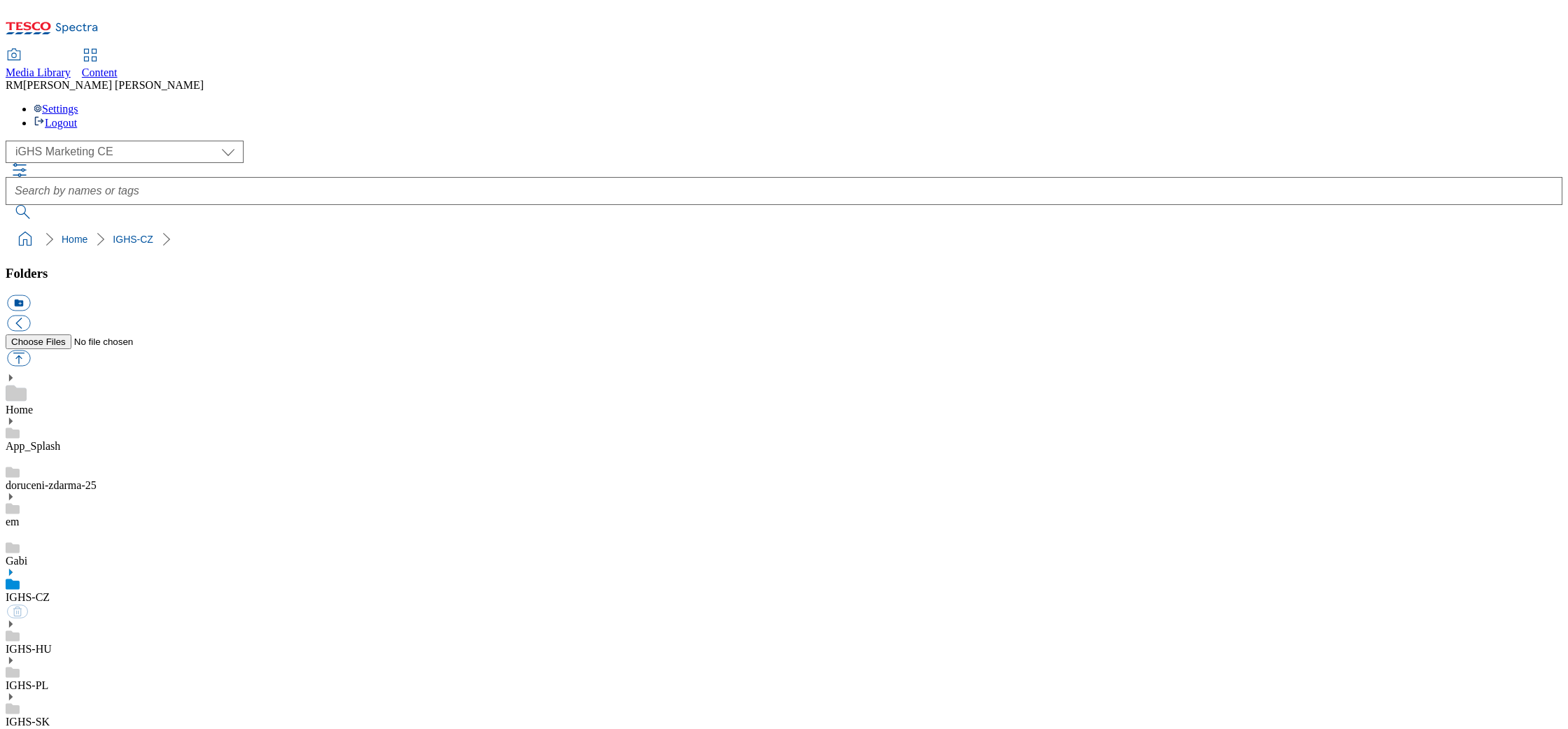
select select "flare-ighs-ce-mktg"
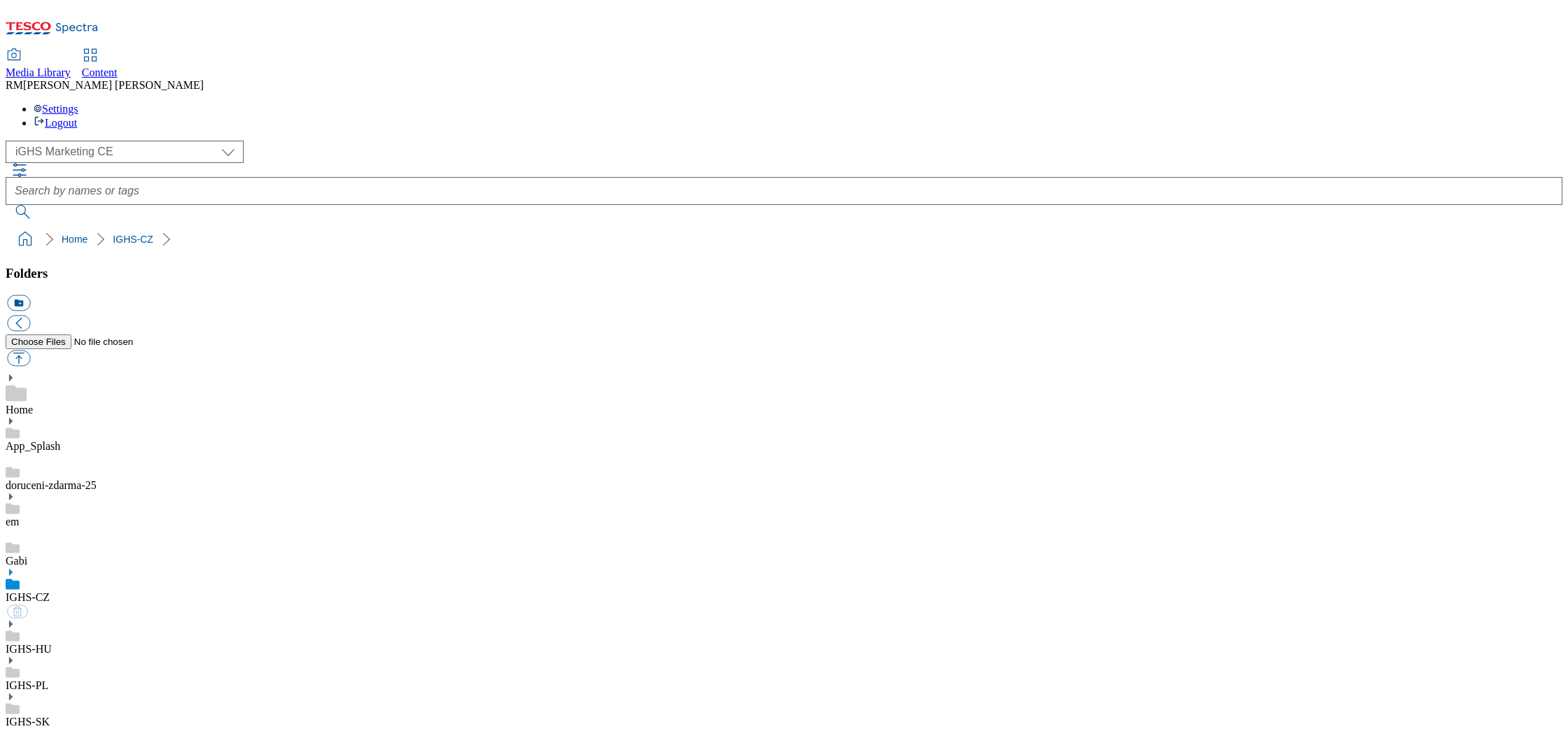
select select "flare-ighs-ce-mktg"
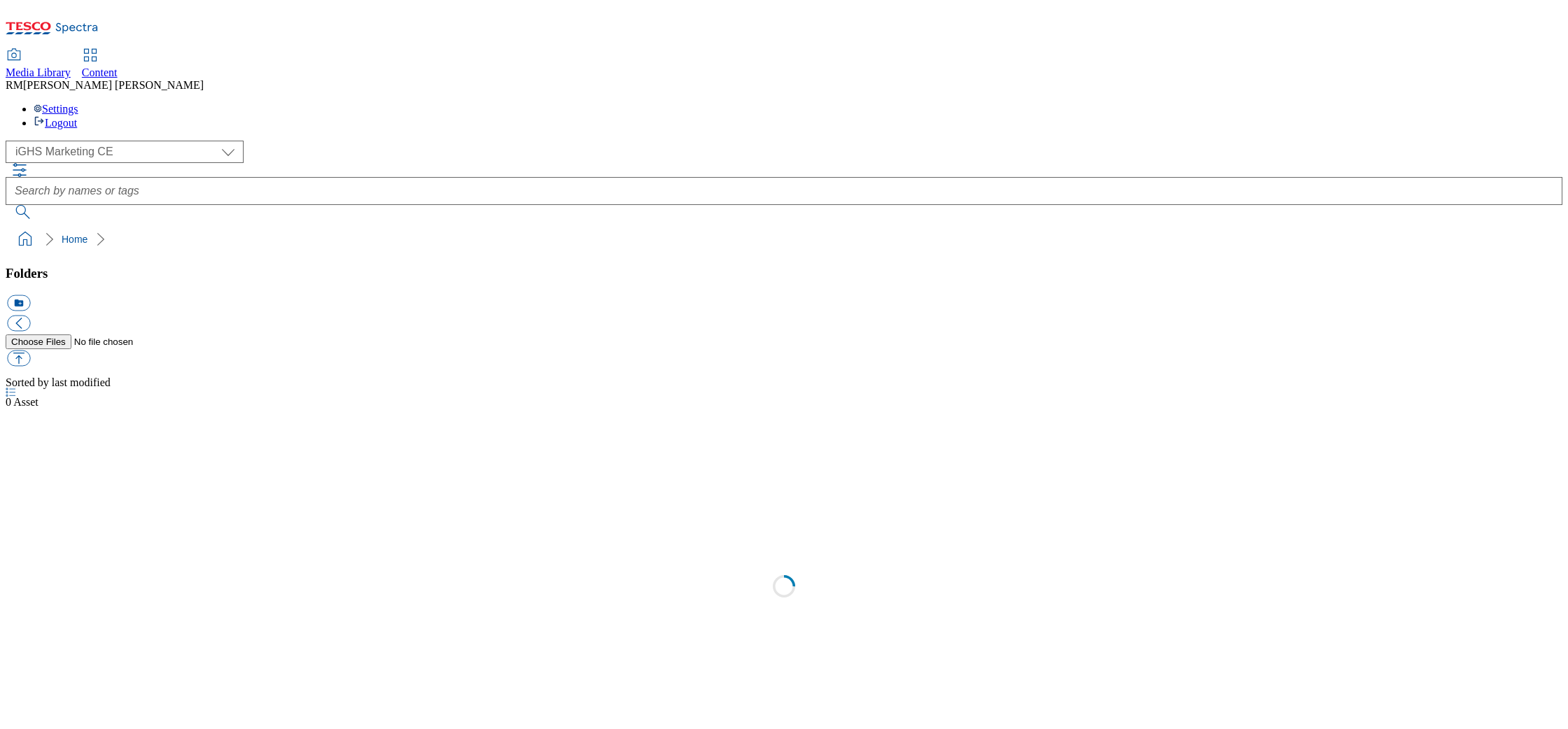
select select "flare-ighs-ce-mktg"
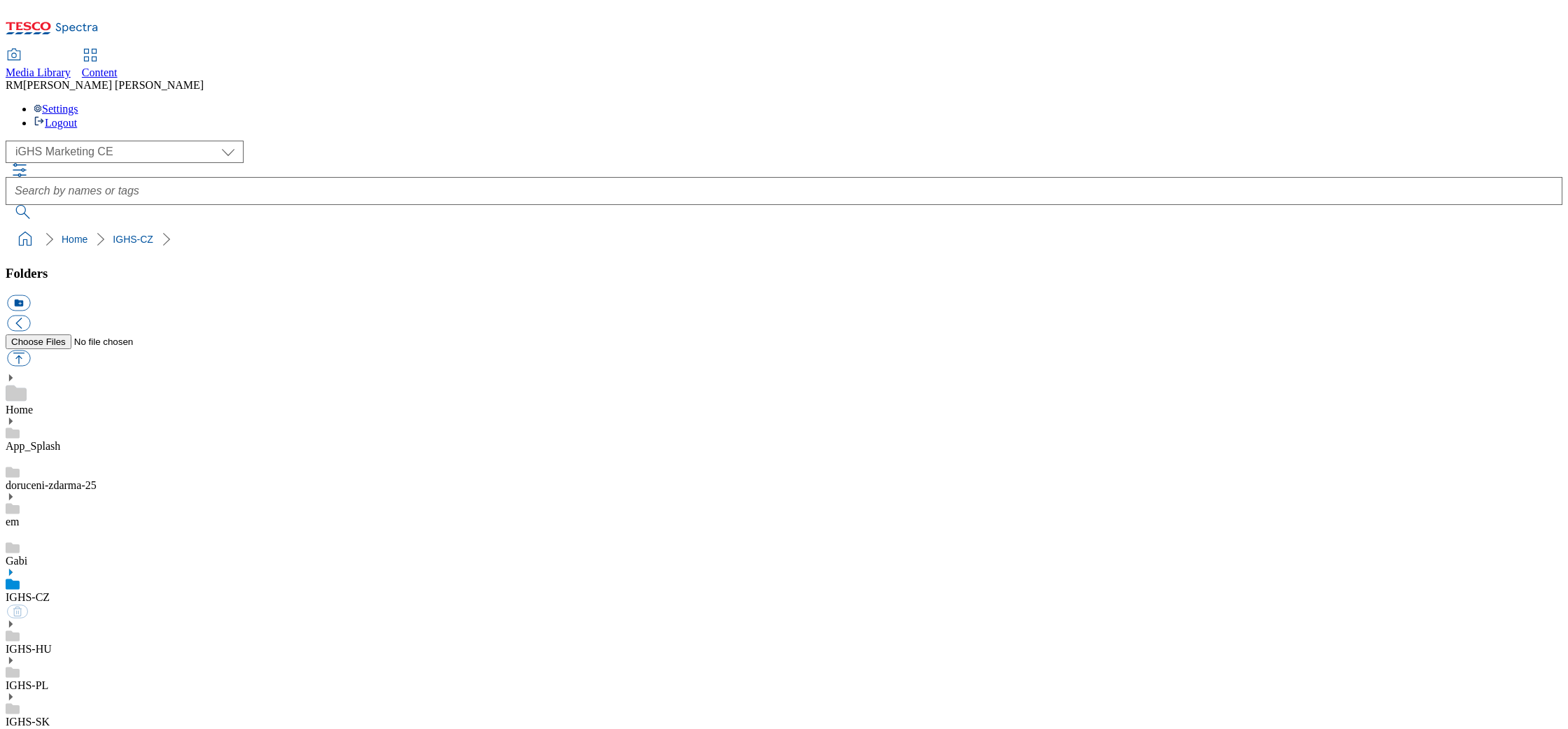
select select "flare-ighs-ce-mktg"
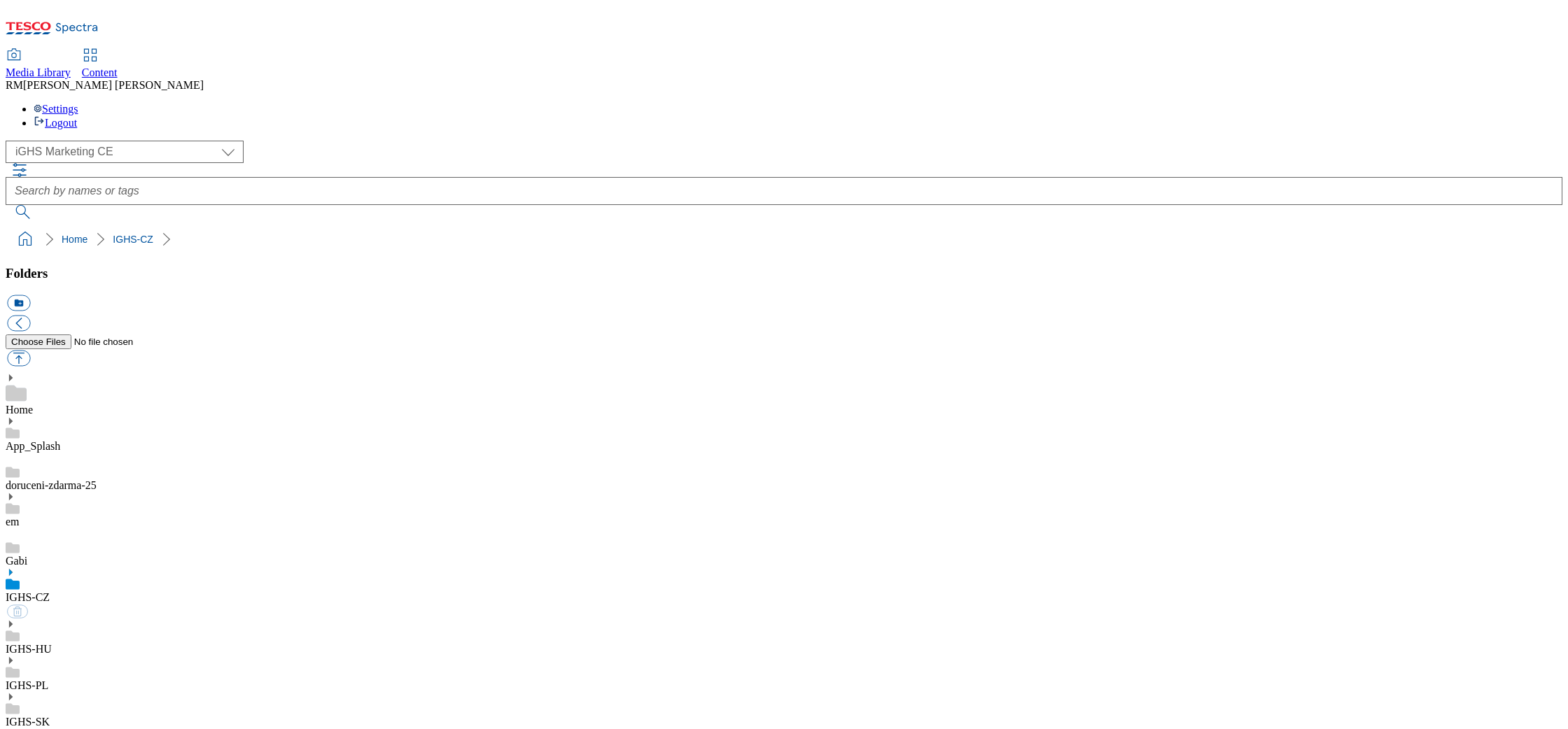
select select "flare-ighs-ce-mktg"
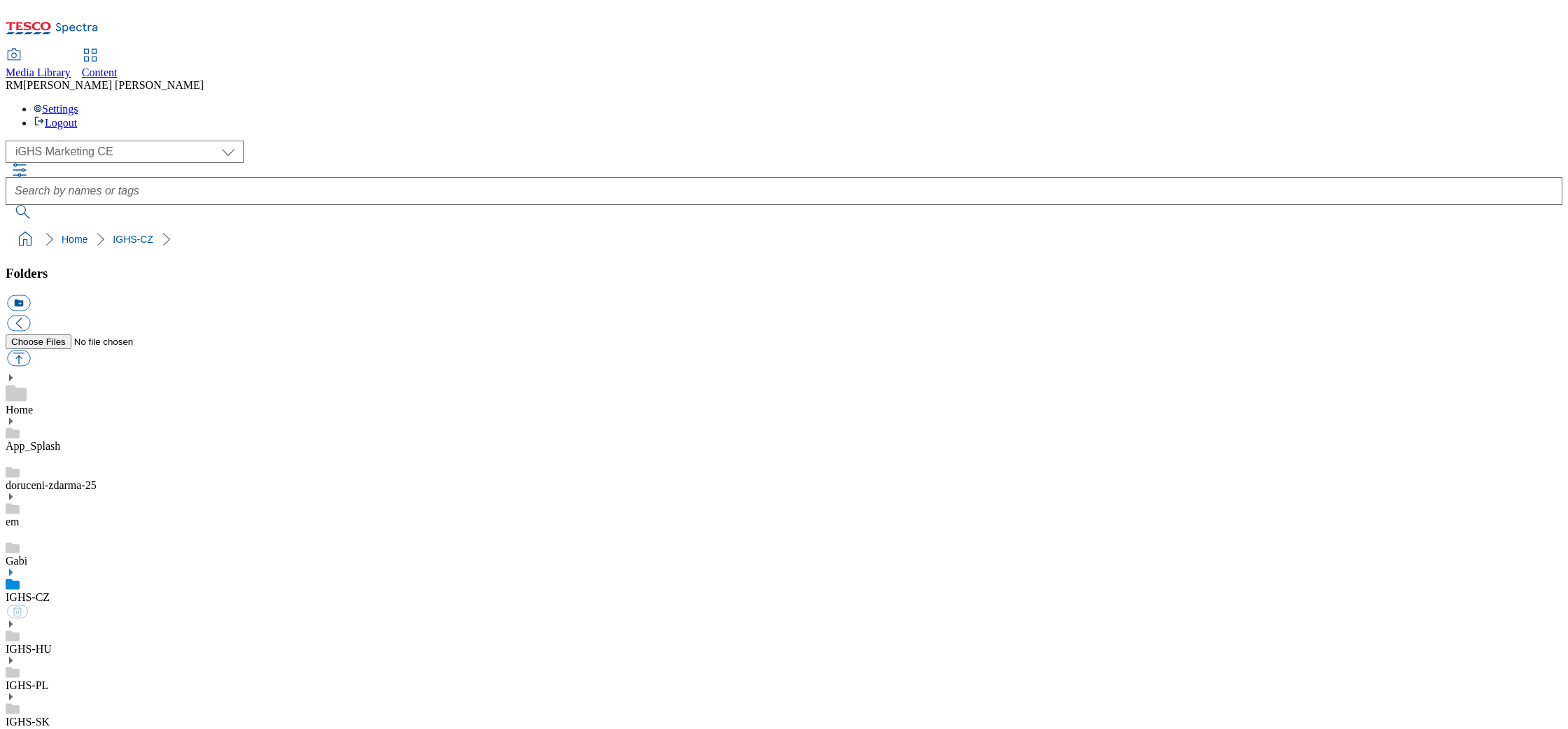
select select "flare-ighs-ce-mktg"
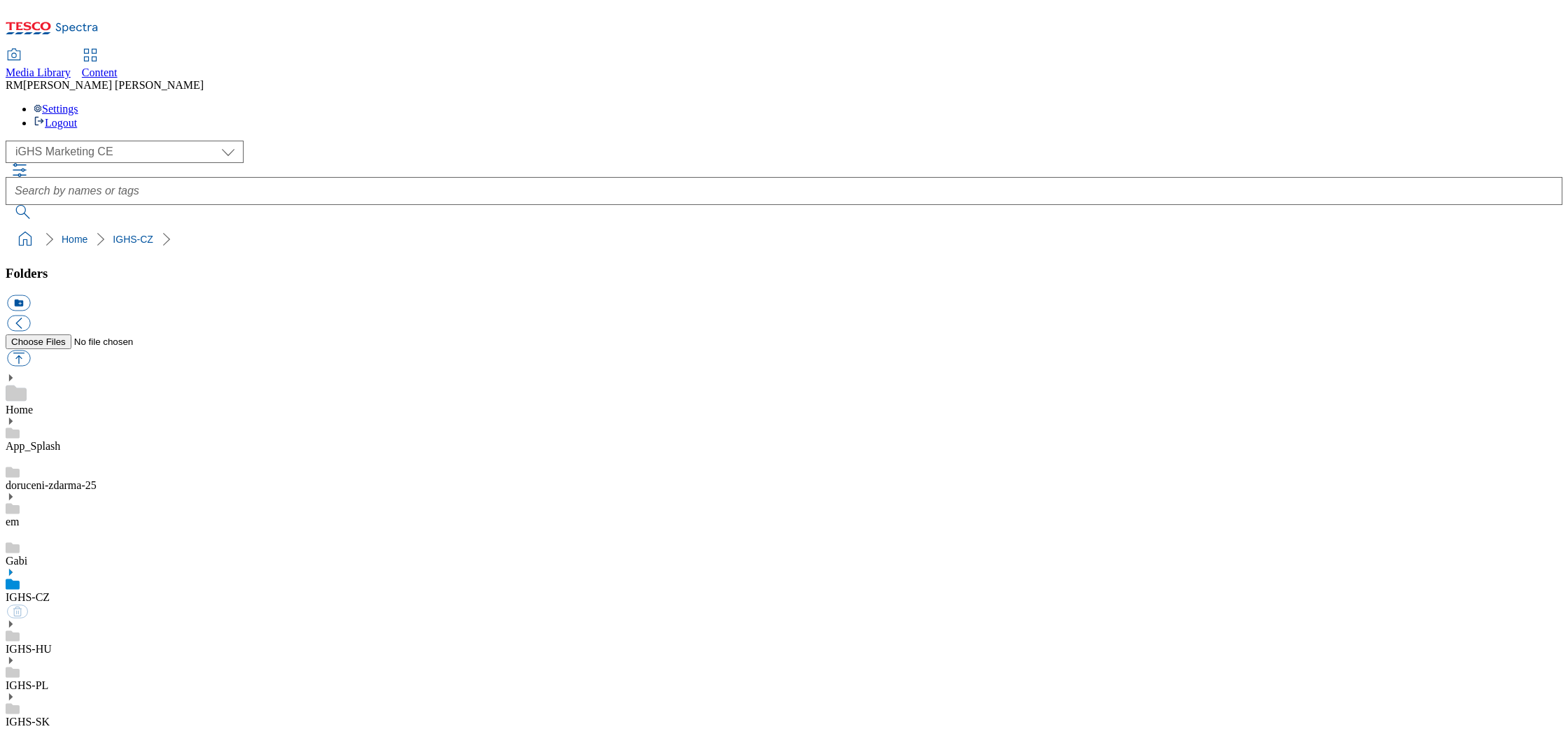
select select "flare-ighs-ce-mktg"
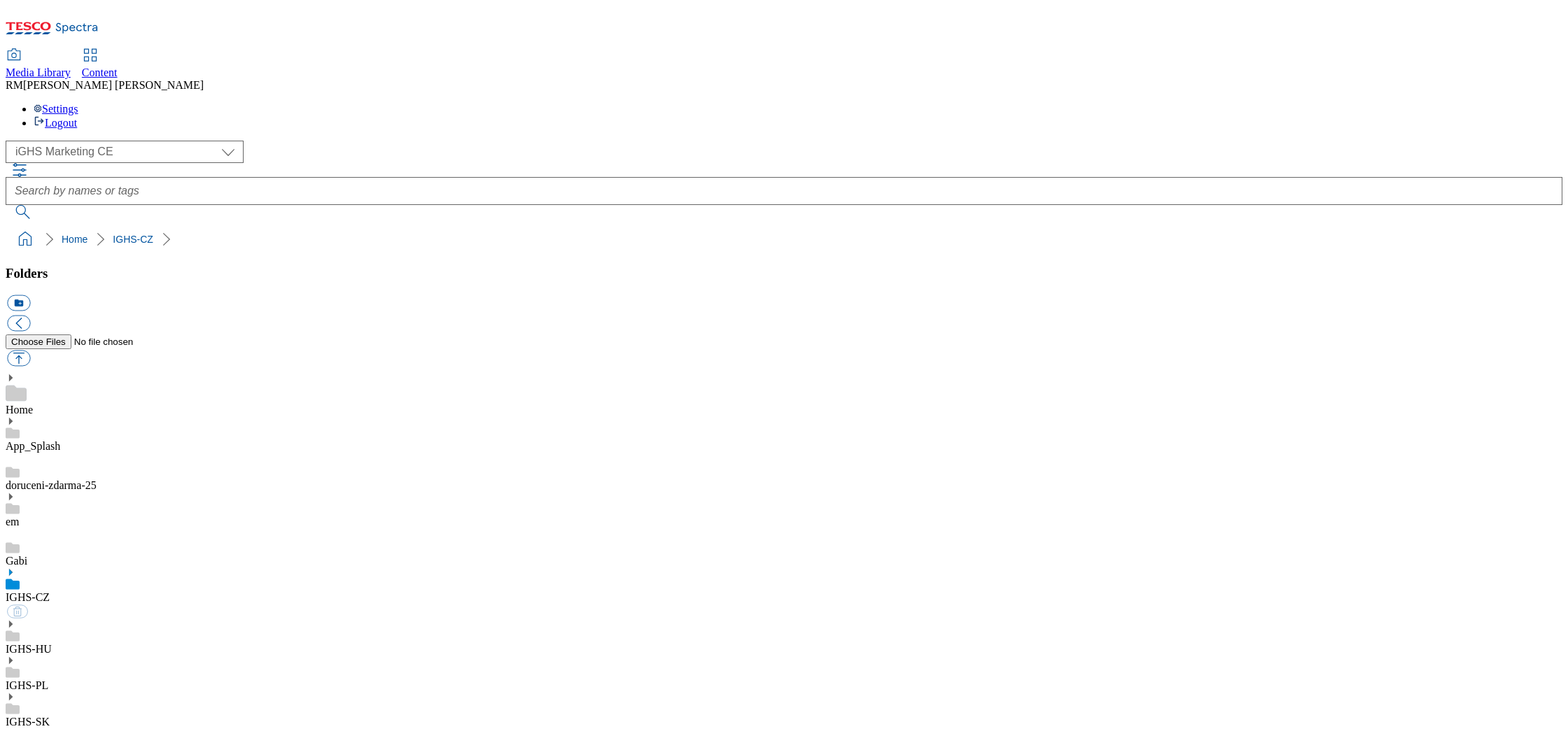
select select "flare-ighs-ce-mktg"
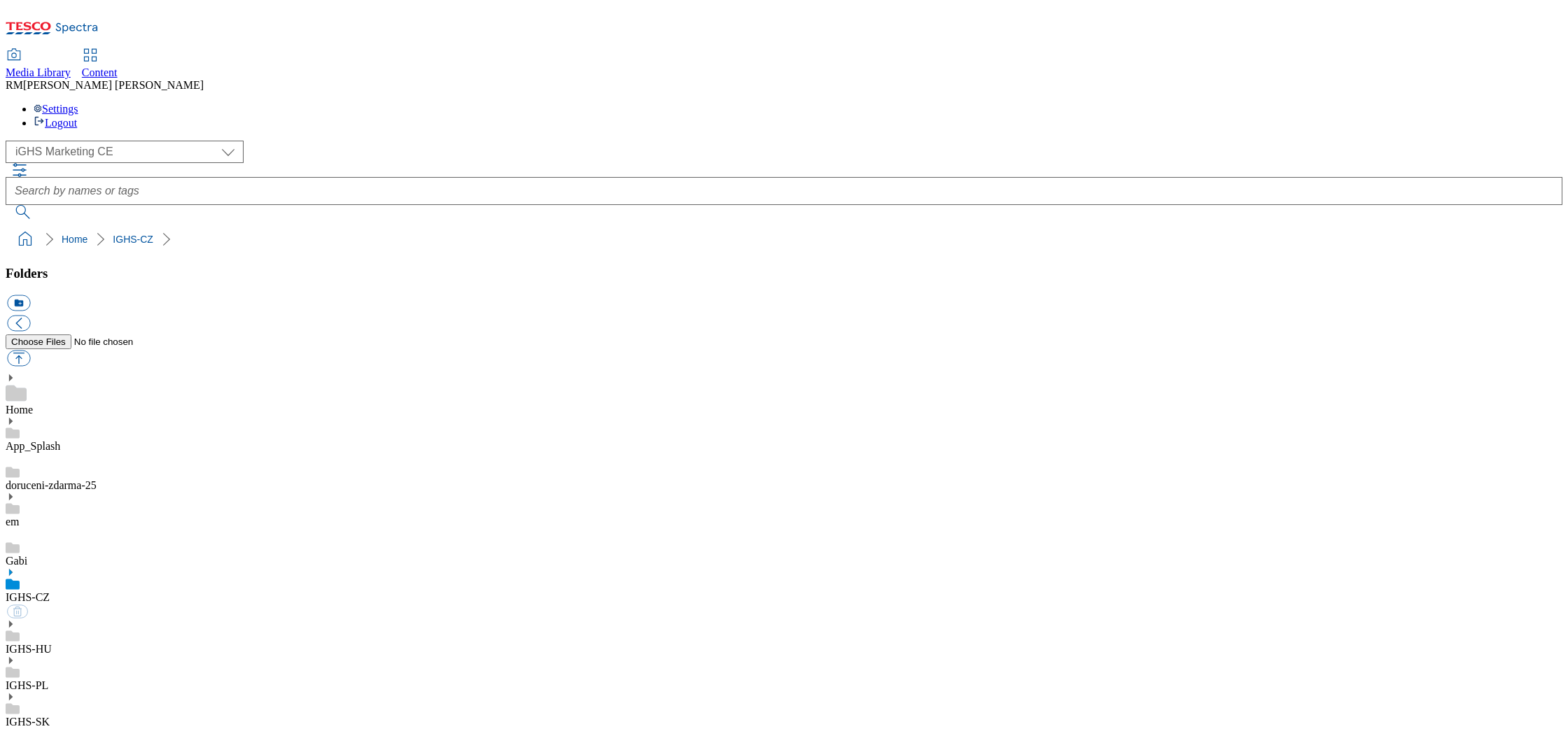
select select "flare-ighs-ce-mktg"
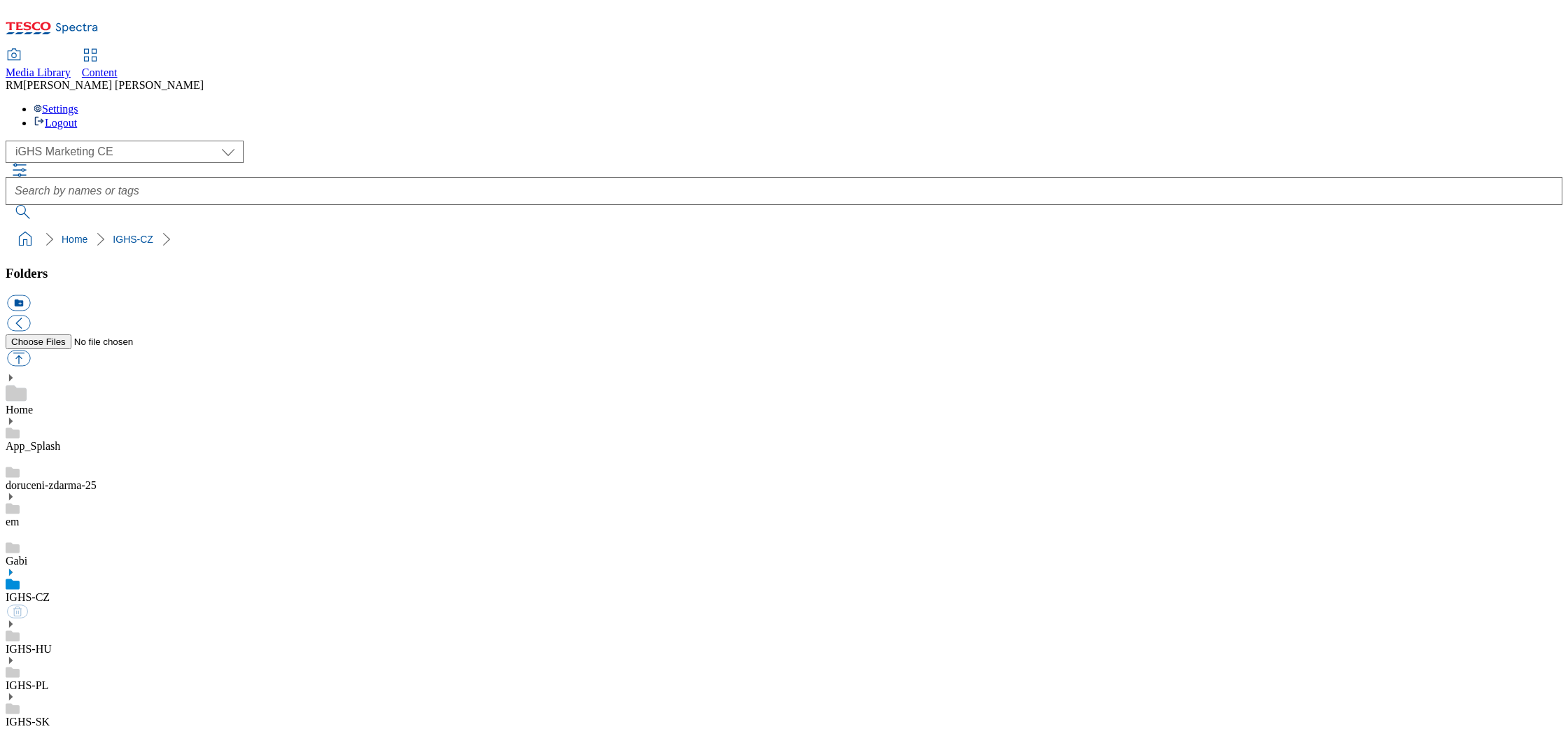
select select "flare-ighs-ce-mktg"
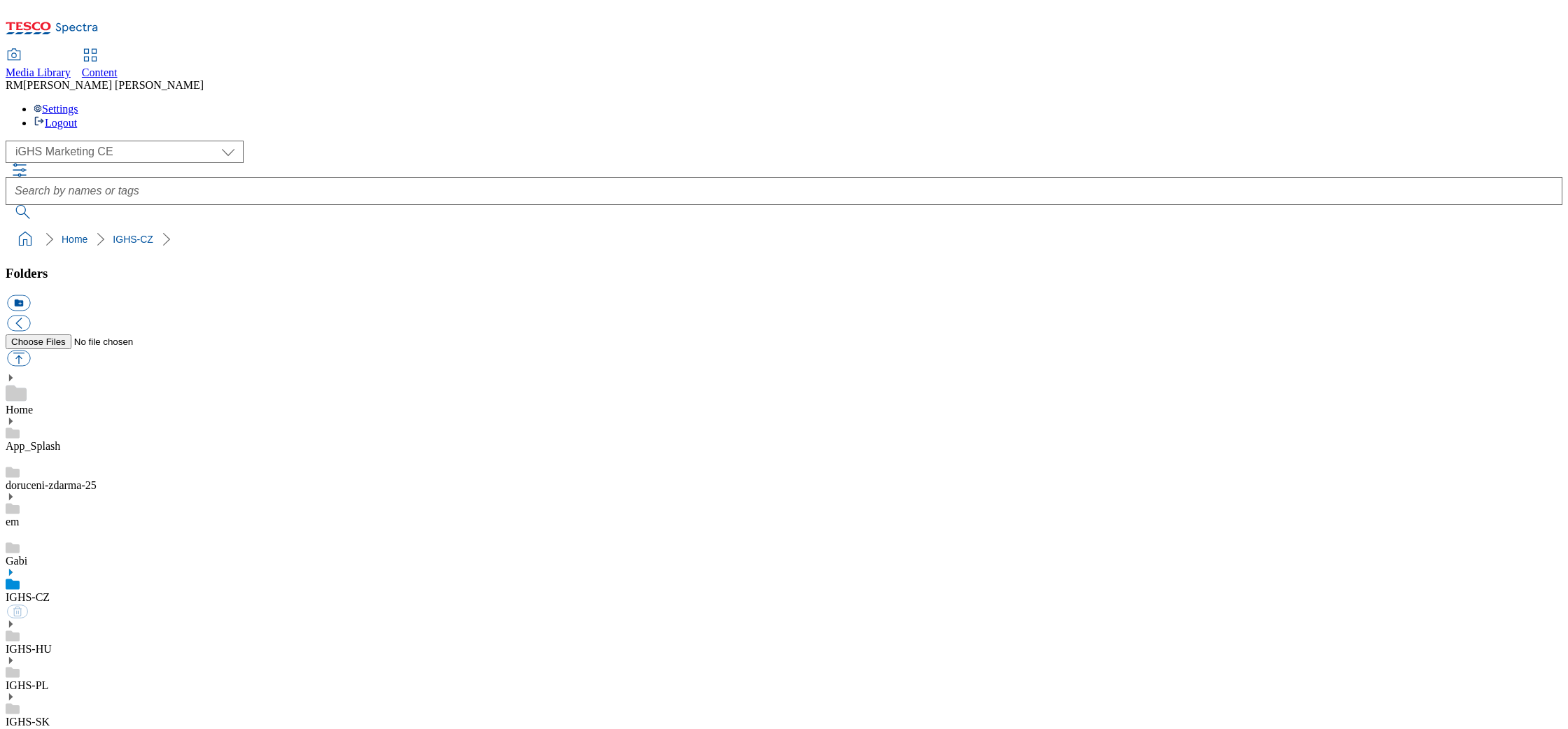
select select "flare-ighs-ce-mktg"
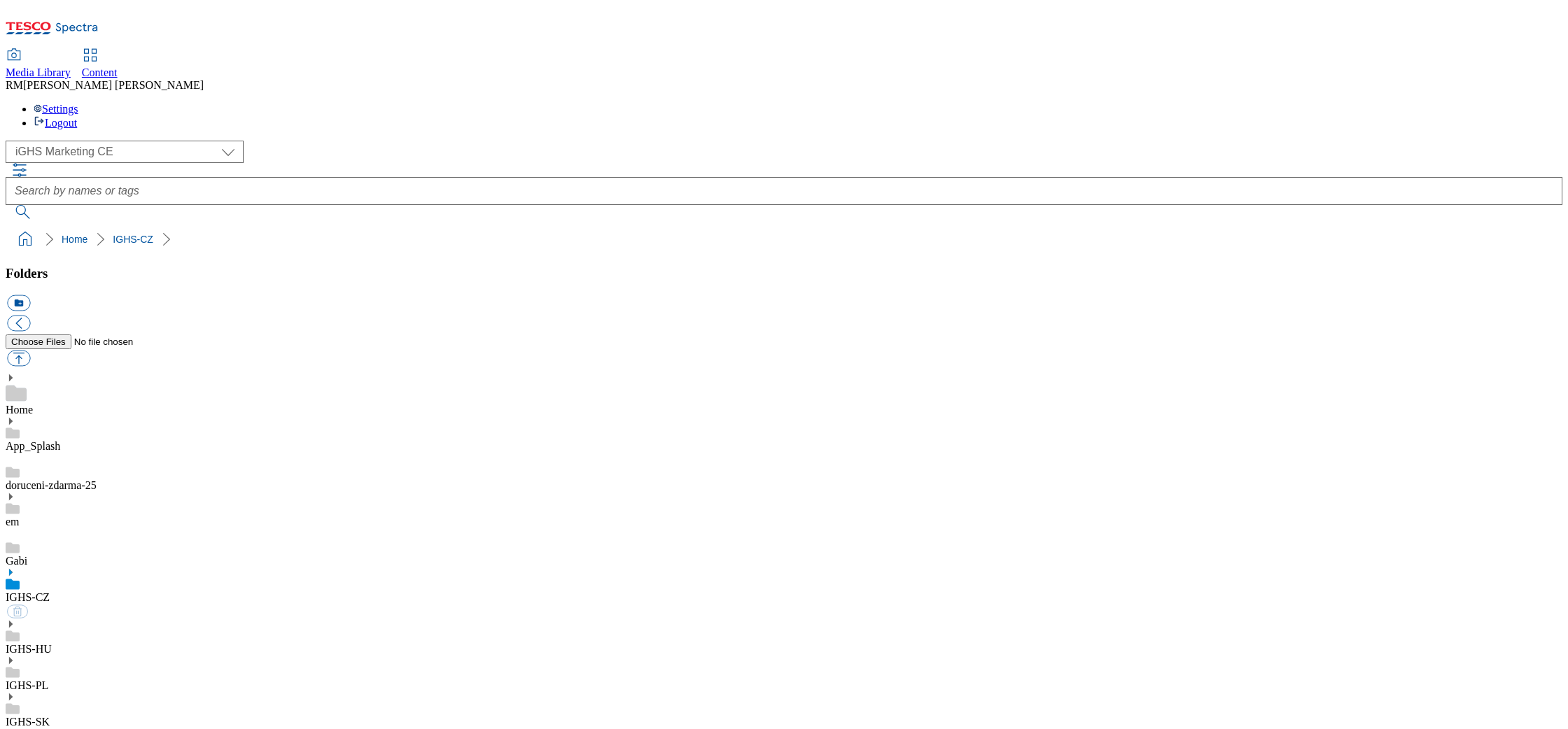
select select "flare-ighs-ce-mktg"
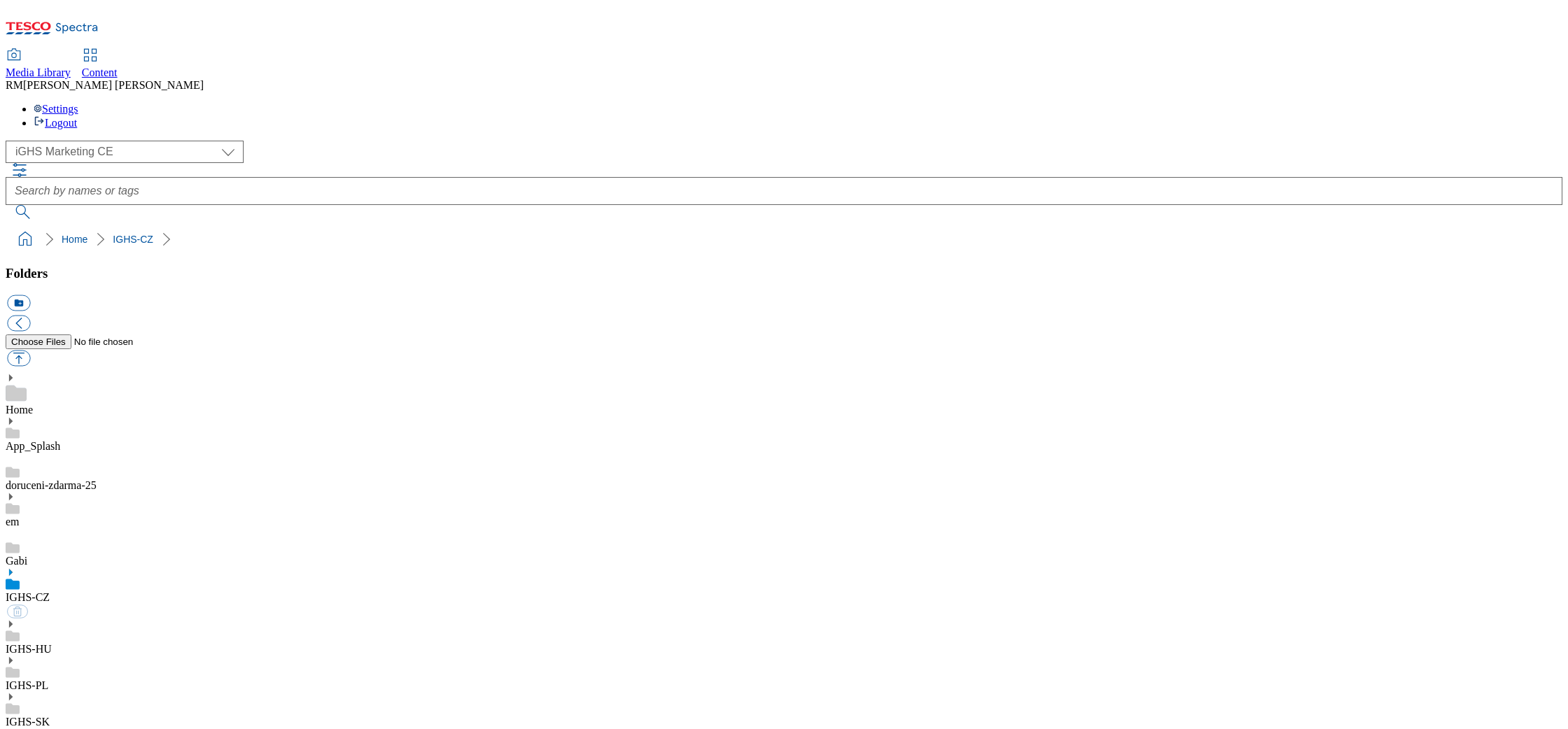
select select "flare-ighs-ce-mktg"
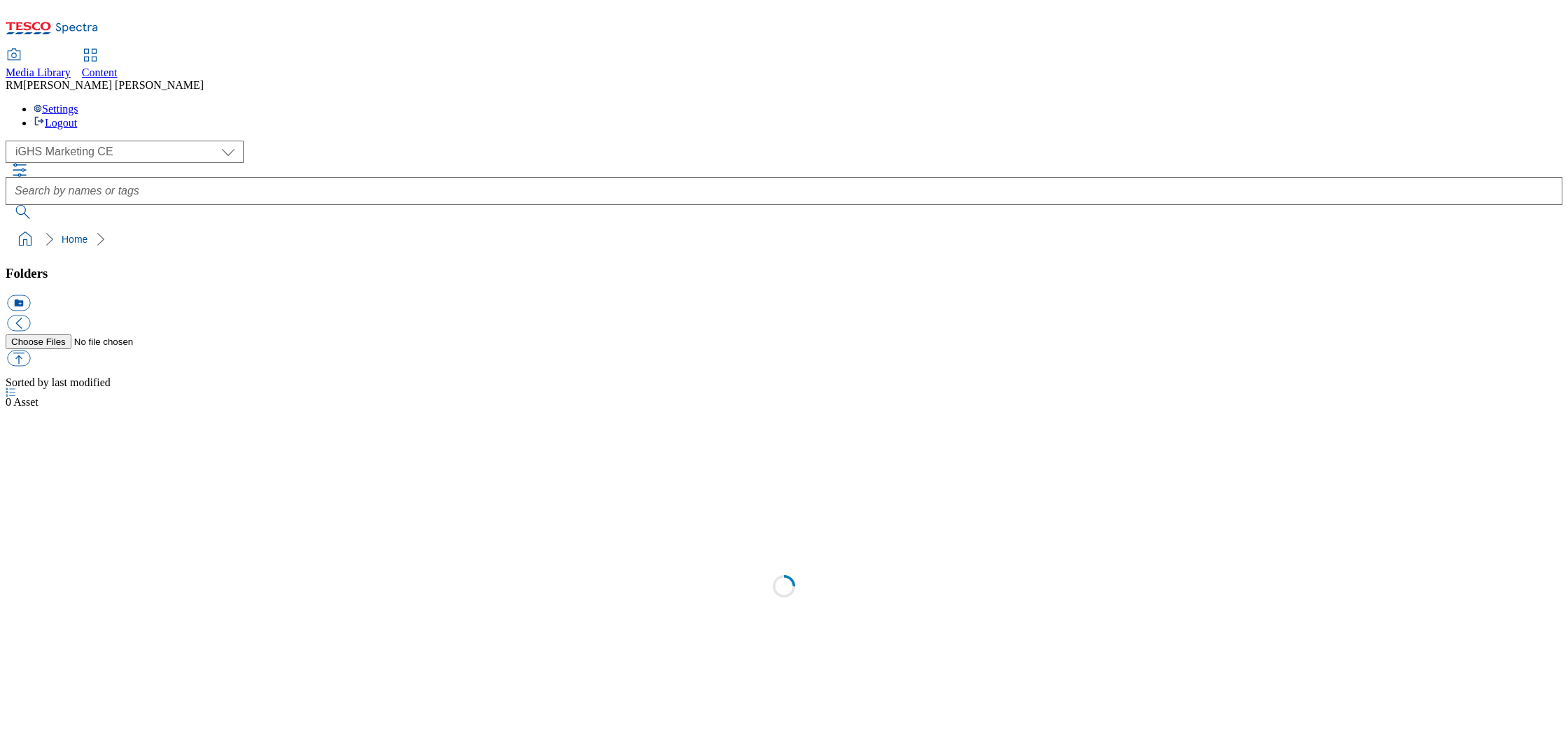
select select "flare-ighs-ce-mktg"
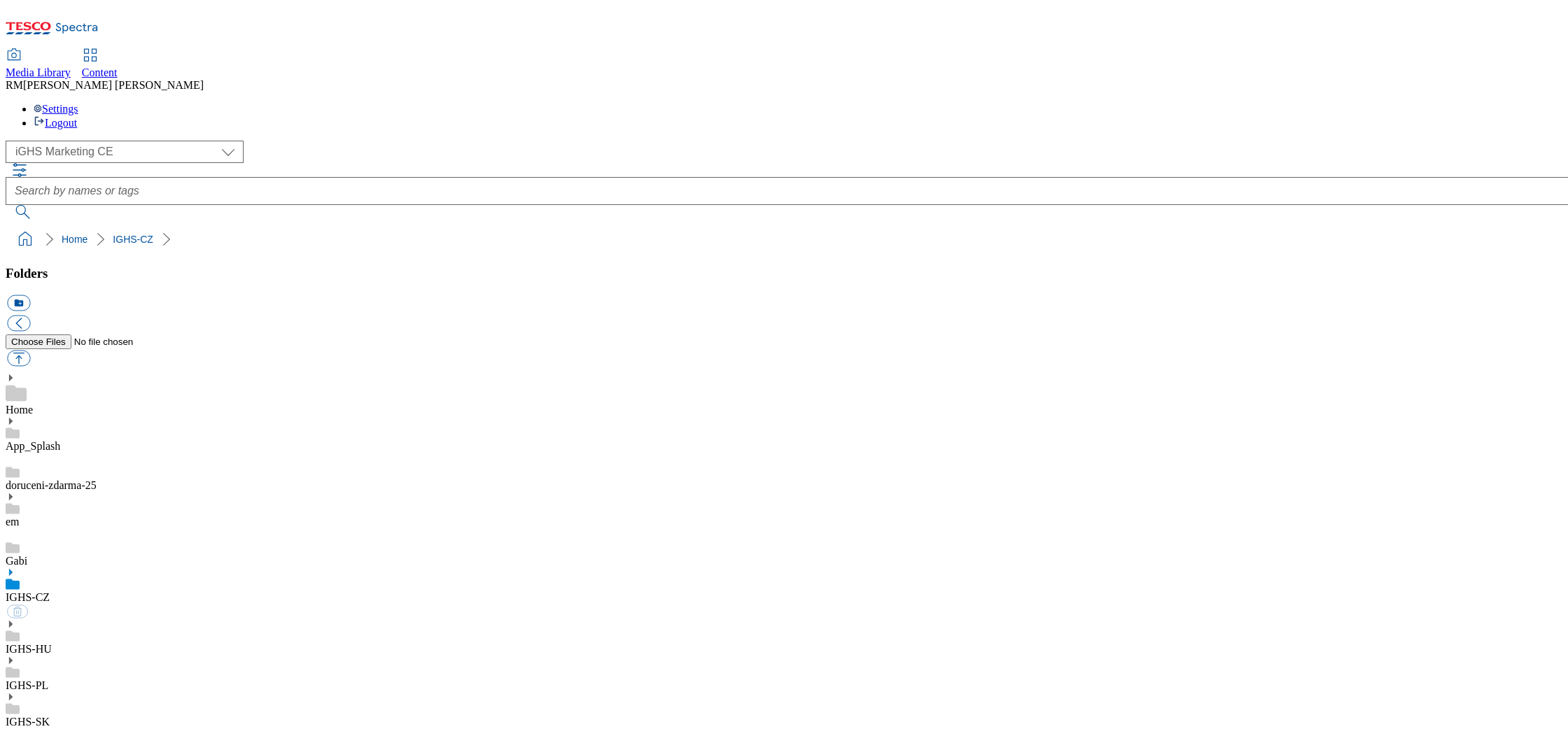
click at [26, 416] on div "App_Splash doruceni-zdarma-25 em Gabi IGHS-CZ IGHS-HU IGHS-PL IGHS-SK Rich Syst…" at bounding box center [790, 651] width 1568 height 469
click at [16, 567] on icon at bounding box center [11, 572] width 10 height 10
click at [12, 569] on use at bounding box center [11, 572] width 3 height 7
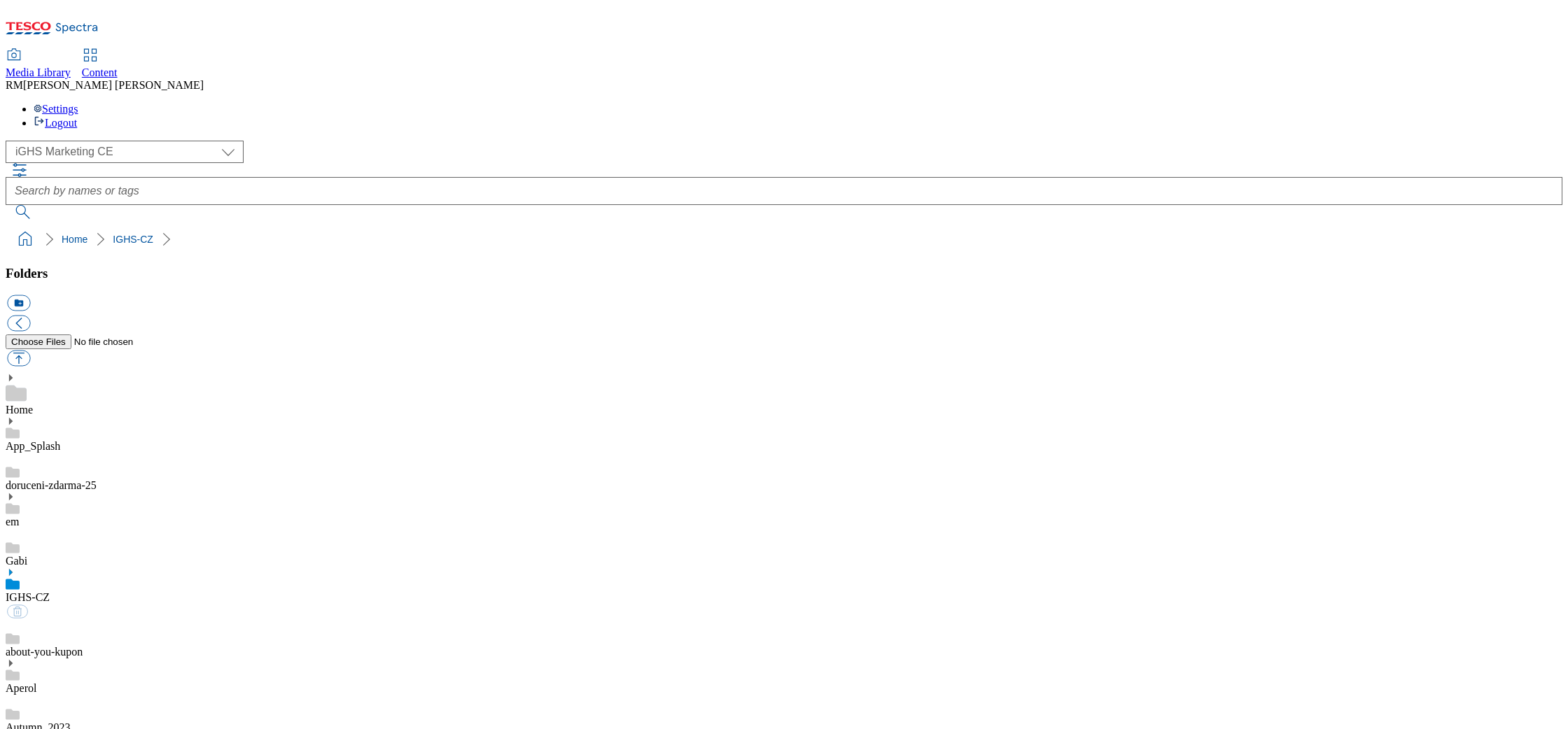
scroll to position [112, 0]
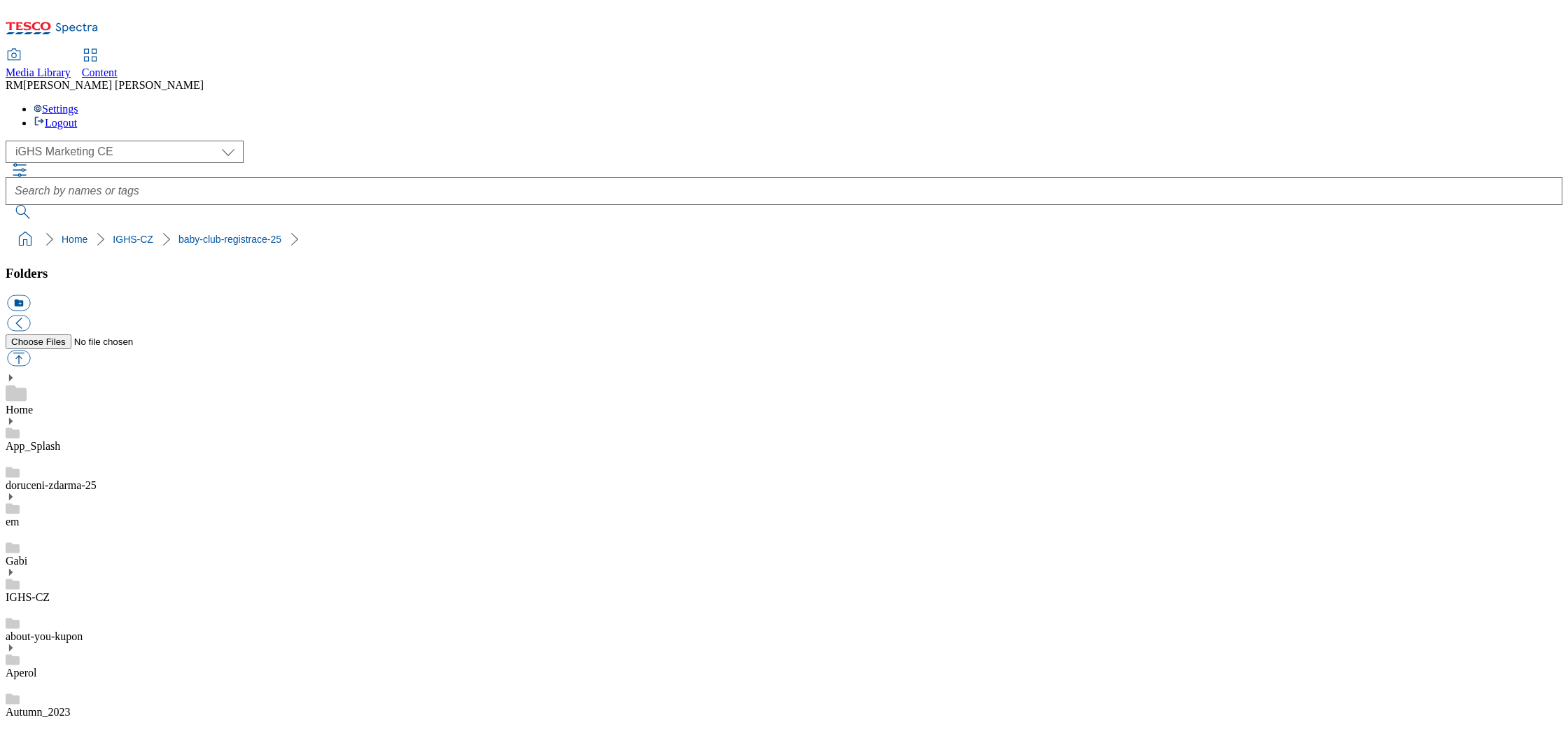
click at [30, 351] on button "button" at bounding box center [18, 358] width 23 height 16
type input "C:\fakepath\Coupon_banner_CZ.jpg"
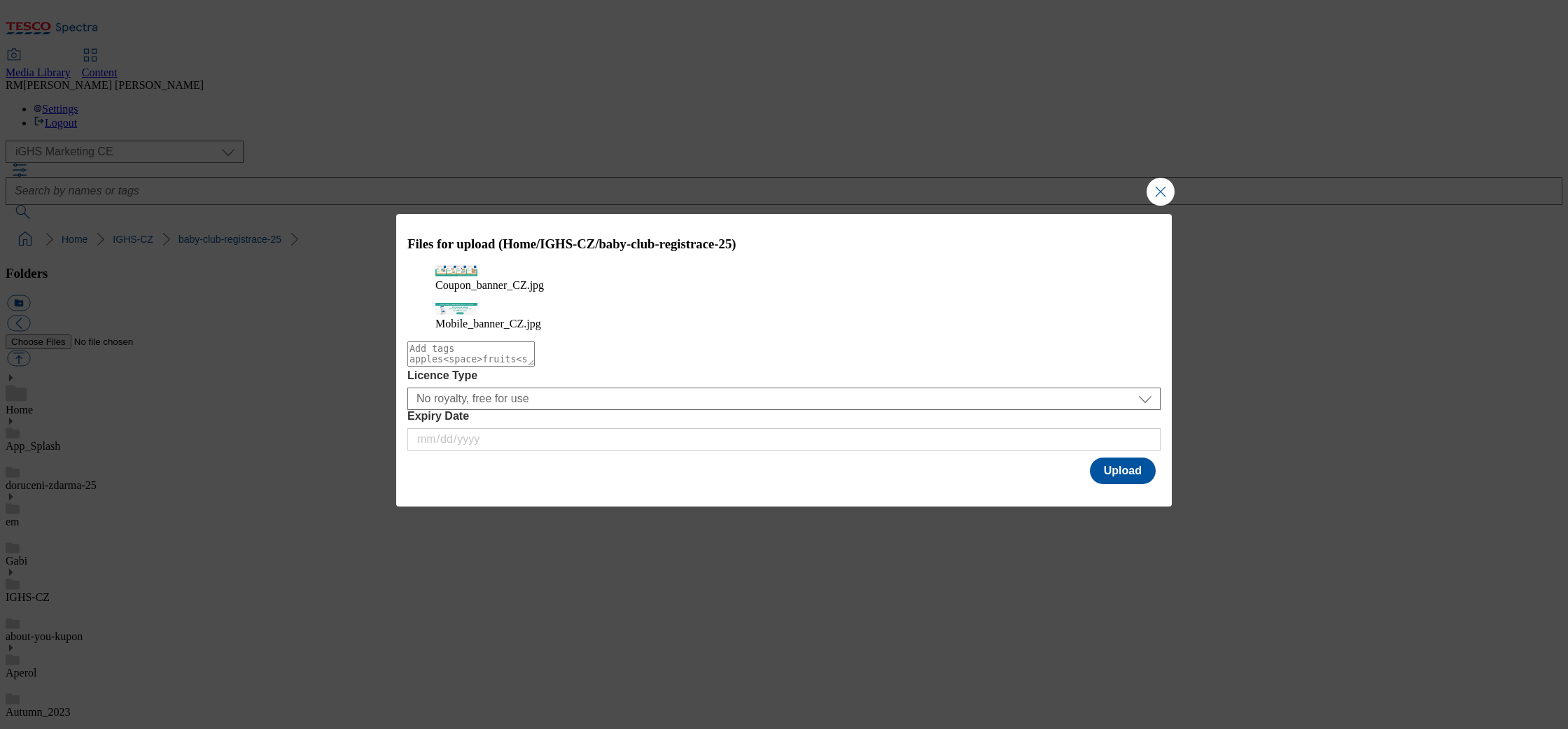
click at [535, 365] on textarea "Modal" at bounding box center [471, 353] width 127 height 26
type textarea "n"
type textarea "baby"
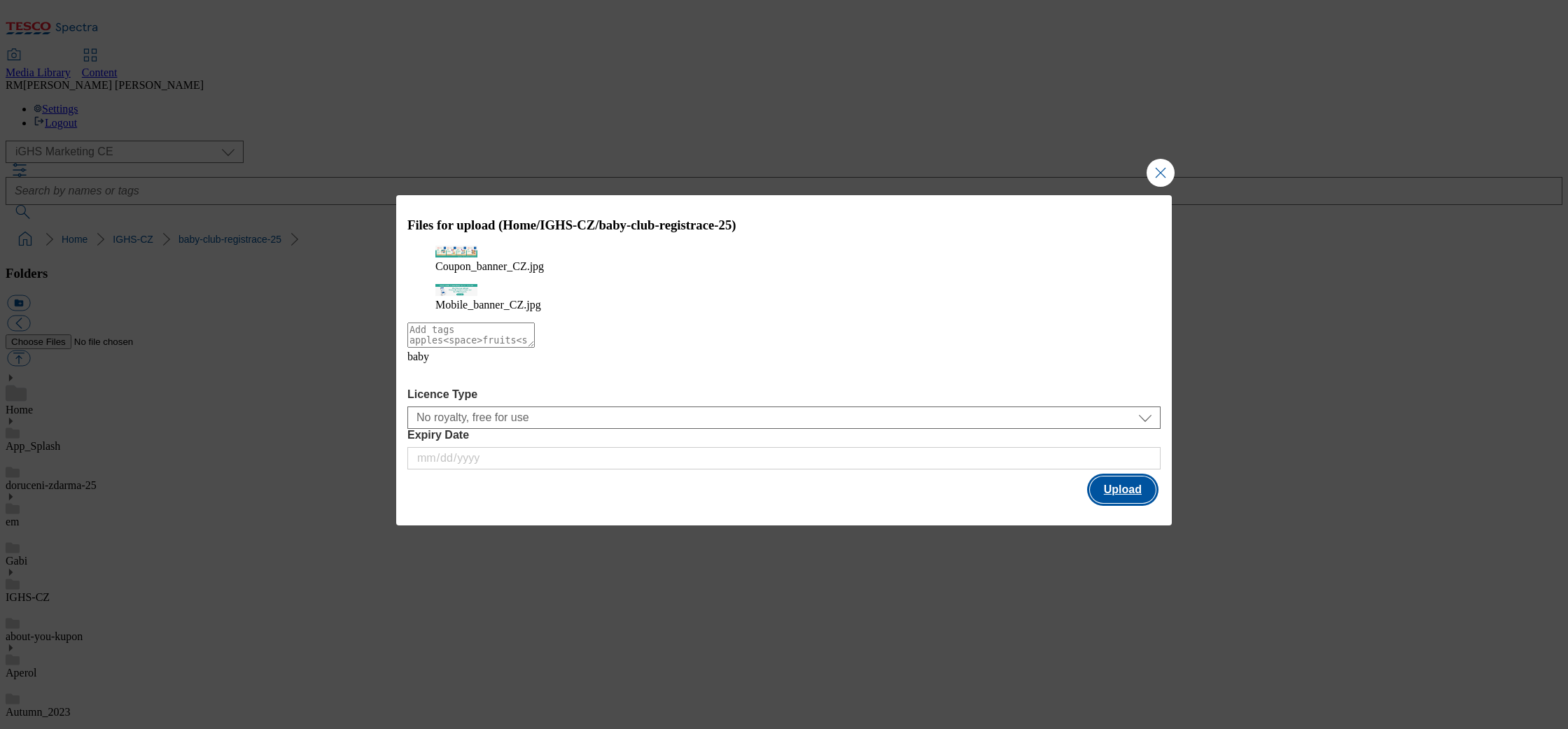
click at [1112, 487] on button "Upload" at bounding box center [1123, 490] width 66 height 26
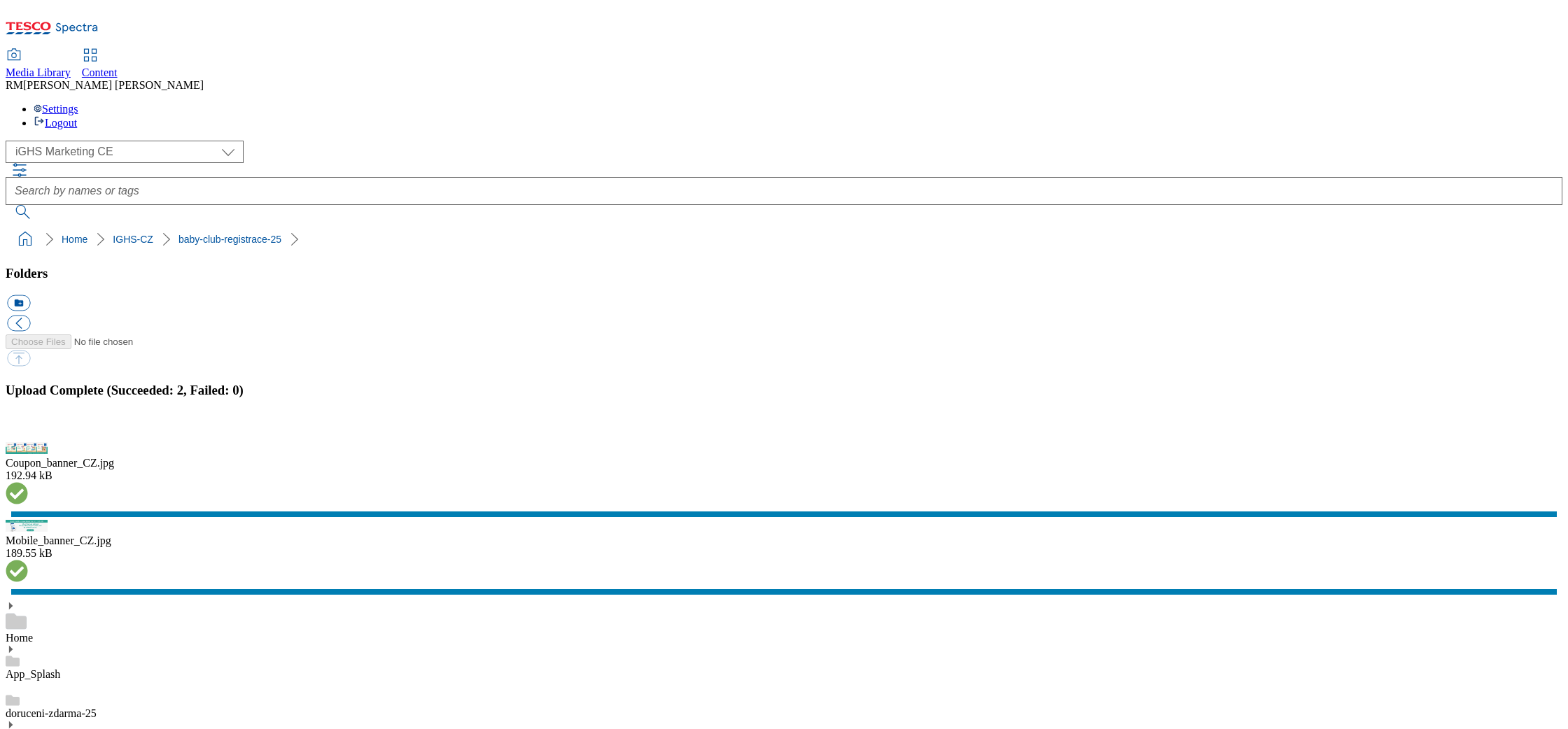
click at [28, 435] on button "button" at bounding box center [17, 434] width 21 height 13
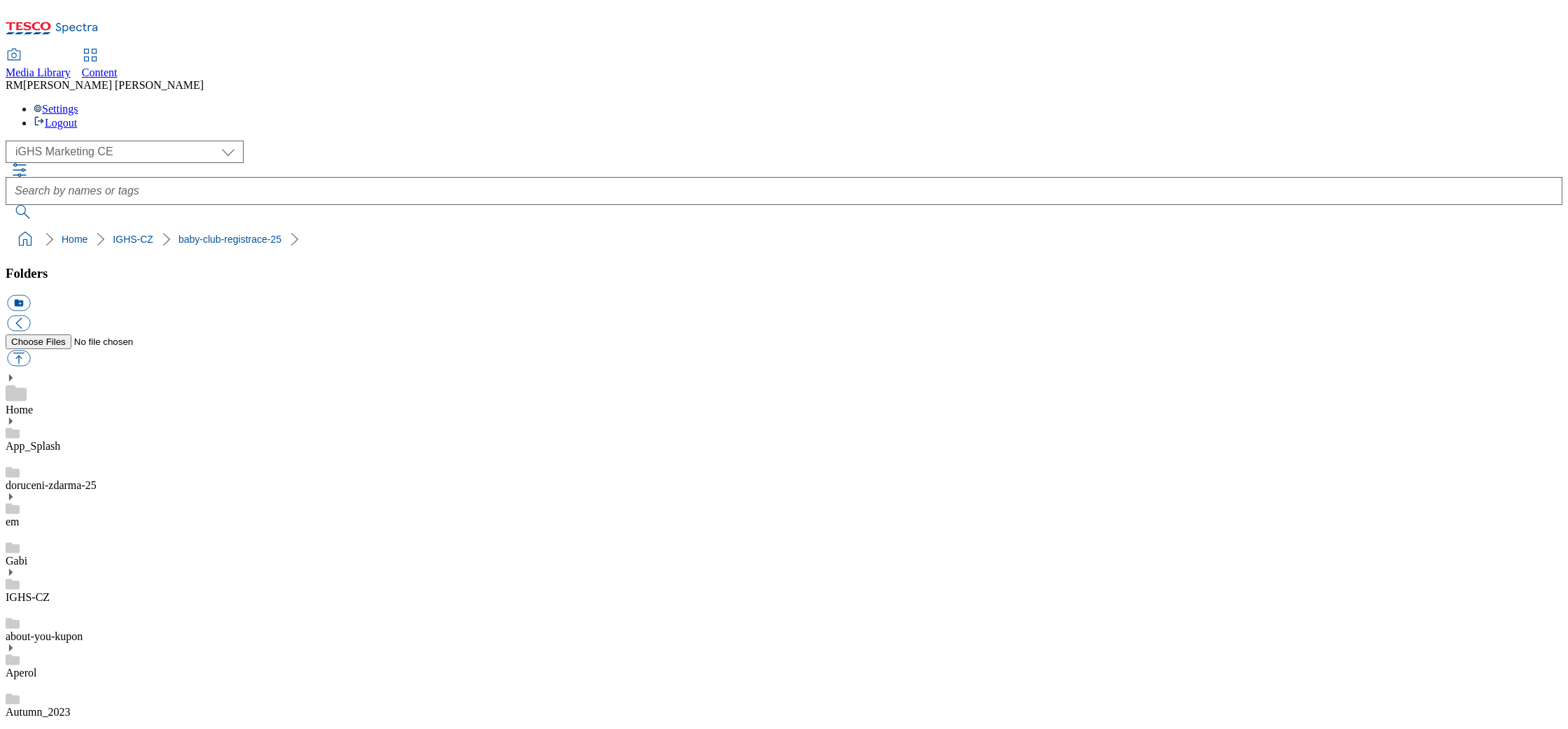
click button "button"
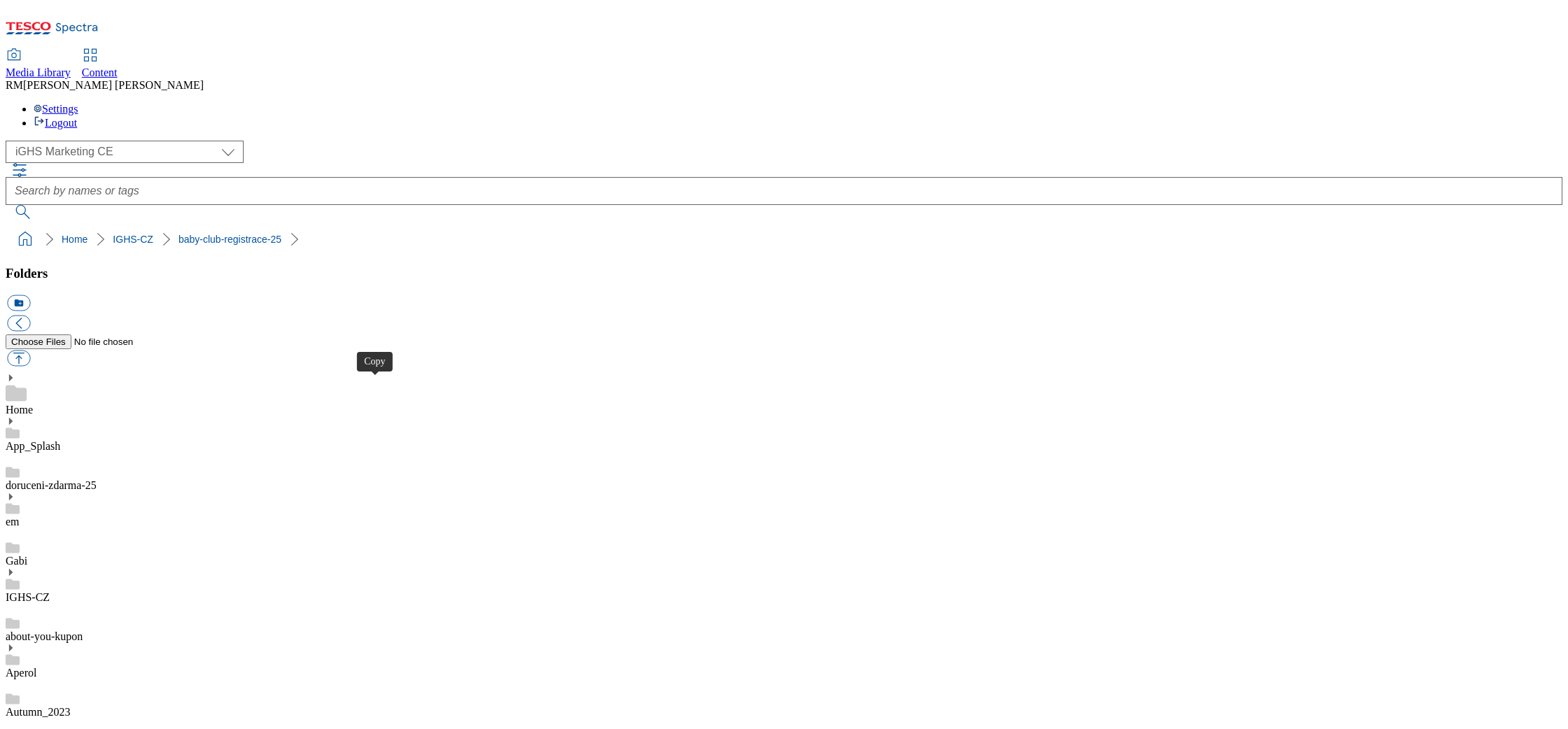
click button "button"
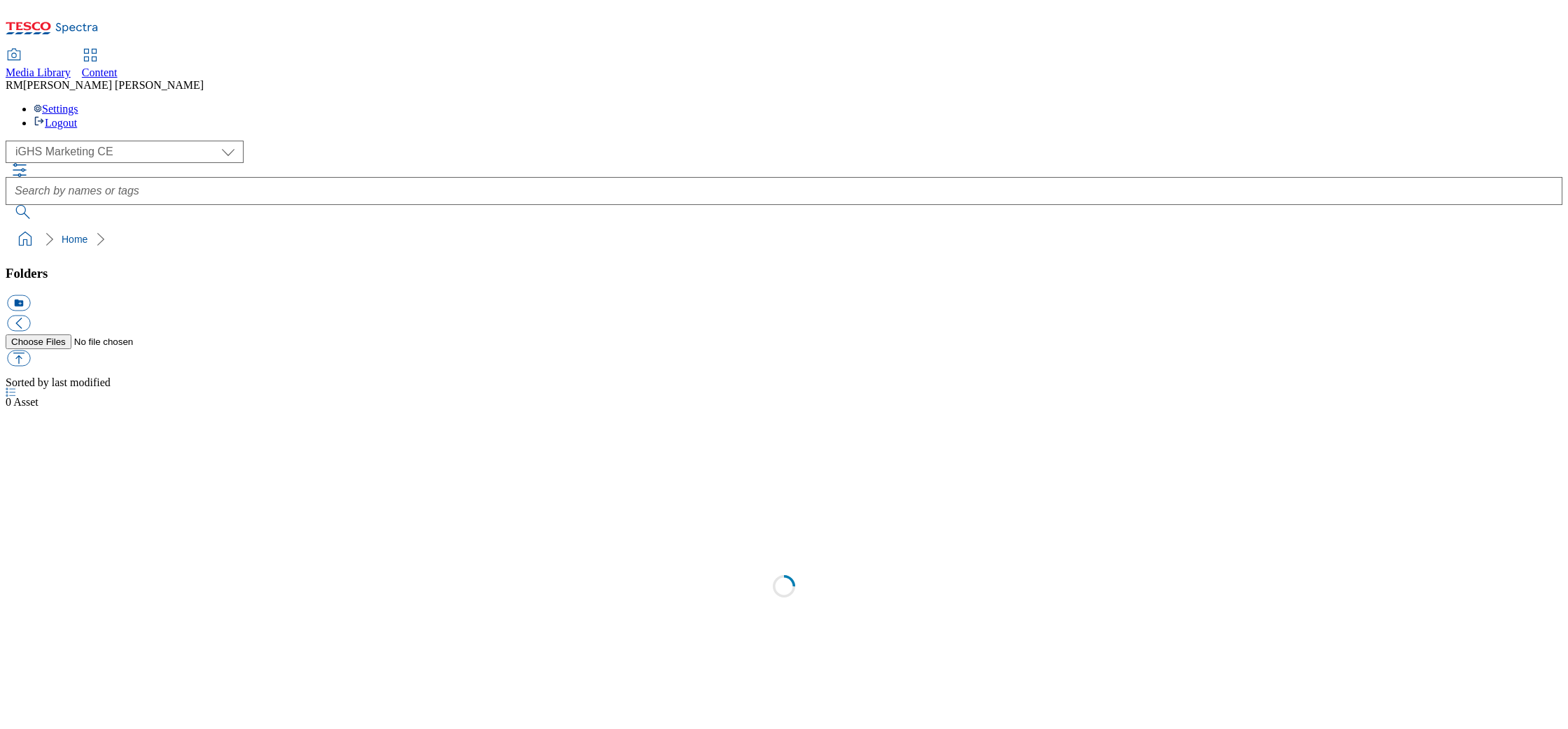
select select "flare-ighs-ce-mktg"
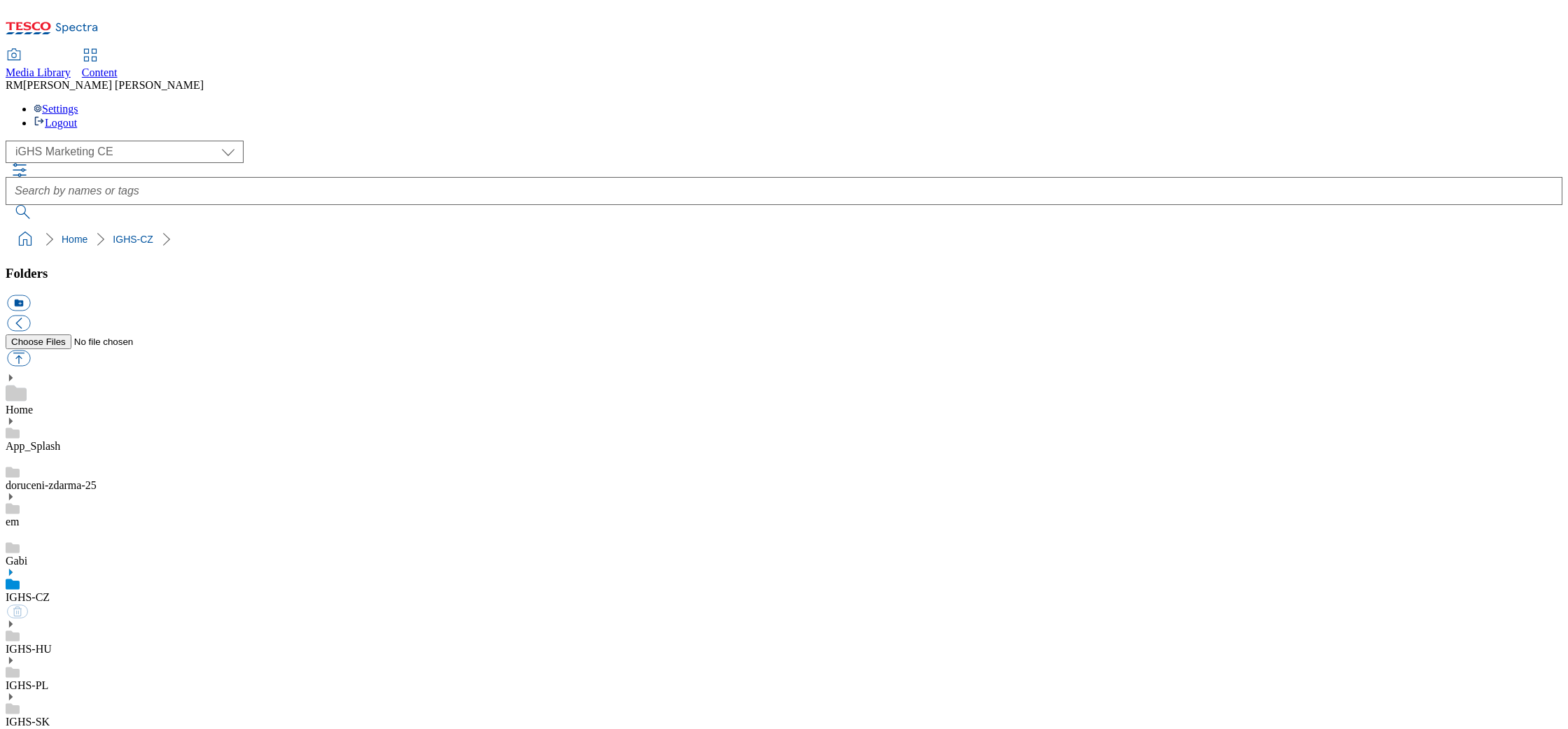
select select "flare-ighs-ce-mktg"
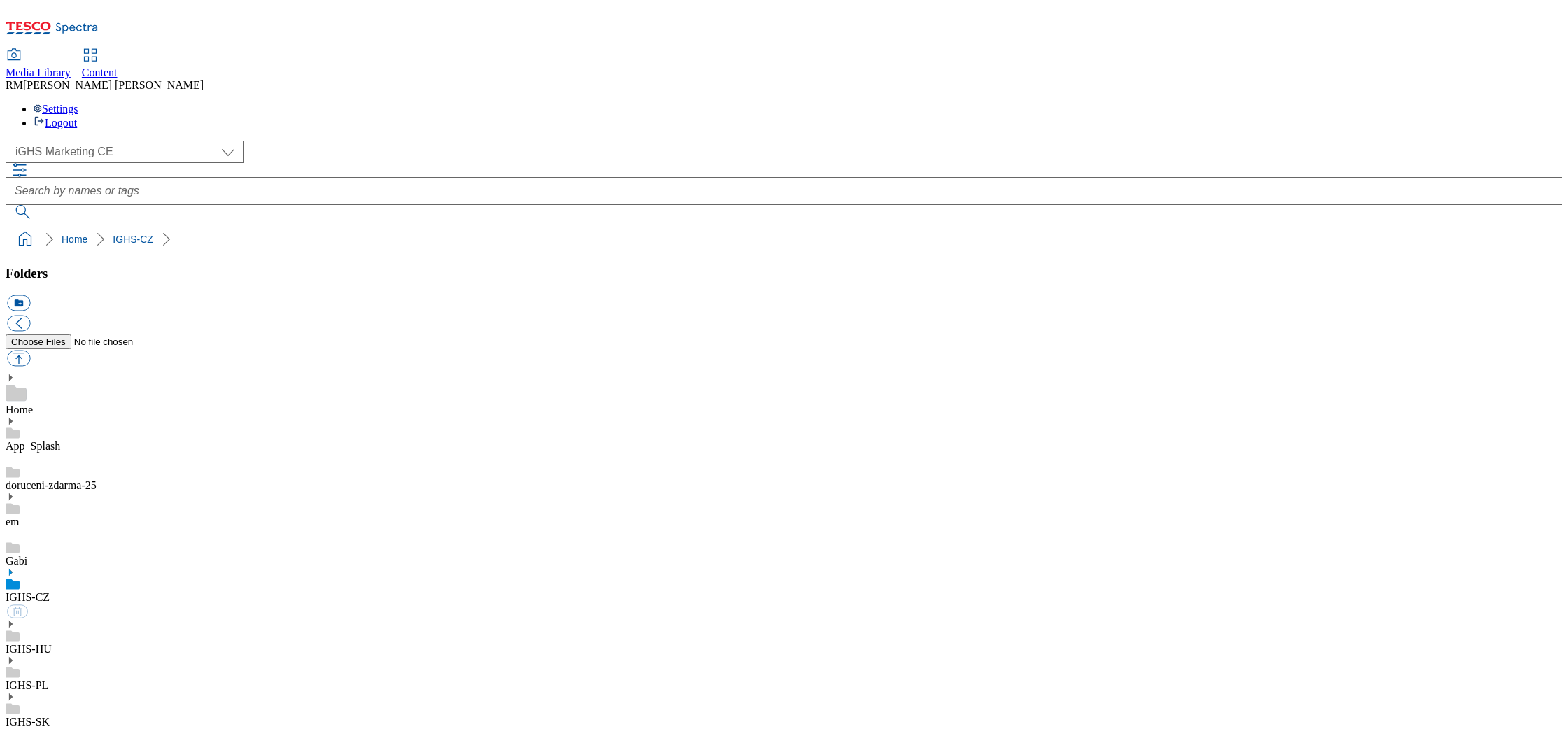
select select "flare-ighs-ce-mktg"
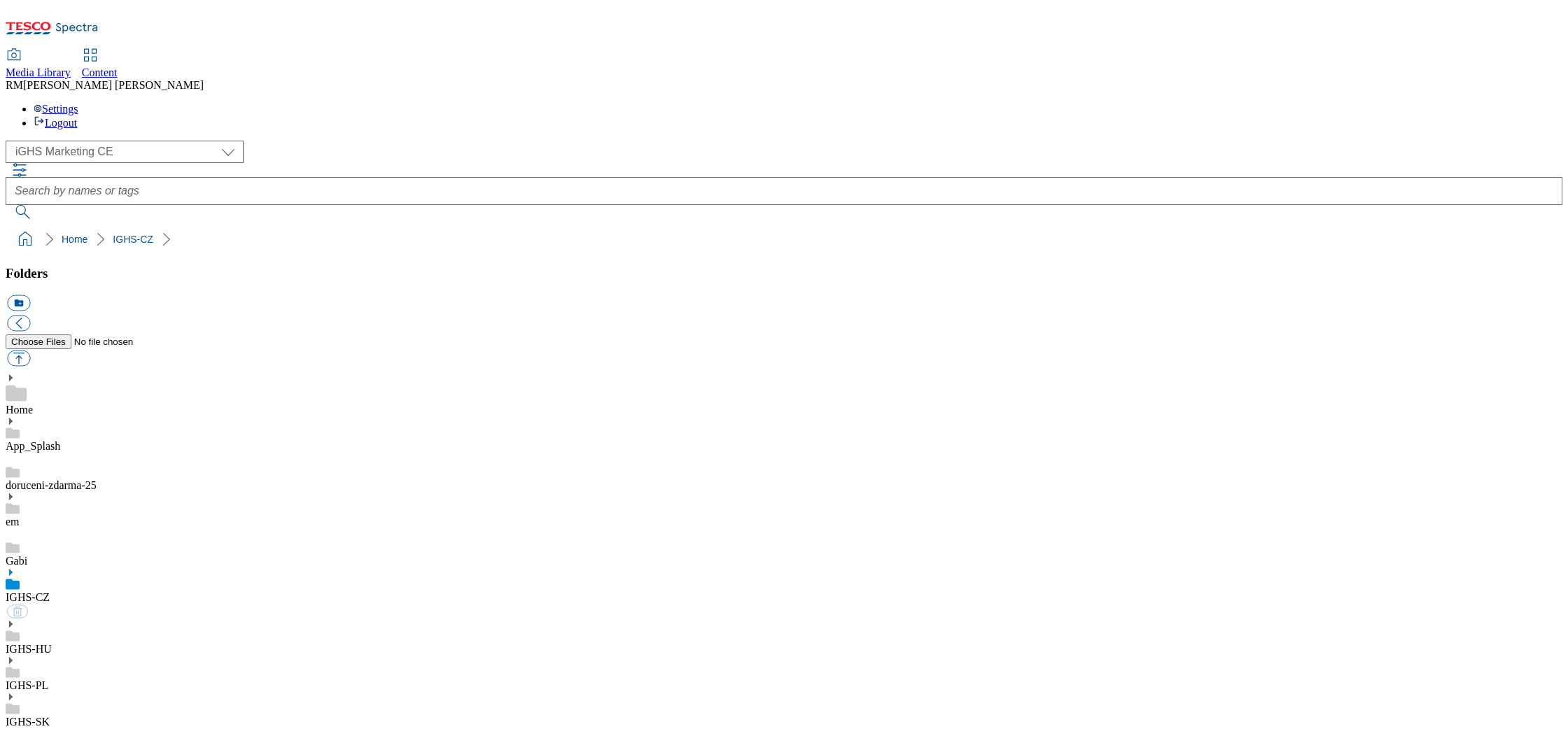
select select "flare-ighs-ce-mktg"
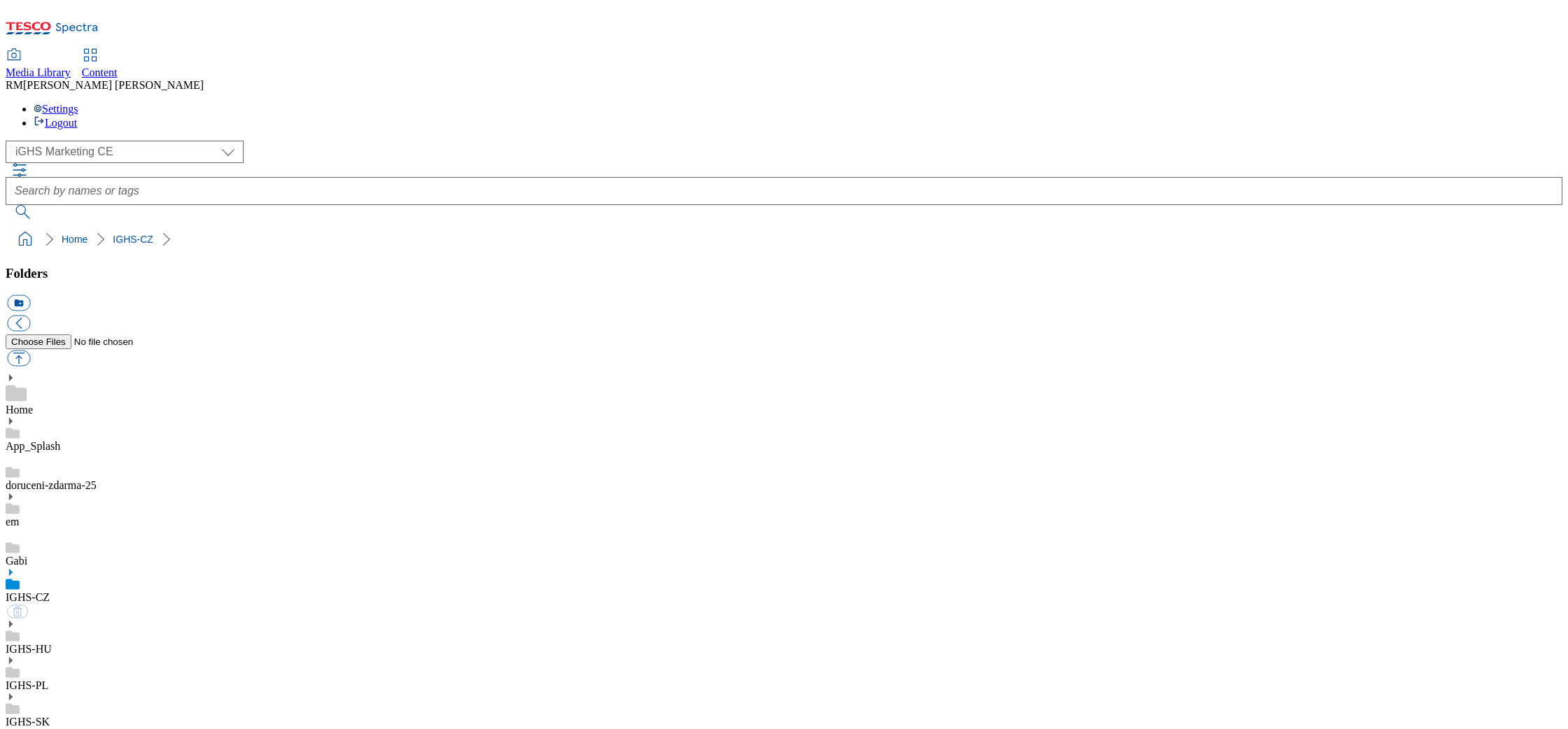
select select "flare-ighs-ce-mktg"
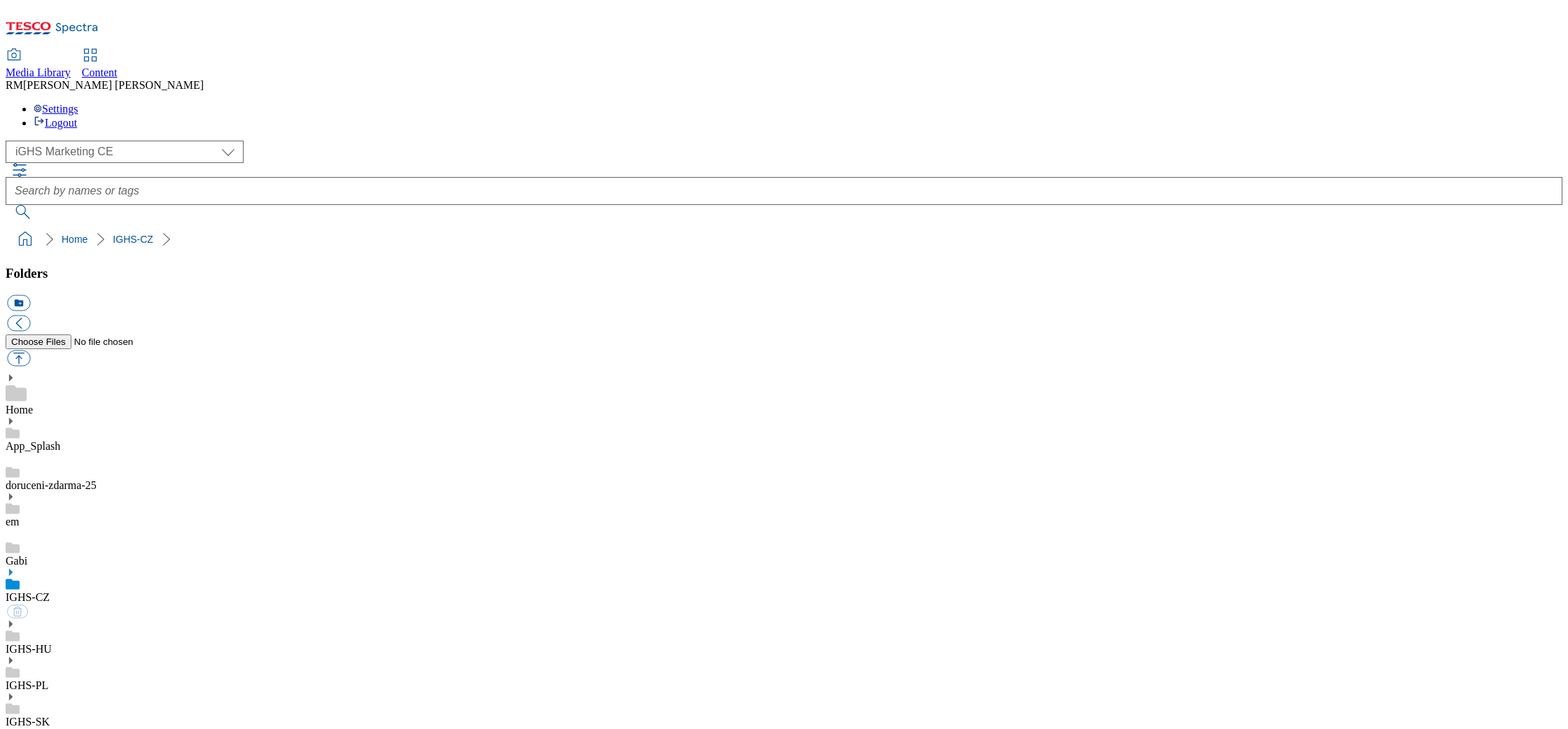
select select "flare-ighs-ce-mktg"
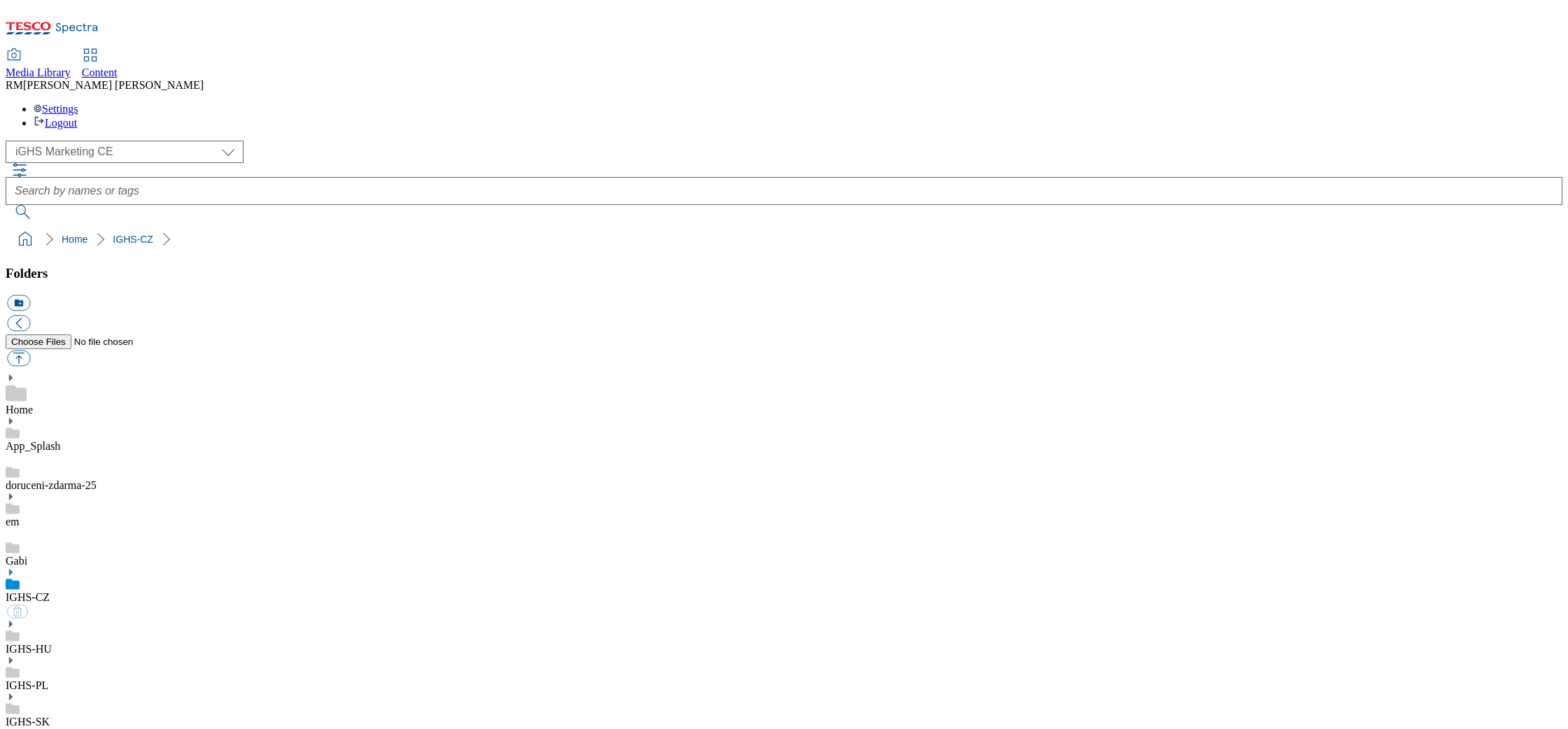
select select "flare-ighs-ce-mktg"
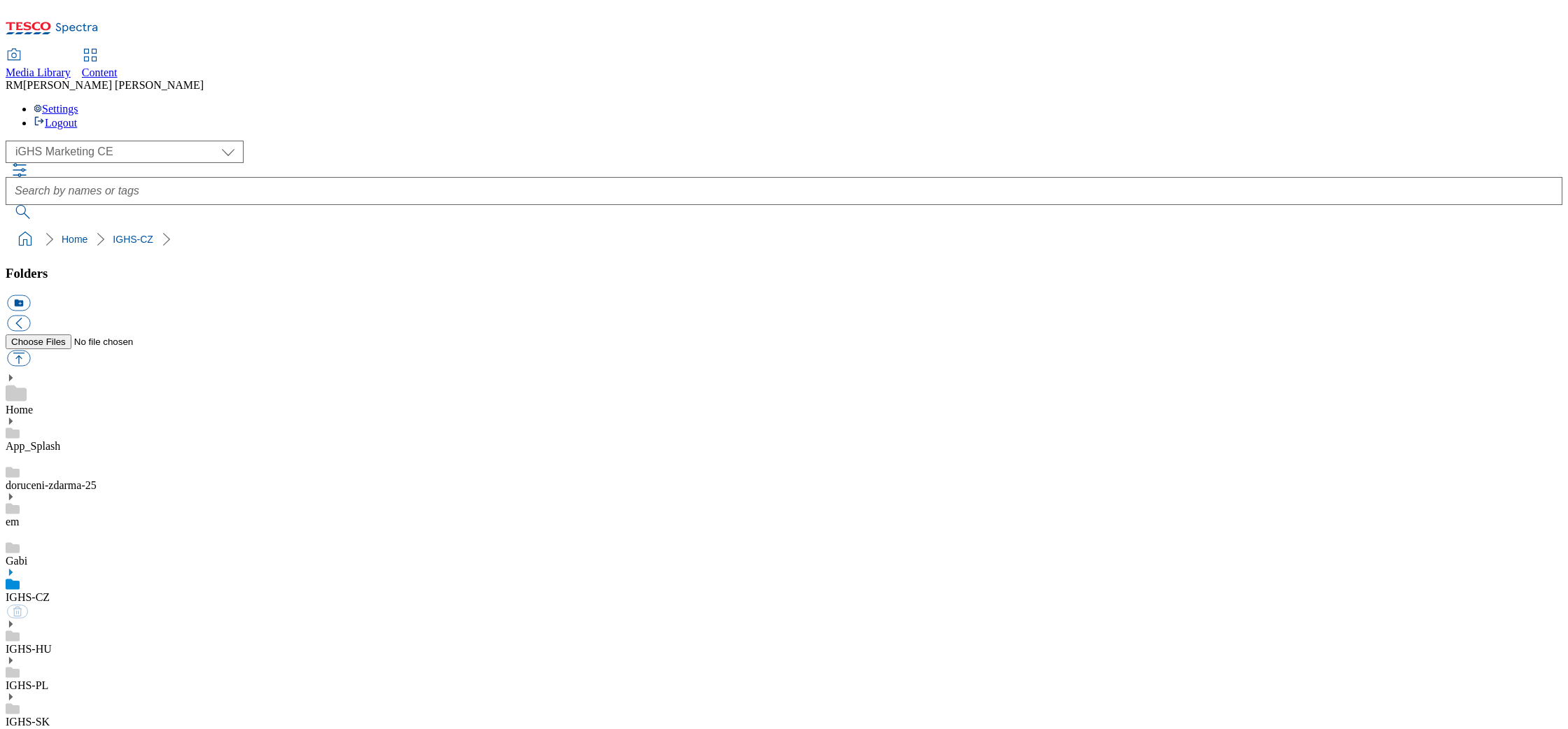
select select "flare-ighs-ce-mktg"
